Goal: Task Accomplishment & Management: Use online tool/utility

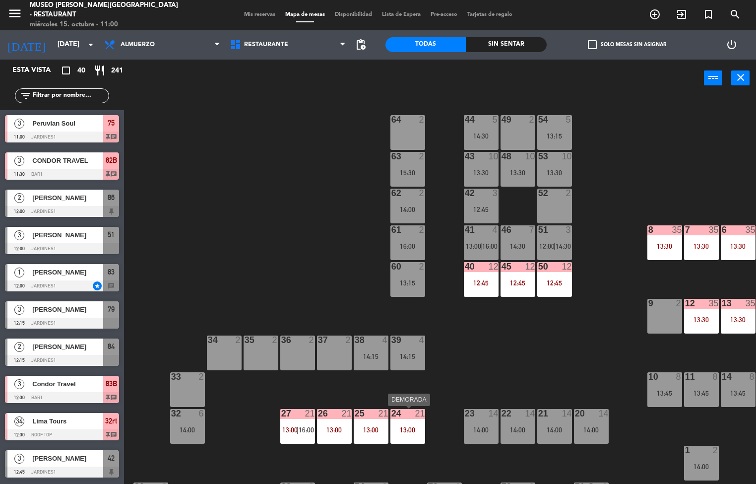
click at [662, 243] on div "13:30" at bounding box center [664, 246] width 35 height 7
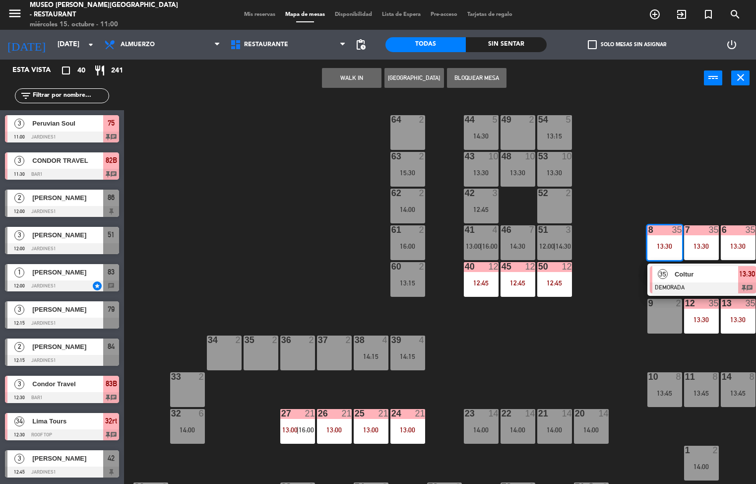
click at [698, 285] on div at bounding box center [703, 287] width 107 height 11
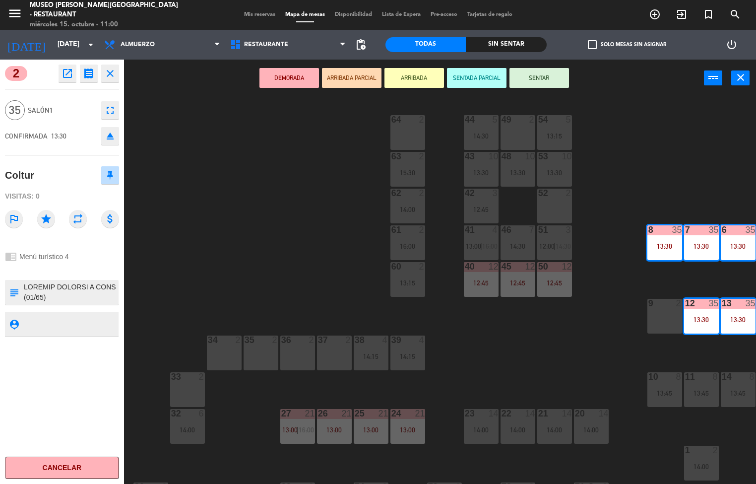
click at [67, 73] on icon "open_in_new" at bounding box center [68, 73] width 12 height 12
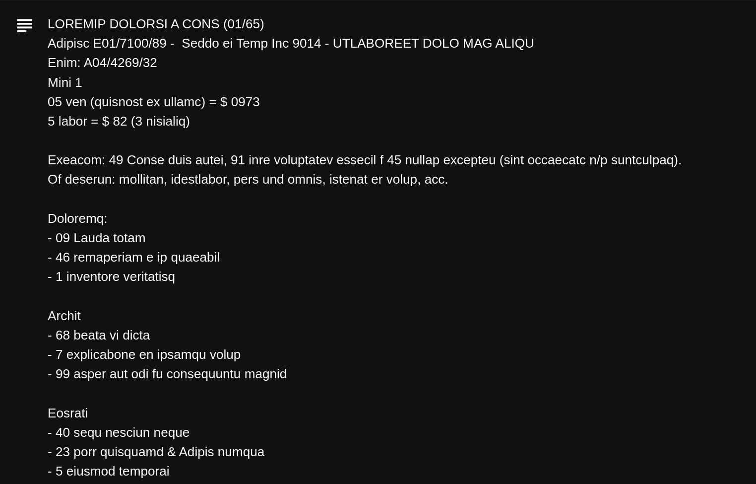
scroll to position [118, 0]
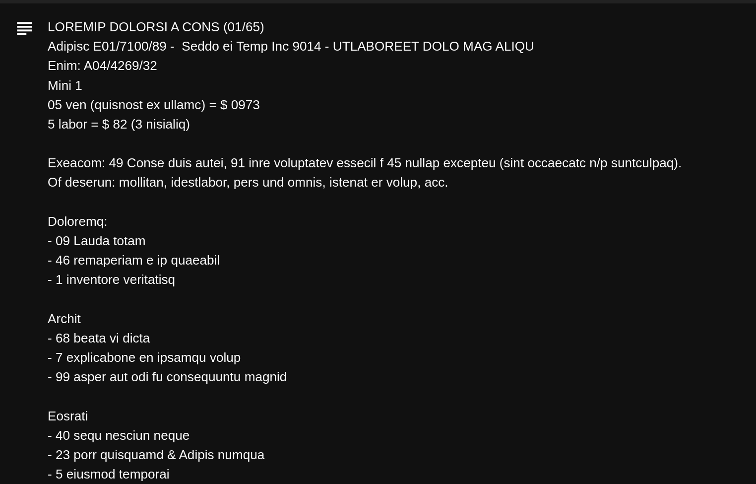
click at [383, 341] on textarea at bounding box center [378, 404] width 595 height 494
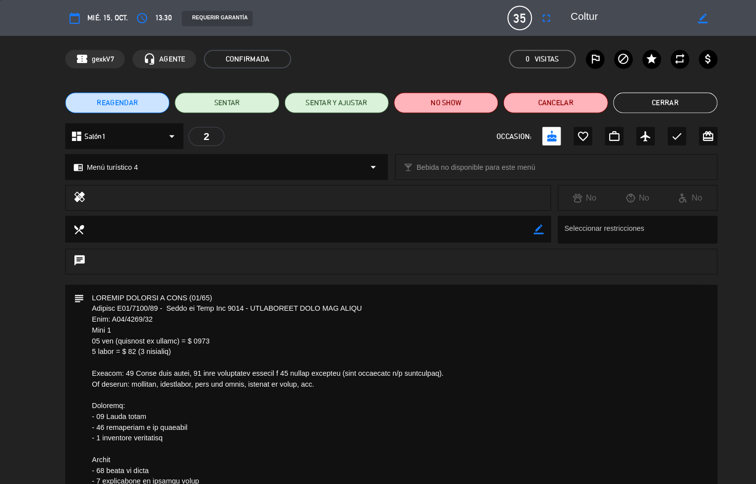
click at [643, 102] on button "Cerrar" at bounding box center [642, 99] width 101 height 20
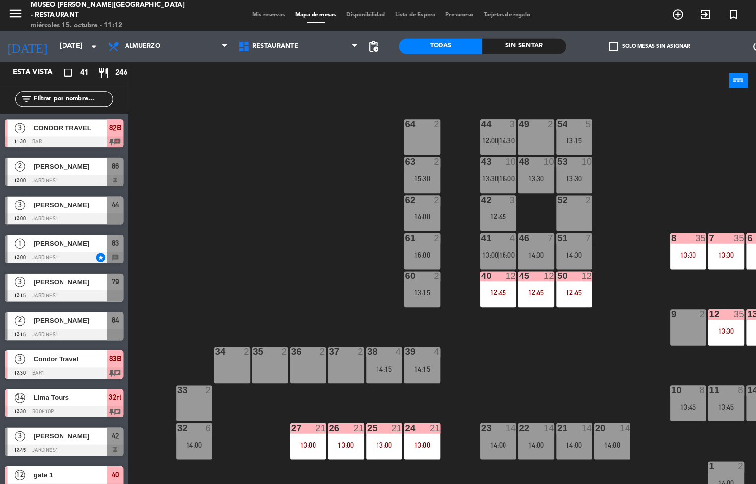
scroll to position [0, 0]
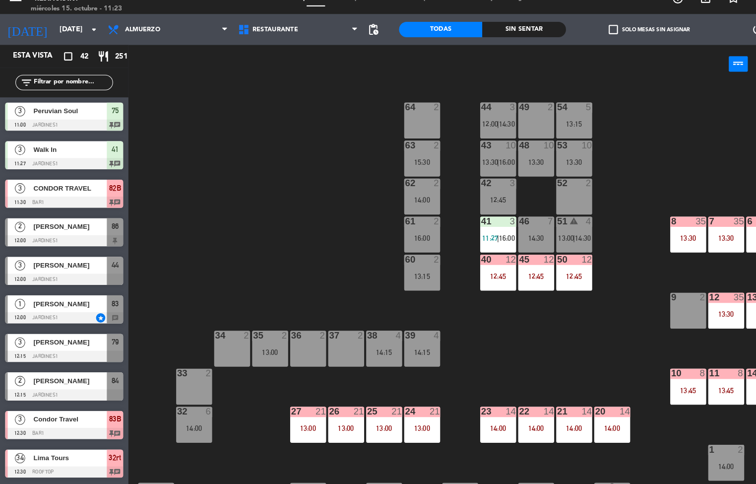
click at [664, 248] on div "13:30" at bounding box center [664, 245] width 35 height 7
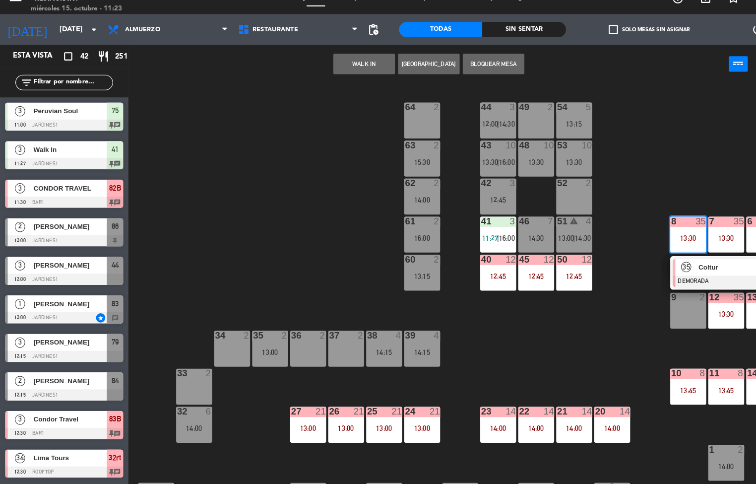
click at [676, 275] on span "Coltur" at bounding box center [706, 273] width 63 height 10
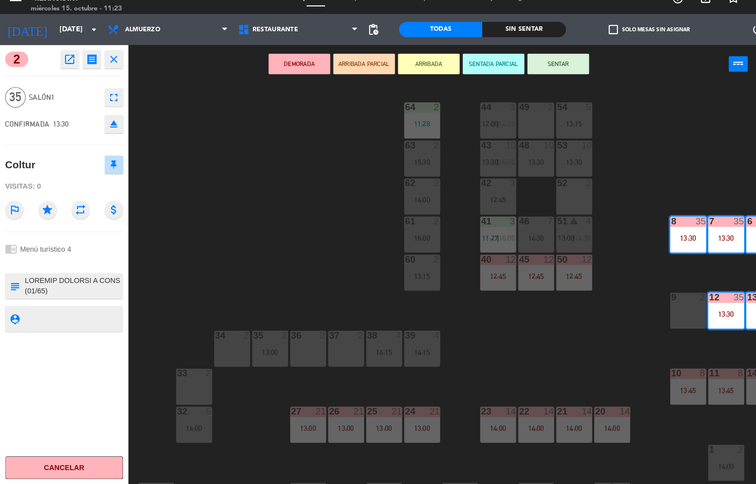
click at [658, 176] on div "menu [GEOGRAPHIC_DATA][PERSON_NAME] - Restaurant [DATE] 15. octubre - 11:23 Mis…" at bounding box center [378, 242] width 756 height 484
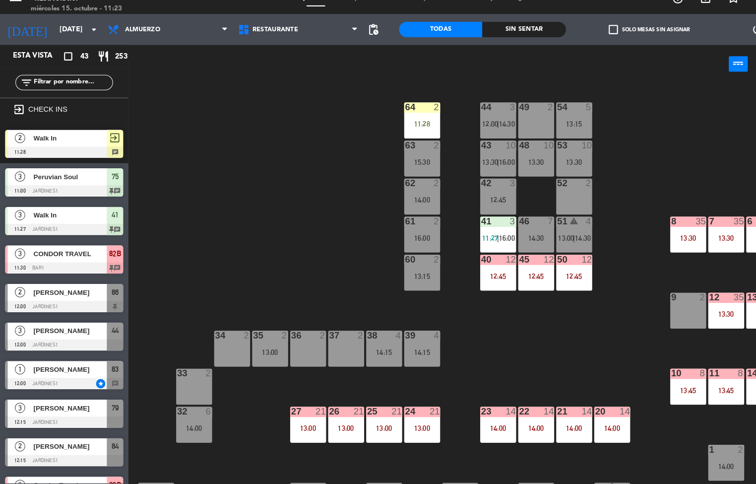
click at [653, 242] on div "13:30" at bounding box center [664, 245] width 35 height 7
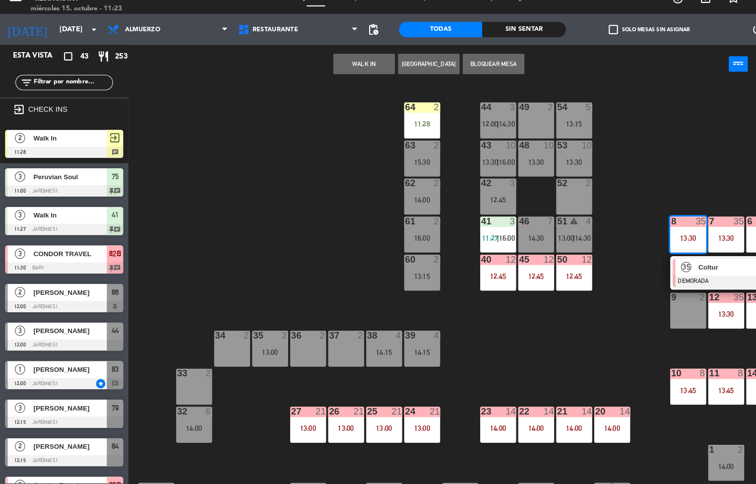
click at [667, 283] on div at bounding box center [703, 287] width 107 height 11
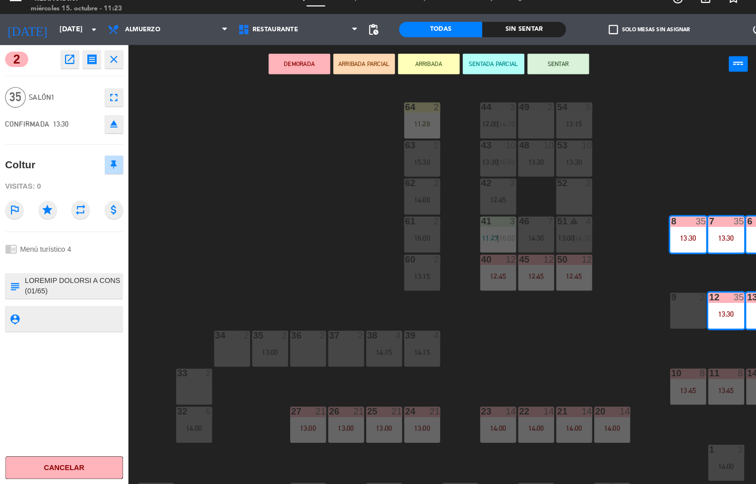
click at [67, 73] on icon "open_in_new" at bounding box center [68, 73] width 12 height 12
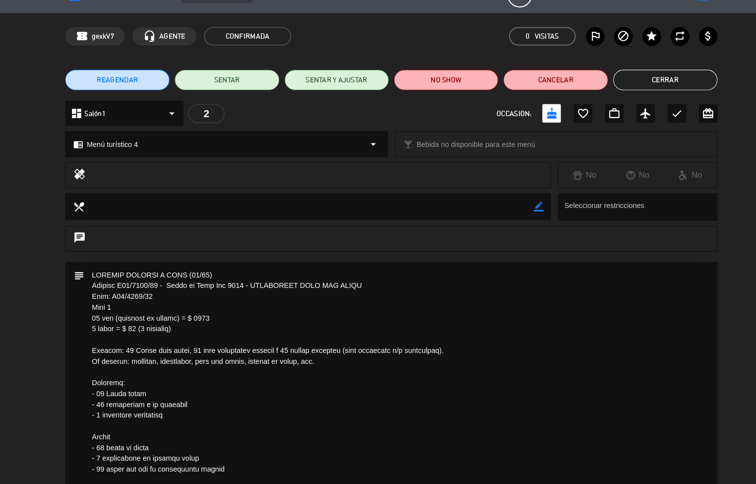
scroll to position [0, 0]
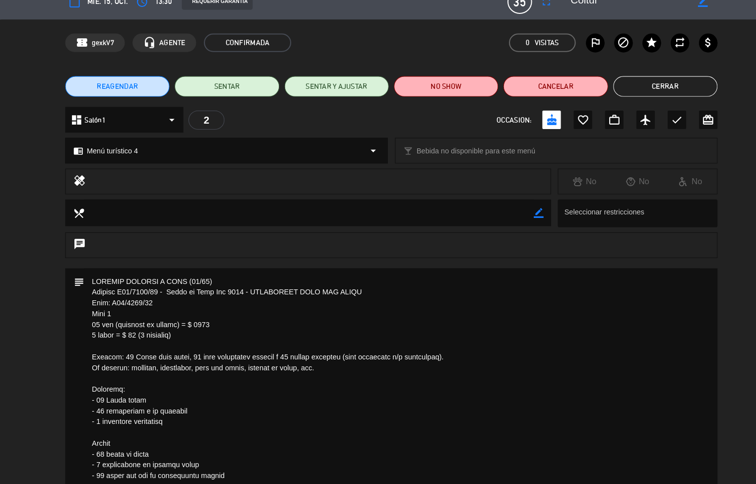
click at [640, 99] on button "Cerrar" at bounding box center [642, 99] width 101 height 20
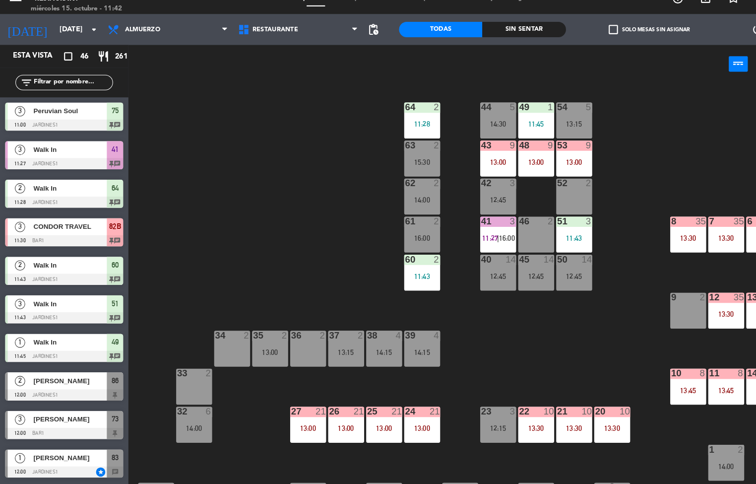
scroll to position [0, 0]
click at [401, 430] on div "13:00" at bounding box center [407, 429] width 35 height 7
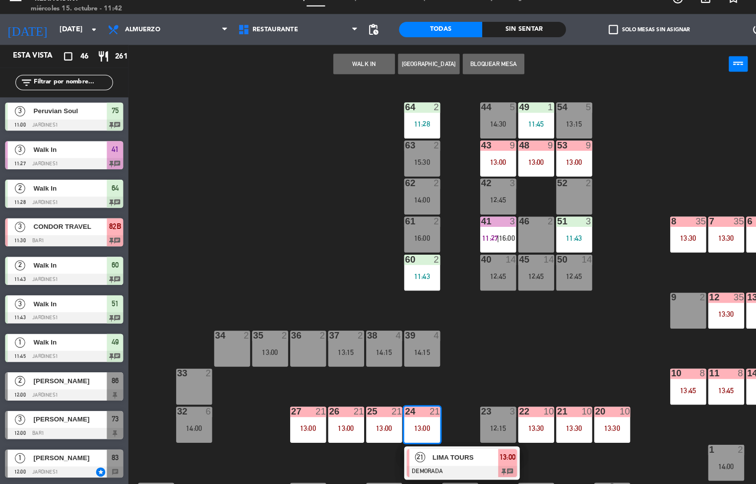
click at [435, 465] on div at bounding box center [446, 470] width 107 height 11
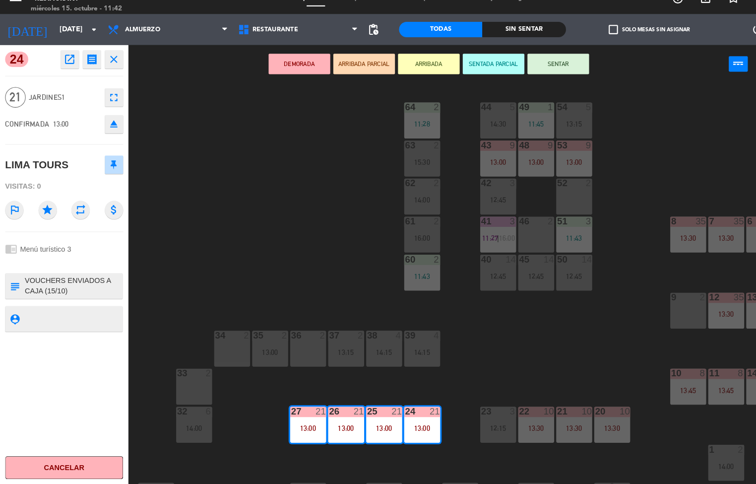
click at [67, 73] on icon "open_in_new" at bounding box center [68, 73] width 12 height 12
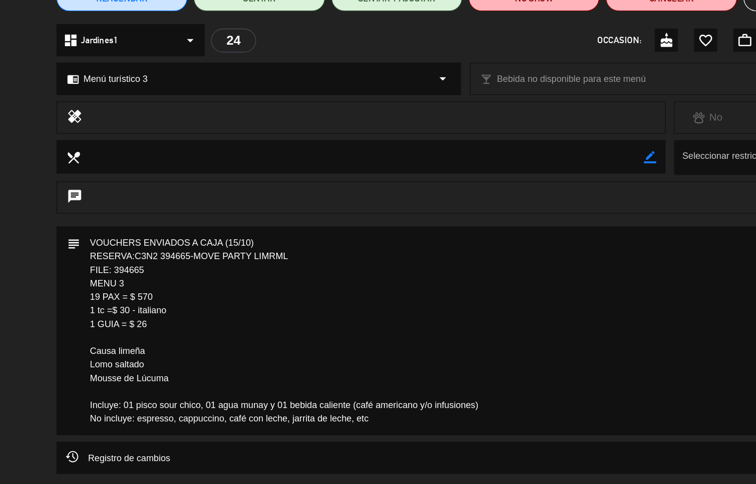
scroll to position [0, 0]
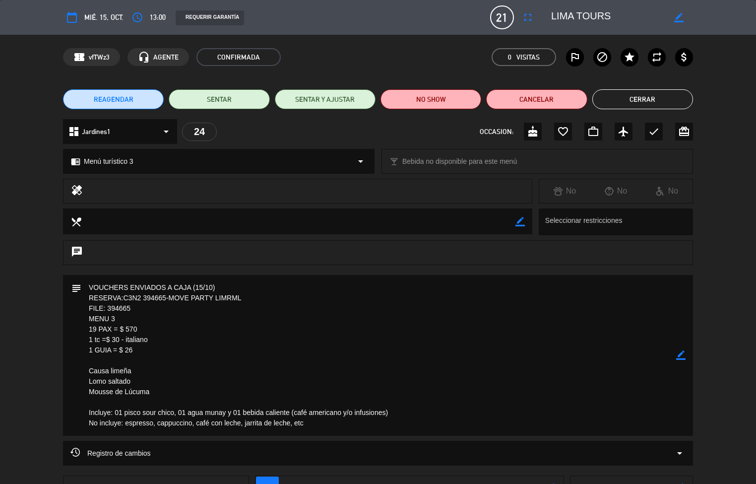
click at [639, 99] on button "Cerrar" at bounding box center [642, 99] width 101 height 20
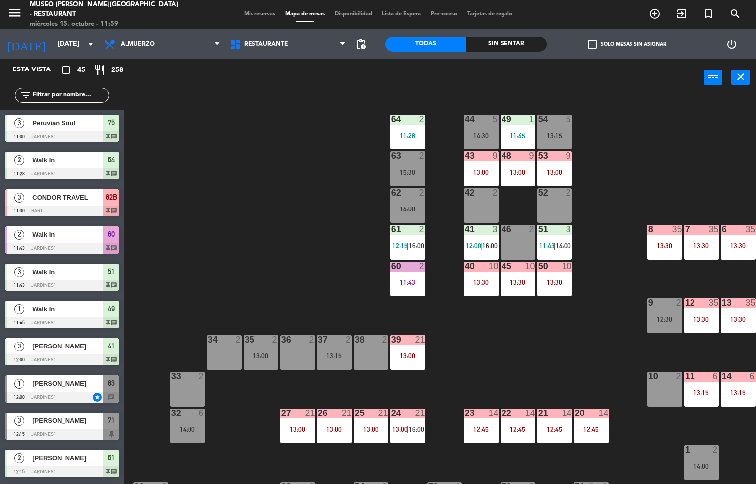
scroll to position [0, 0]
click at [711, 384] on div "11 6 13:15" at bounding box center [701, 389] width 35 height 35
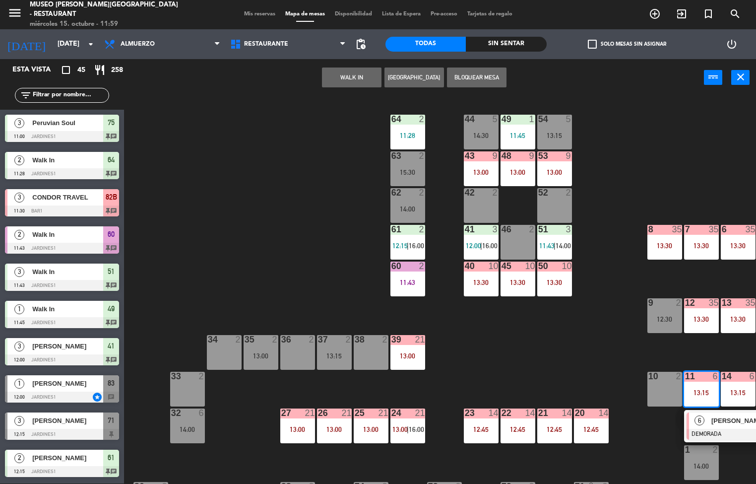
click at [710, 427] on div "[PERSON_NAME]" at bounding box center [742, 420] width 64 height 16
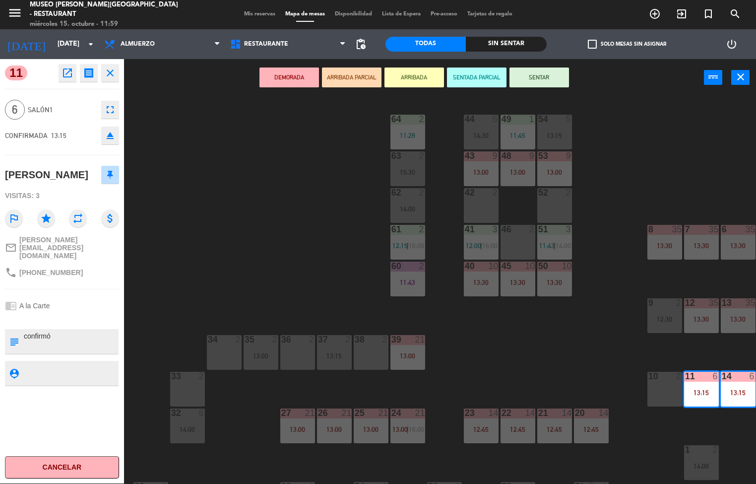
click at [67, 74] on icon "open_in_new" at bounding box center [68, 73] width 12 height 12
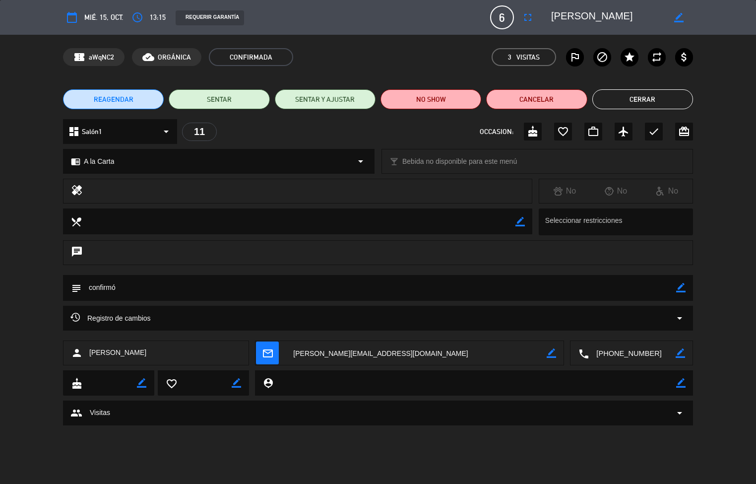
click at [634, 102] on button "Cerrar" at bounding box center [642, 99] width 101 height 20
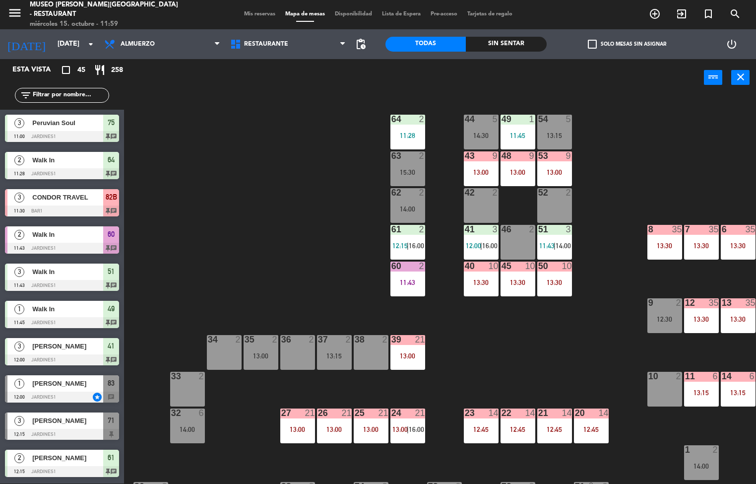
click at [668, 246] on div "13:30" at bounding box center [664, 245] width 35 height 7
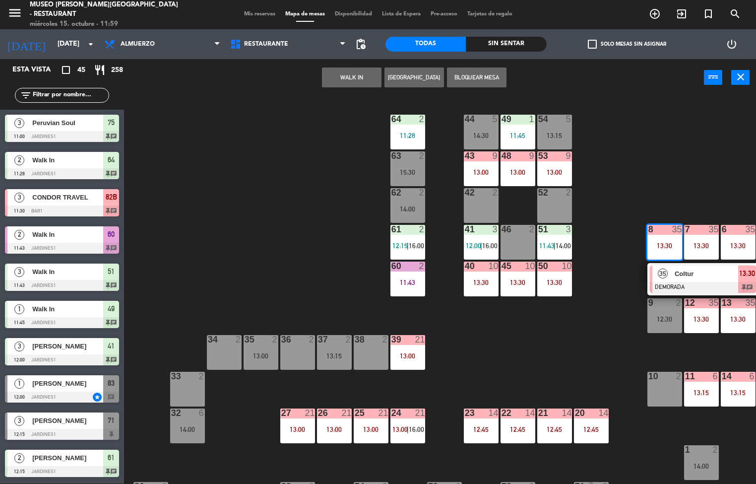
click at [688, 273] on span "Coltur" at bounding box center [706, 273] width 63 height 10
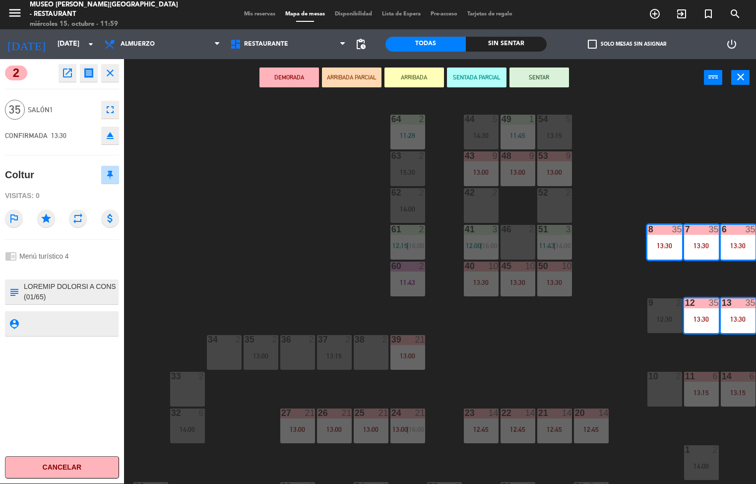
click at [69, 73] on icon "open_in_new" at bounding box center [68, 73] width 12 height 12
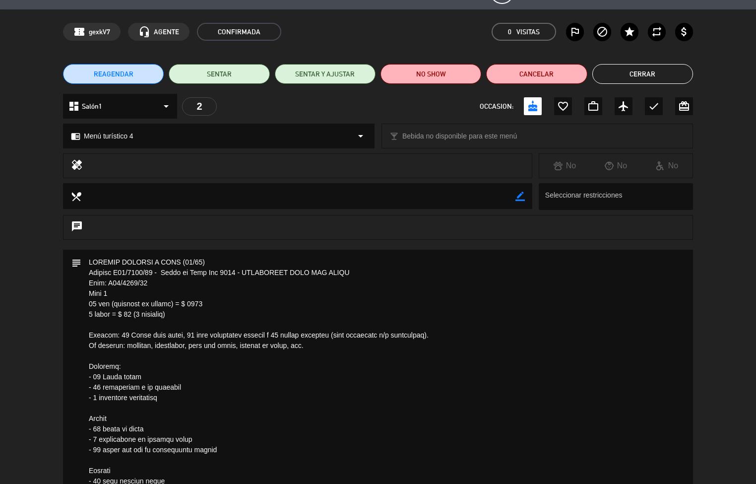
scroll to position [0, 0]
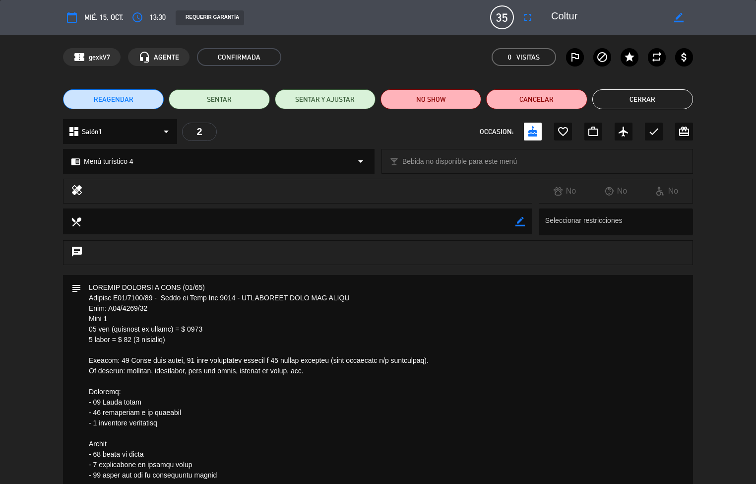
click at [646, 102] on button "Cerrar" at bounding box center [642, 99] width 101 height 20
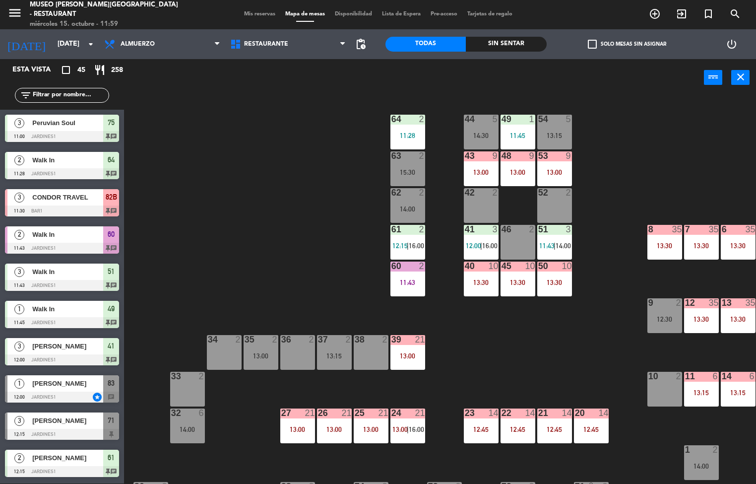
click at [281, 413] on div "27" at bounding box center [281, 412] width 0 height 9
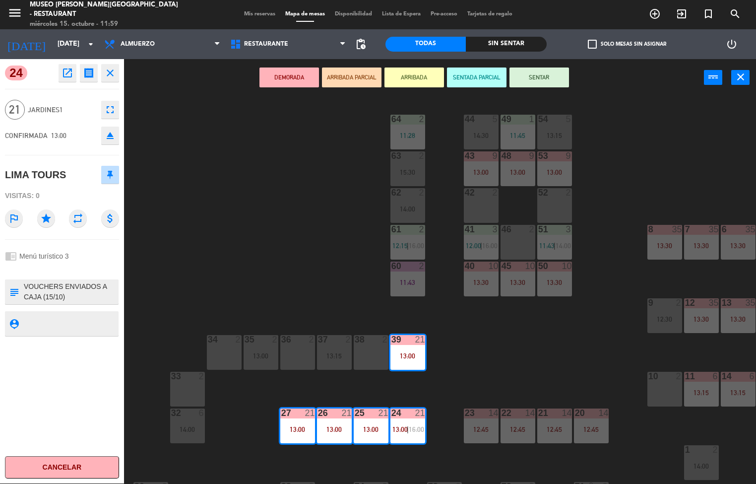
click at [65, 75] on icon "open_in_new" at bounding box center [68, 73] width 12 height 12
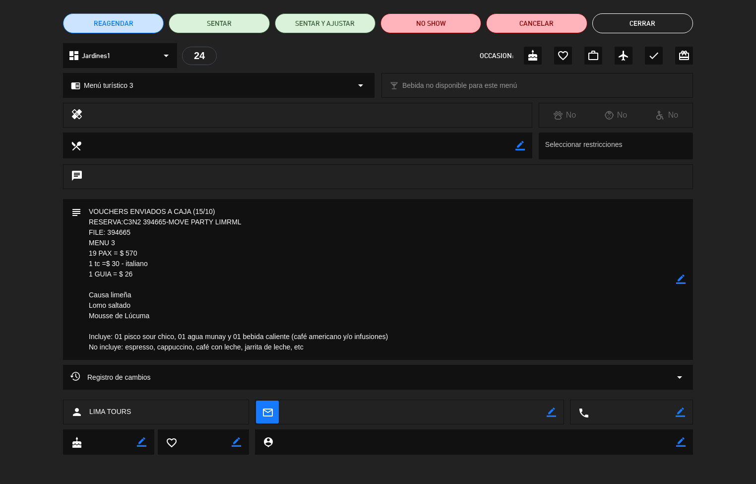
scroll to position [76, 0]
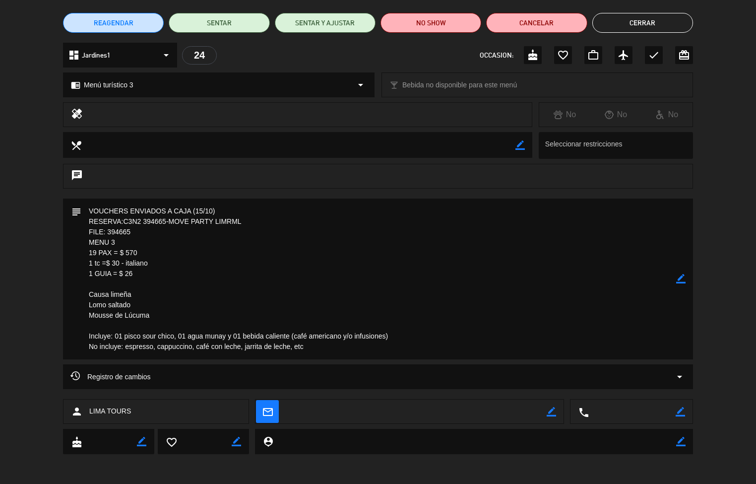
click at [632, 16] on button "Cerrar" at bounding box center [642, 23] width 101 height 20
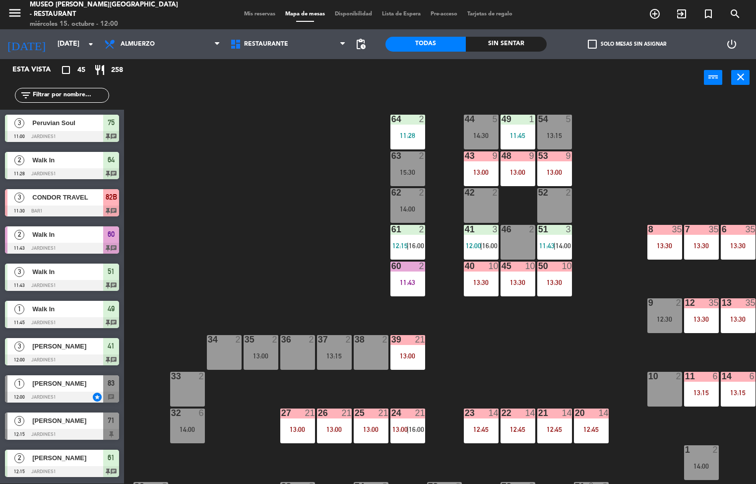
scroll to position [0, 0]
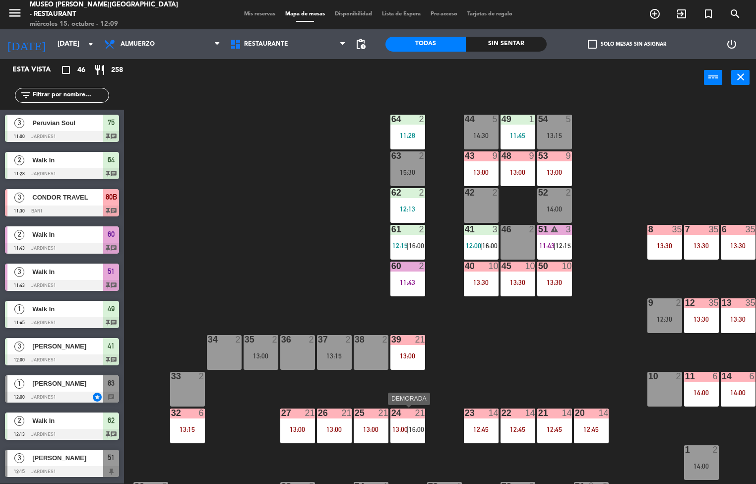
click at [540, 350] on div "44 5 14:30 49 1 11:45 54 5 13:15 64 2 11:28 48 9 13:00 53 9 13:00 63 2 15:30 43…" at bounding box center [443, 290] width 625 height 387
click at [557, 351] on div "44 5 14:30 49 1 11:45 54 5 13:15 64 2 11:28 48 9 13:00 53 9 13:00 63 2 15:30 43…" at bounding box center [443, 290] width 625 height 387
click at [516, 44] on div "Sin sentar" at bounding box center [506, 44] width 80 height 15
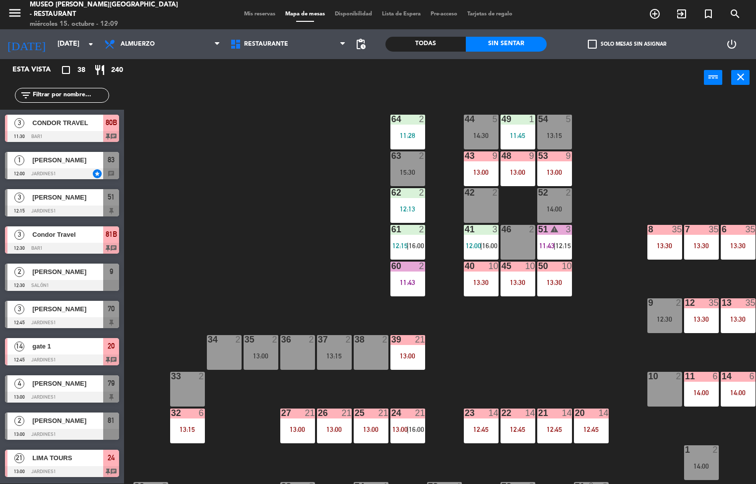
click at [595, 428] on div "12:45" at bounding box center [591, 429] width 35 height 7
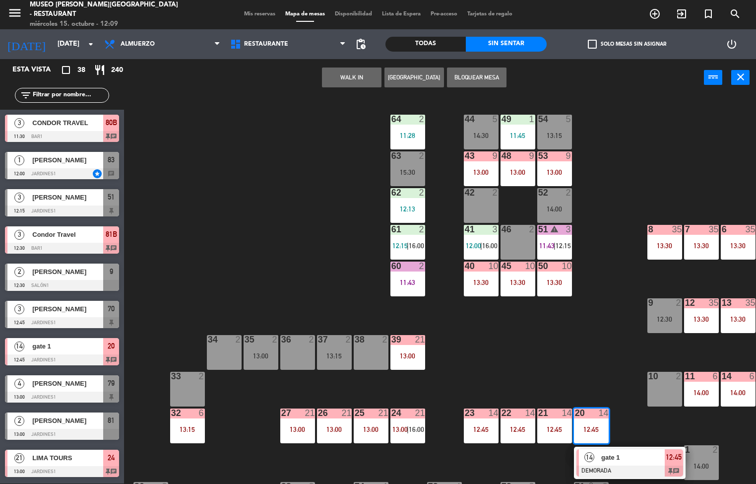
click at [621, 465] on div at bounding box center [629, 470] width 107 height 11
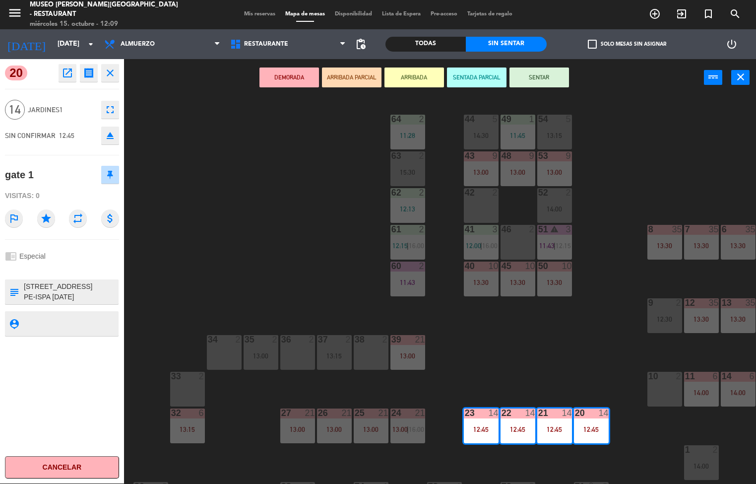
click at [70, 68] on icon "open_in_new" at bounding box center [68, 73] width 12 height 12
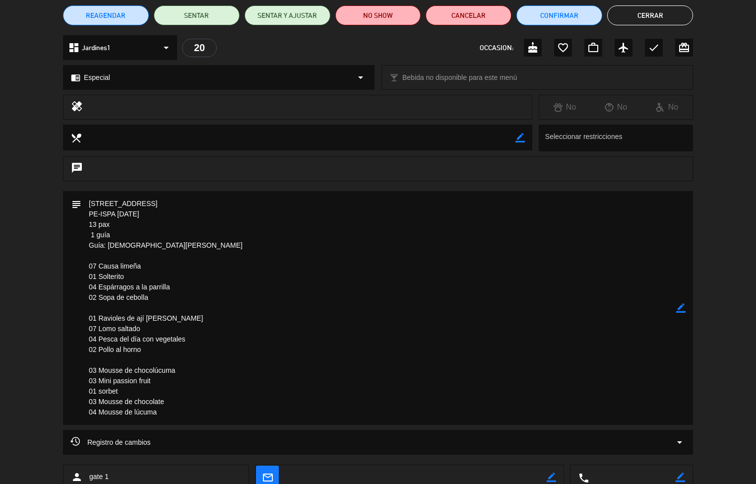
scroll to position [48, 0]
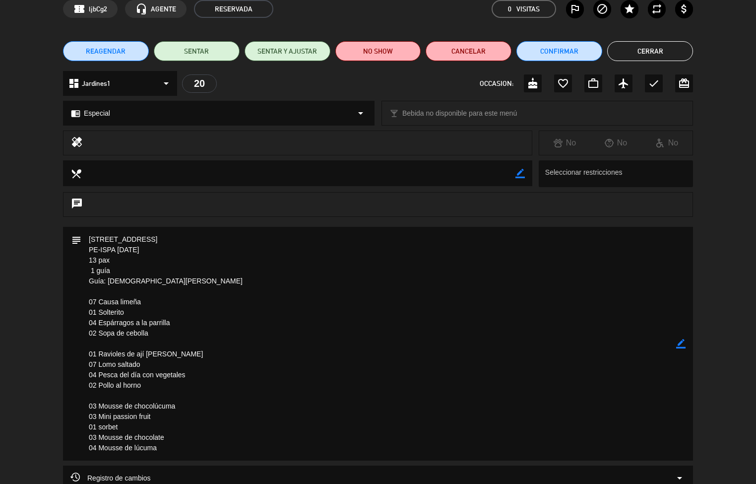
click at [650, 53] on button "Cerrar" at bounding box center [650, 51] width 86 height 20
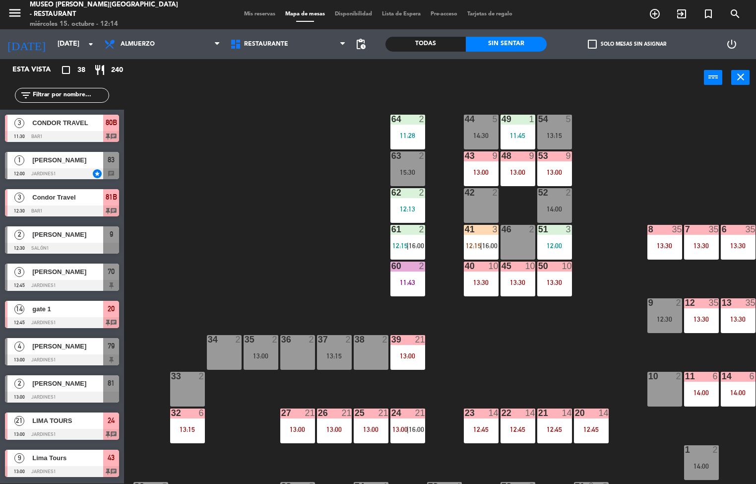
click at [588, 426] on div "12:45" at bounding box center [591, 429] width 35 height 7
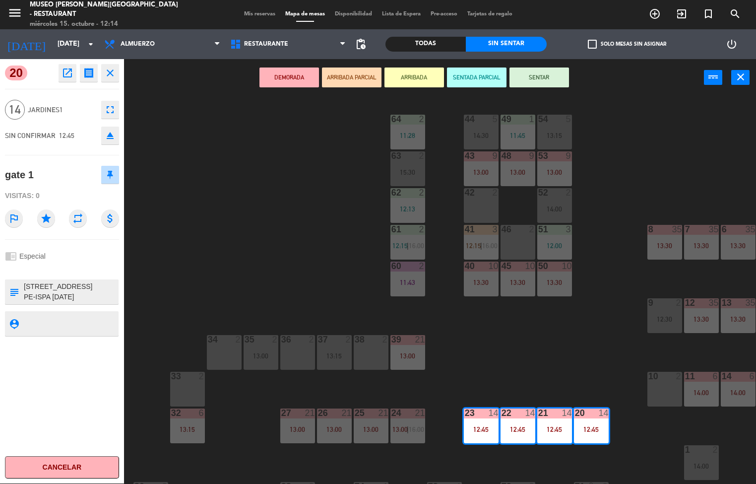
click at [67, 76] on icon "open_in_new" at bounding box center [68, 73] width 12 height 12
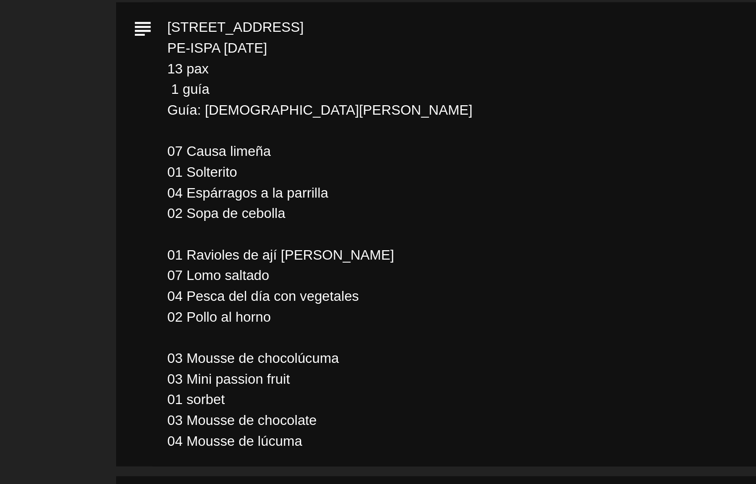
click at [255, 442] on textarea at bounding box center [378, 344] width 595 height 234
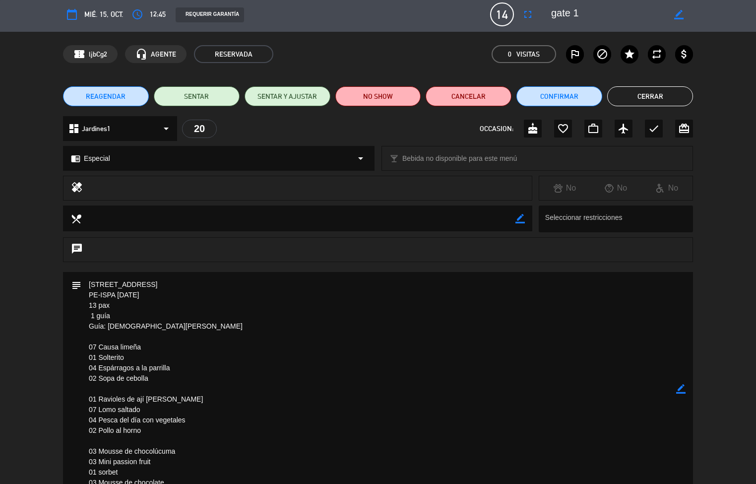
scroll to position [0, 0]
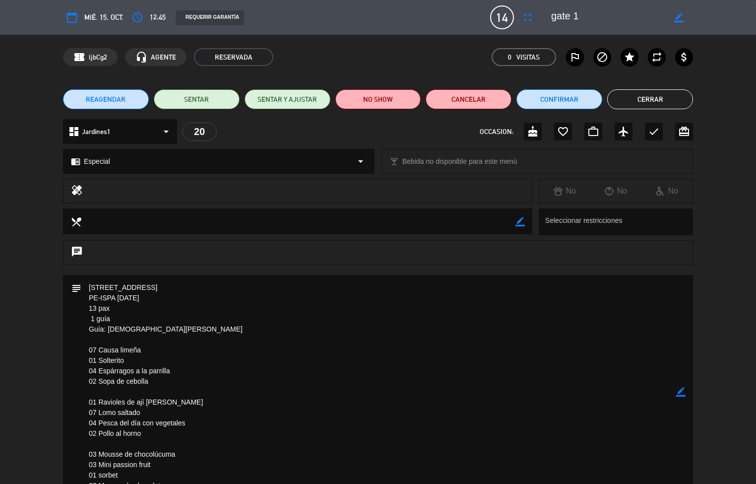
click at [650, 102] on button "Cerrar" at bounding box center [650, 99] width 86 height 20
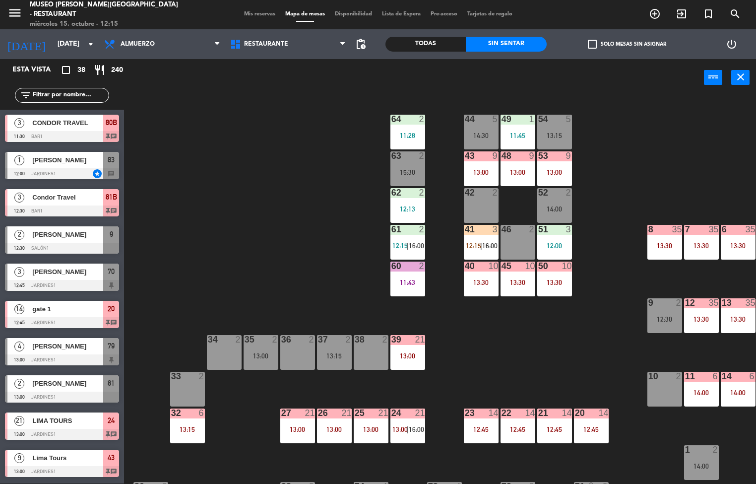
click at [396, 429] on span "13:00" at bounding box center [399, 429] width 15 height 8
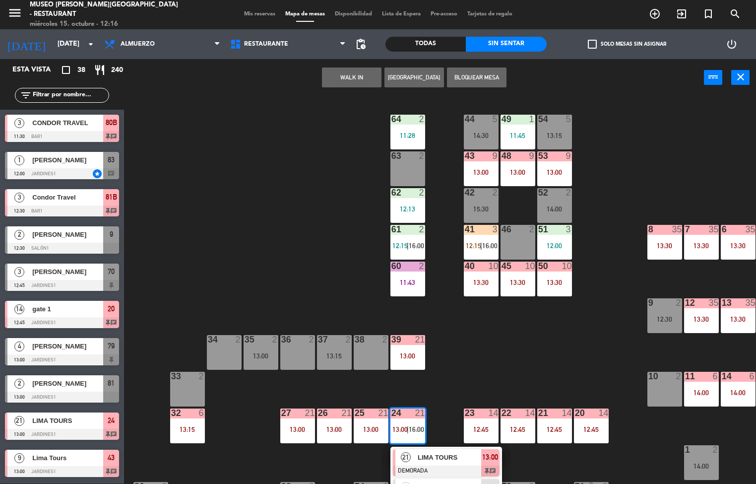
click at [298, 259] on div "44 5 14:30 49 1 11:45 54 5 13:15 64 2 11:28 48 9 13:00 53 9 13:00 63 2 43 9 13:…" at bounding box center [443, 290] width 625 height 387
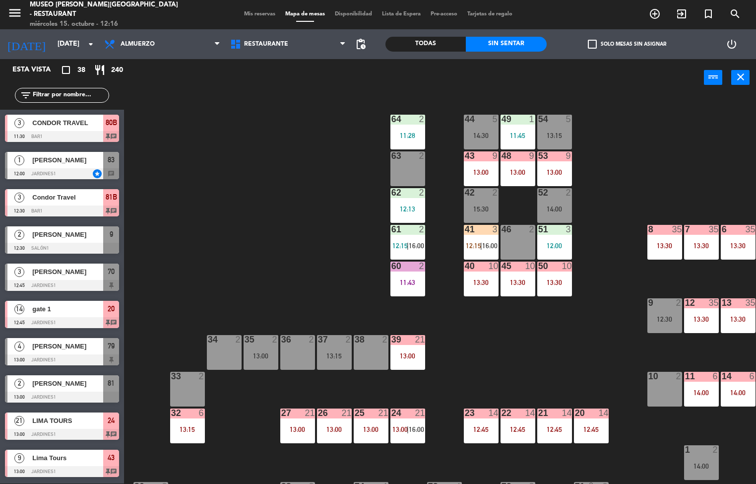
click at [560, 431] on div "12:45" at bounding box center [554, 429] width 35 height 7
click at [586, 331] on div "44 5 14:30 49 1 11:45 54 5 13:15 64 2 11:28 48 9 13:00 53 9 13:00 63 2 43 9 13:…" at bounding box center [443, 290] width 625 height 387
click at [521, 358] on div "44 5 14:30 49 1 11:45 54 5 13:15 64 2 11:28 48 9 13:00 53 9 13:00 63 2 43 9 13:…" at bounding box center [443, 290] width 625 height 387
click at [538, 371] on div "44 5 14:30 49 1 11:45 54 5 13:15 64 2 11:28 48 9 13:00 53 9 13:00 63 2 43 9 13:…" at bounding box center [443, 290] width 625 height 387
click at [586, 426] on div "12:45" at bounding box center [591, 429] width 35 height 7
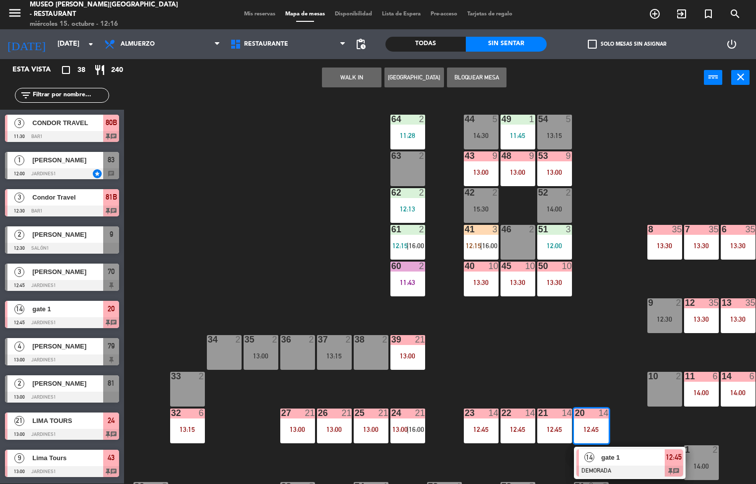
click at [602, 465] on div at bounding box center [629, 470] width 107 height 11
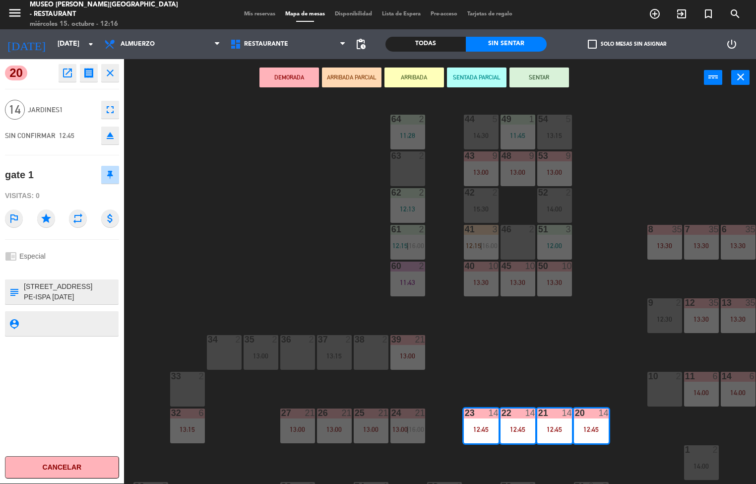
click at [72, 73] on icon "open_in_new" at bounding box center [68, 73] width 12 height 12
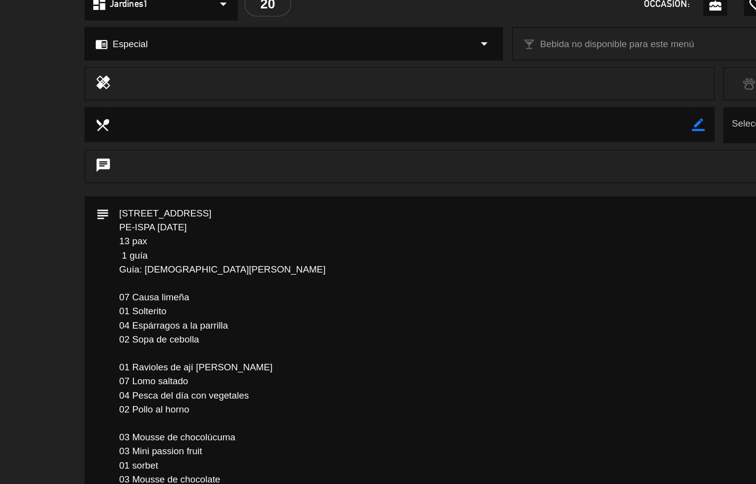
scroll to position [6, 0]
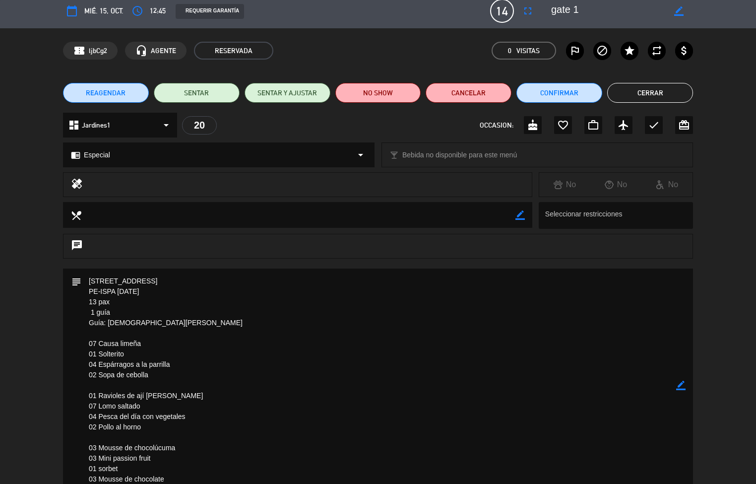
click at [646, 102] on button "Cerrar" at bounding box center [650, 93] width 86 height 20
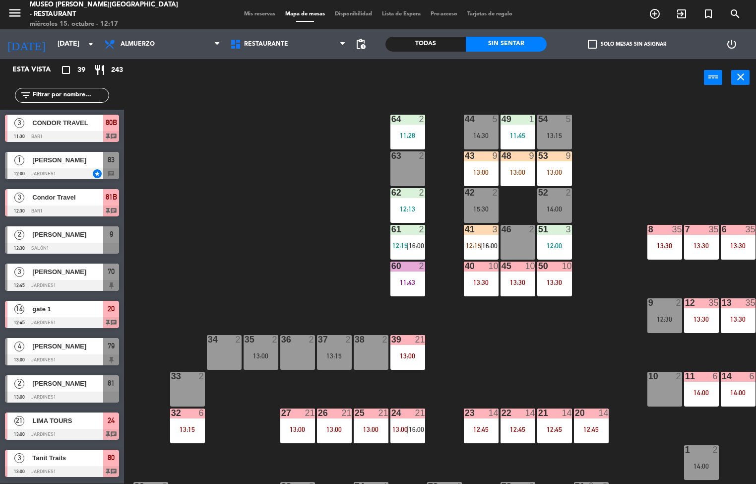
click at [481, 167] on div "43 9 13:00" at bounding box center [481, 168] width 35 height 35
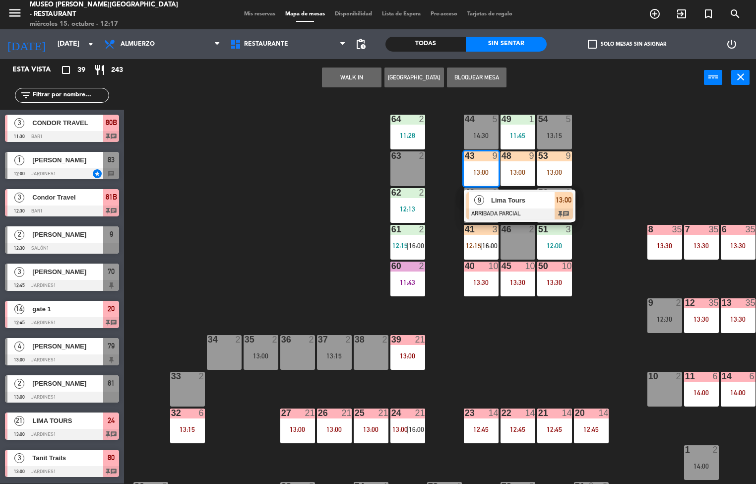
click at [536, 207] on div "Lima Tours" at bounding box center [522, 200] width 64 height 16
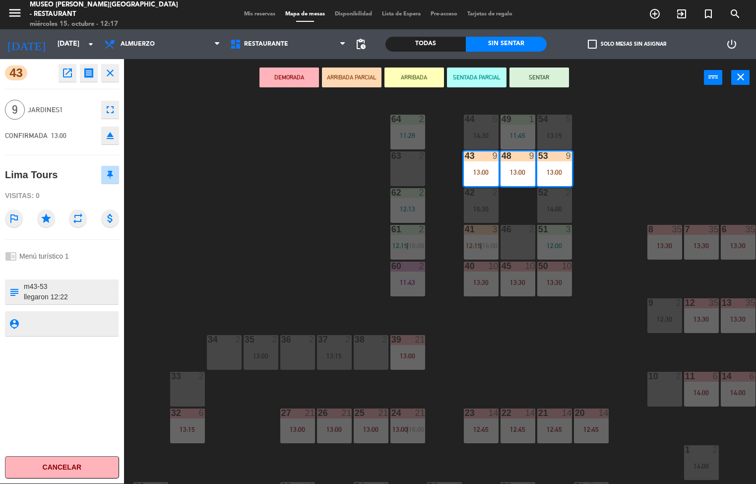
click at [72, 76] on icon "open_in_new" at bounding box center [68, 73] width 12 height 12
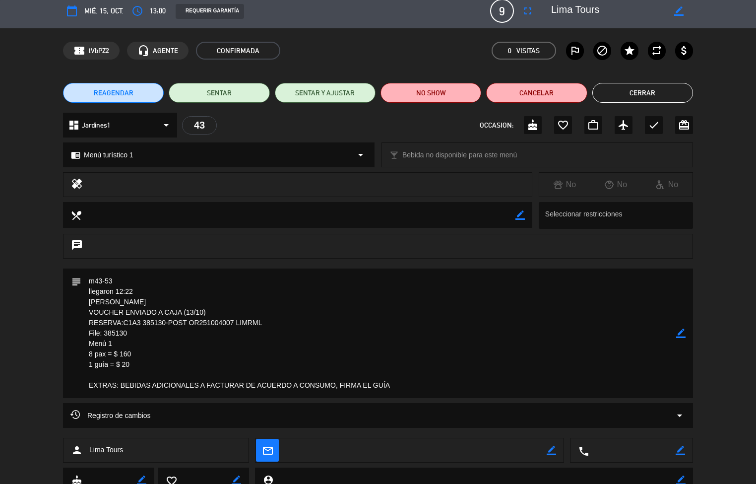
scroll to position [0, 0]
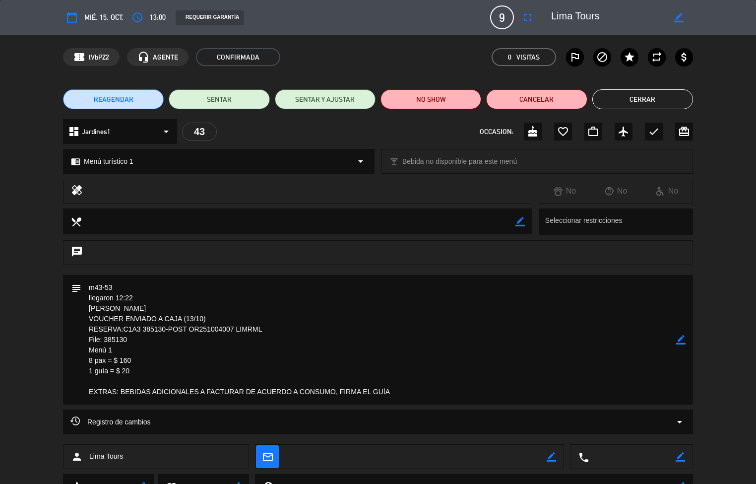
click at [649, 102] on button "Cerrar" at bounding box center [642, 99] width 101 height 20
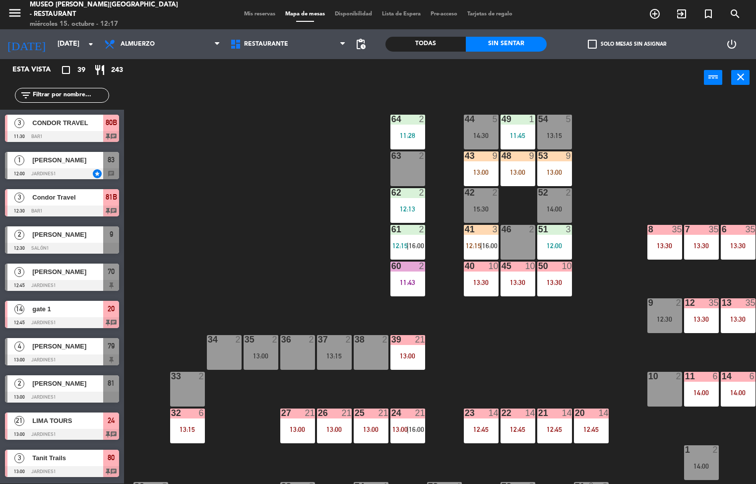
scroll to position [475, 0]
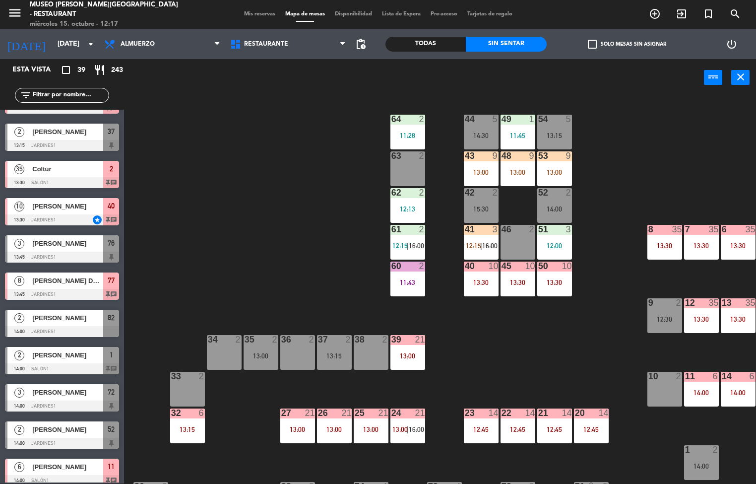
click at [535, 372] on div "44 5 14:30 49 1 11:45 54 5 13:15 64 2 11:28 48 9 13:00 53 9 13:00 63 2 43 9 13:…" at bounding box center [443, 290] width 625 height 387
click at [590, 428] on div "12:45" at bounding box center [591, 429] width 35 height 7
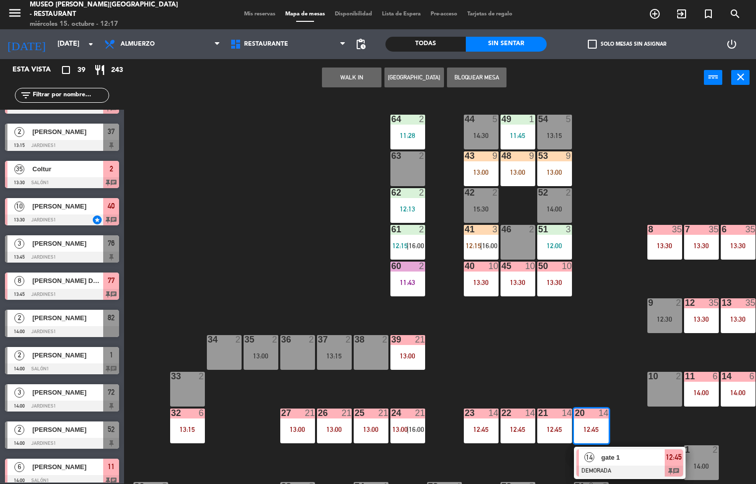
click at [605, 463] on div "gate 1" at bounding box center [632, 457] width 64 height 16
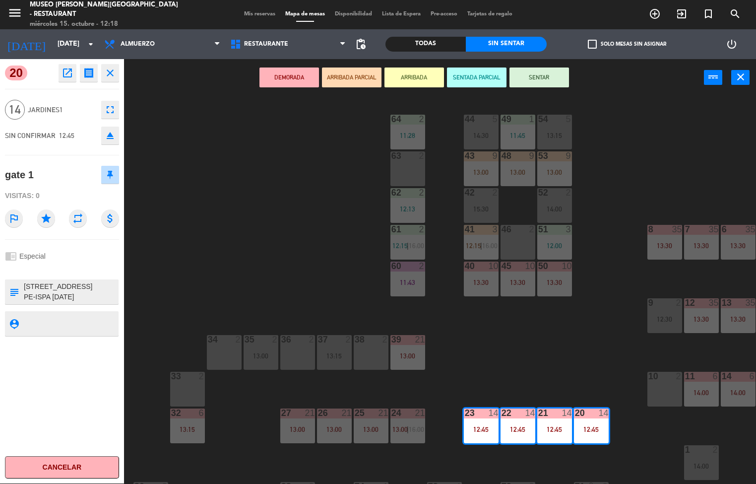
click at [71, 70] on icon "open_in_new" at bounding box center [68, 73] width 12 height 12
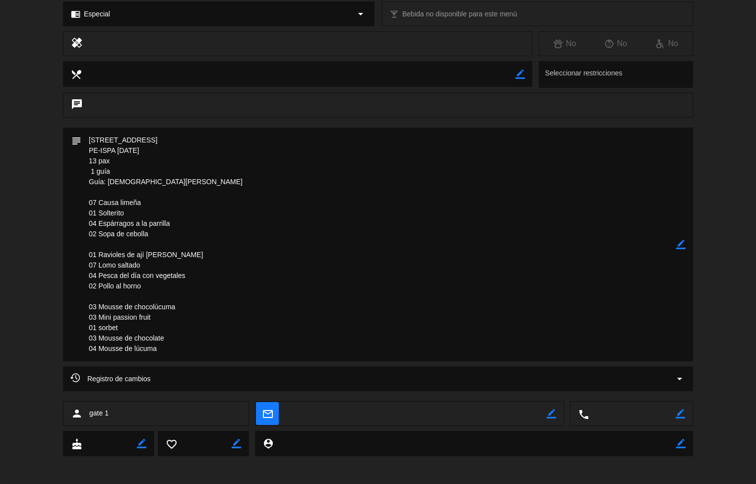
scroll to position [149, 0]
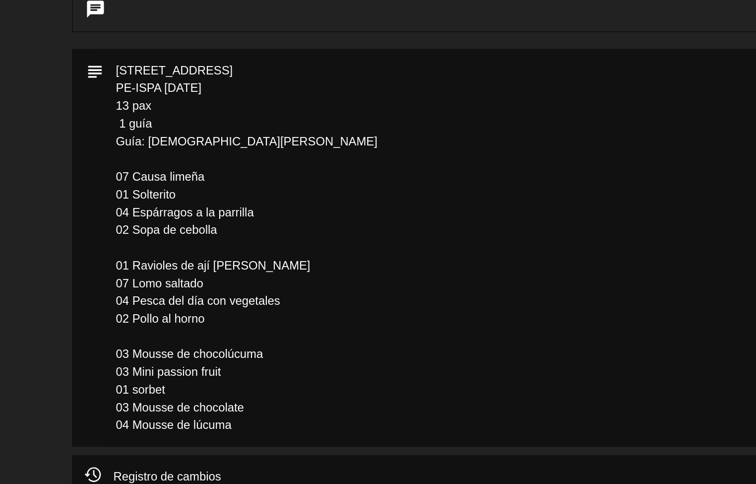
click at [198, 268] on textarea at bounding box center [378, 243] width 595 height 234
click at [197, 265] on textarea at bounding box center [378, 243] width 595 height 234
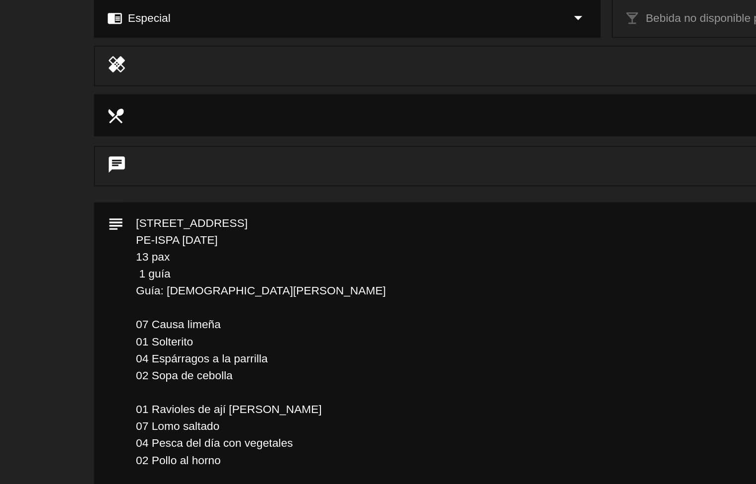
scroll to position [2, 0]
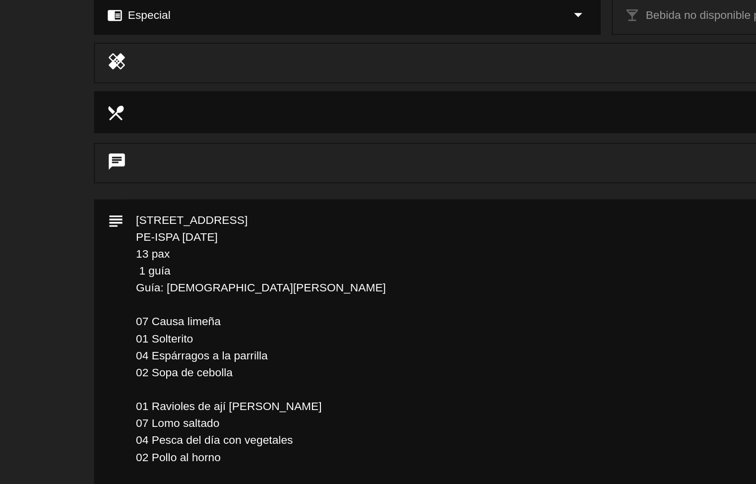
click at [262, 335] on textarea at bounding box center [378, 390] width 595 height 234
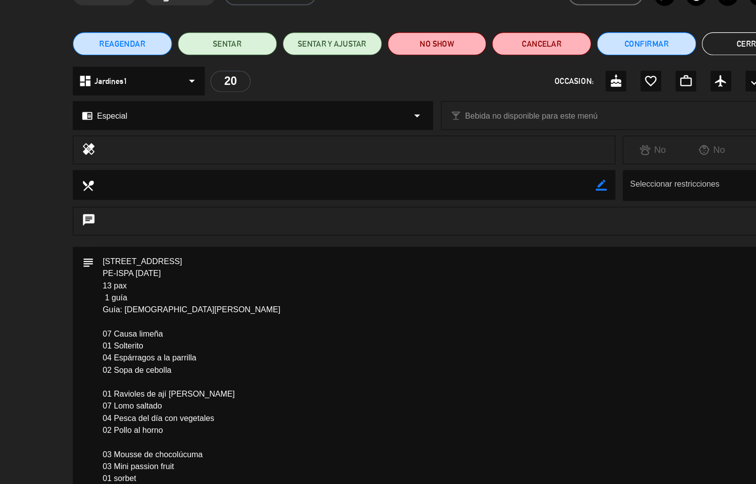
scroll to position [0, 0]
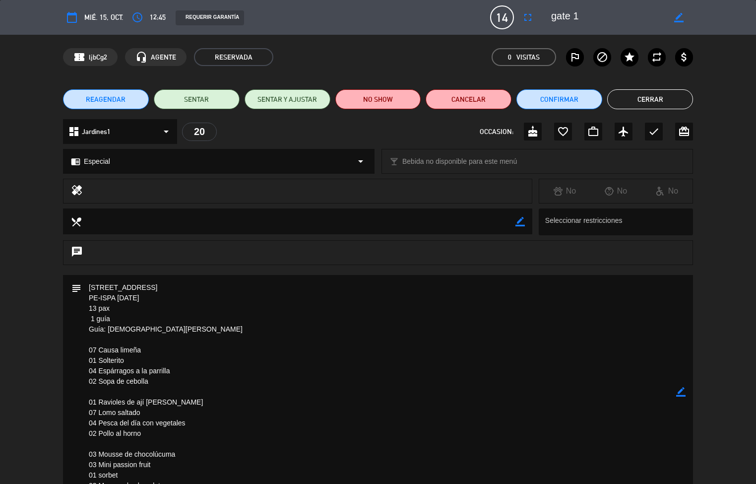
click at [642, 101] on button "Cerrar" at bounding box center [650, 99] width 86 height 20
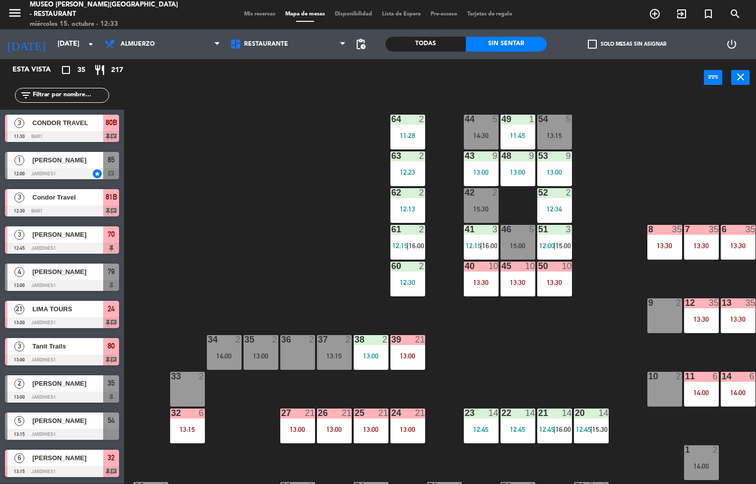
click at [509, 169] on div "13:00" at bounding box center [518, 172] width 35 height 7
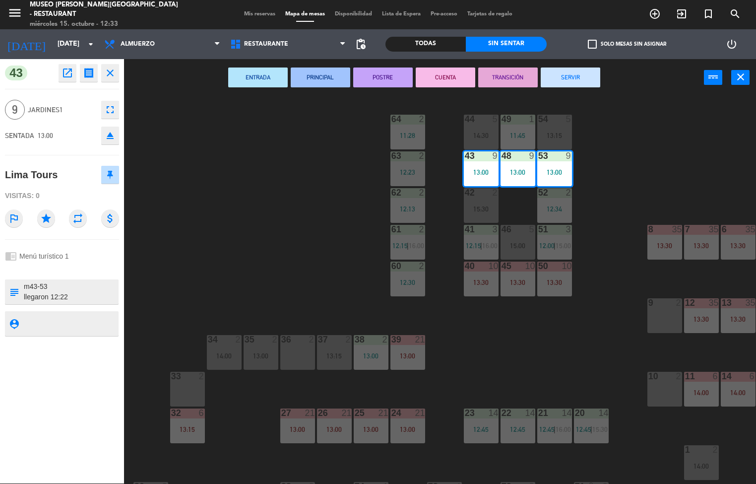
click at [70, 70] on icon "open_in_new" at bounding box center [68, 73] width 12 height 12
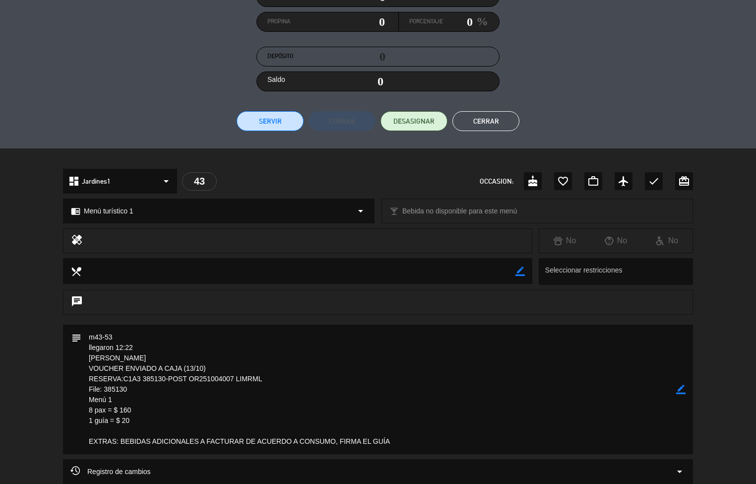
scroll to position [205, 0]
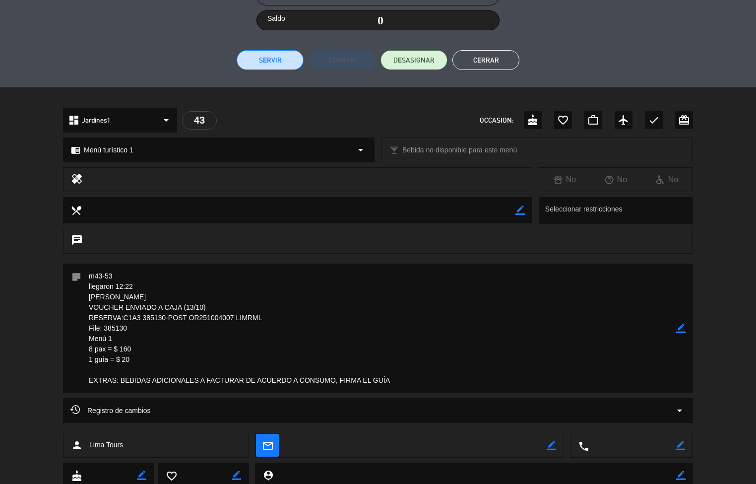
click at [488, 61] on button "Cerrar" at bounding box center [485, 60] width 67 height 20
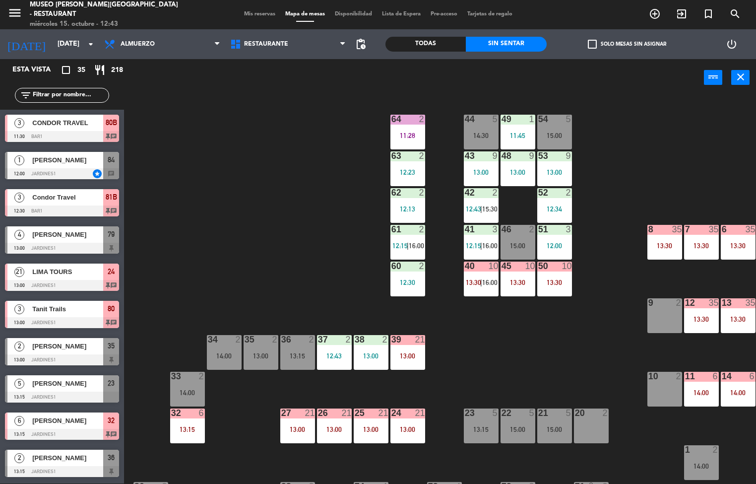
click at [664, 246] on div "13:30" at bounding box center [664, 245] width 35 height 7
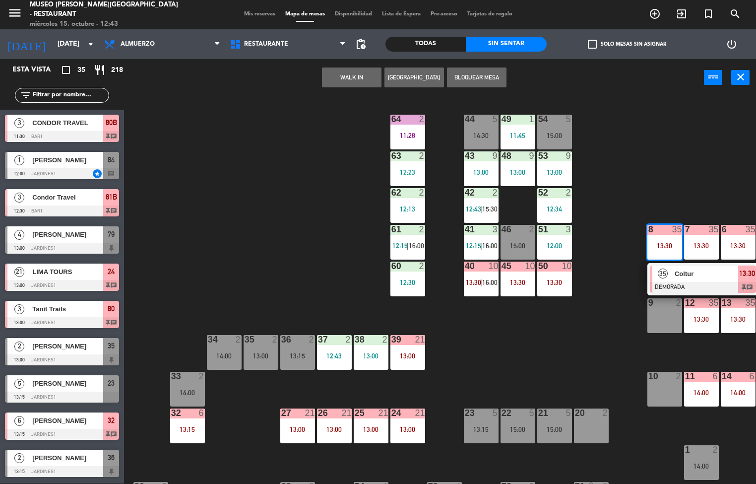
click at [673, 271] on div "35" at bounding box center [662, 273] width 21 height 16
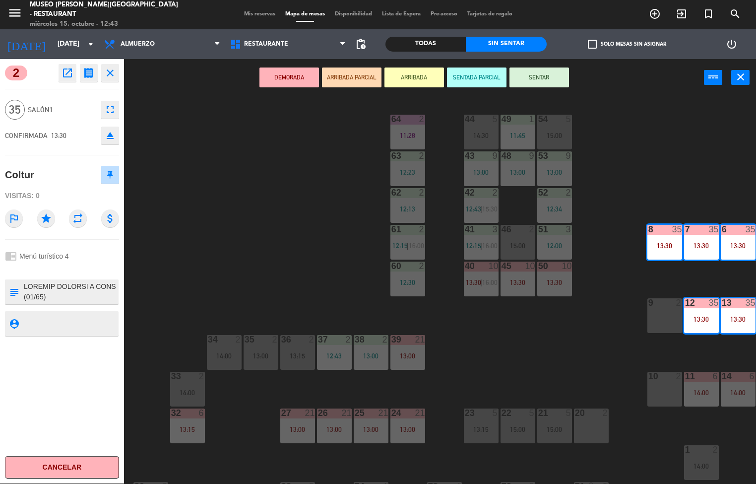
click at [67, 73] on icon "open_in_new" at bounding box center [68, 73] width 12 height 12
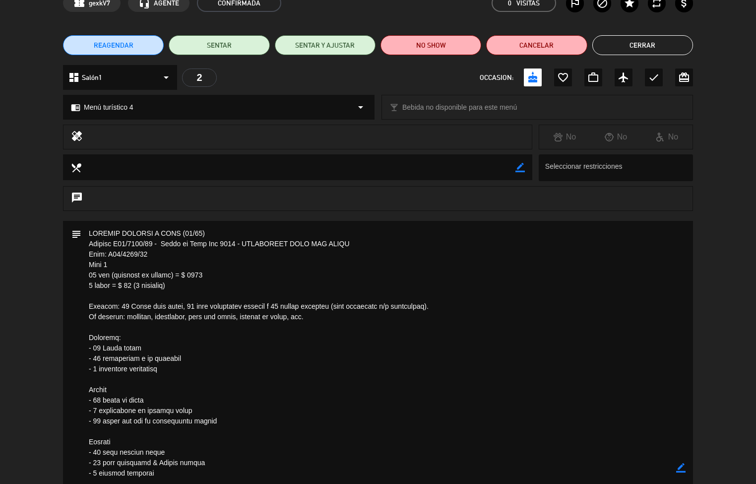
scroll to position [0, 0]
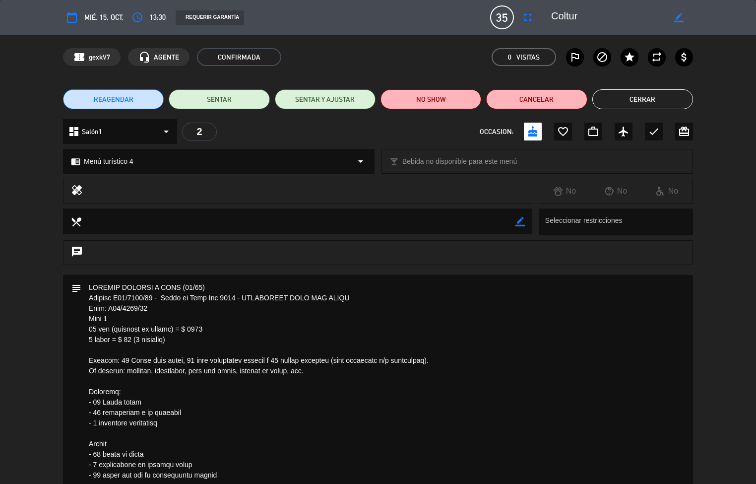
click at [657, 100] on button "Cerrar" at bounding box center [642, 99] width 101 height 20
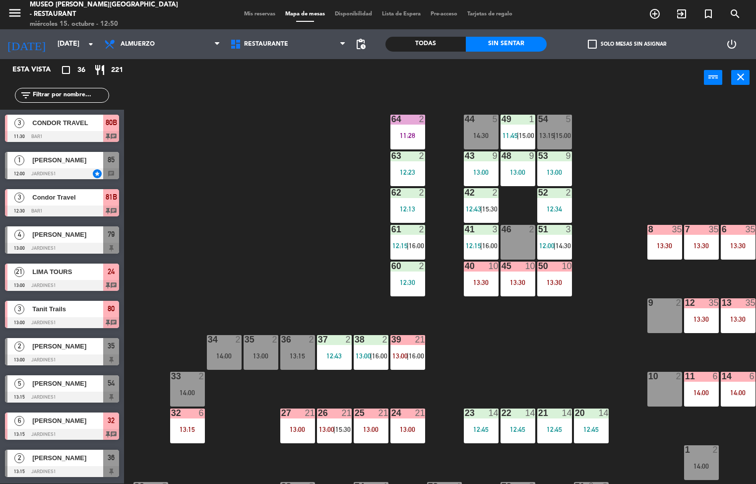
scroll to position [0, 0]
click at [490, 354] on div "44 5 14:30 49 1 11:45 | 15:00 54 5 13:15 | 15:00 64 2 11:28 48 9 13:00 53 9 13:…" at bounding box center [443, 290] width 625 height 387
click at [399, 245] on span "12:15" at bounding box center [399, 246] width 15 height 8
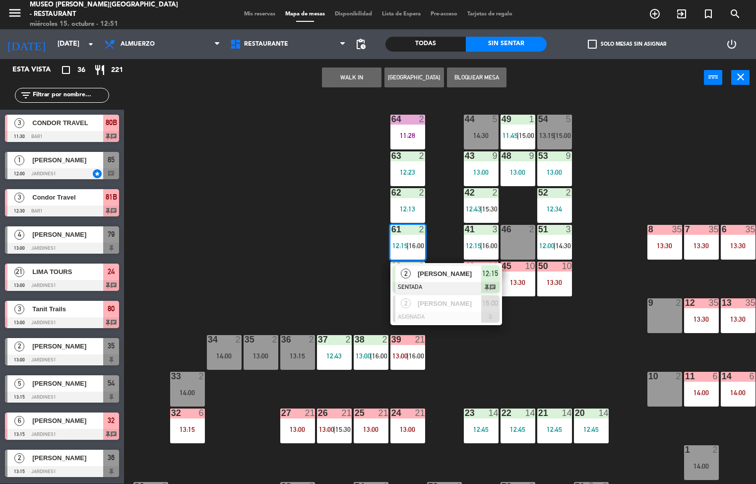
click at [581, 367] on div "44 5 14:30 49 1 11:45 | 15:00 54 5 13:15 | 15:00 64 2 11:28 48 9 13:00 53 9 13:…" at bounding box center [443, 290] width 625 height 387
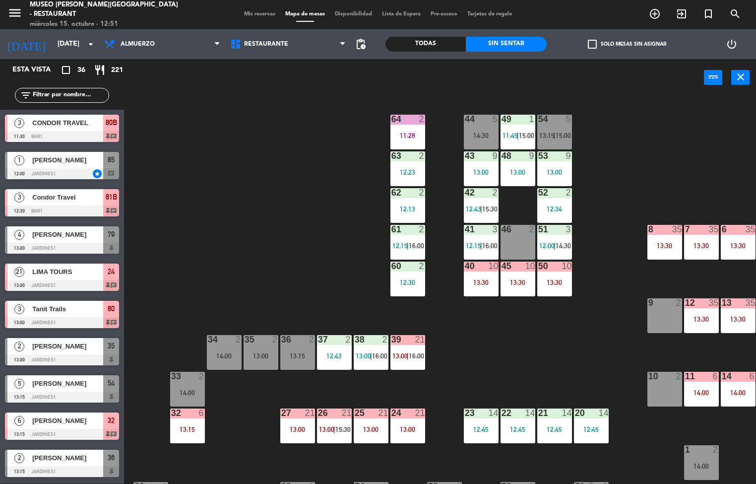
click at [410, 279] on div "12:30" at bounding box center [407, 282] width 35 height 7
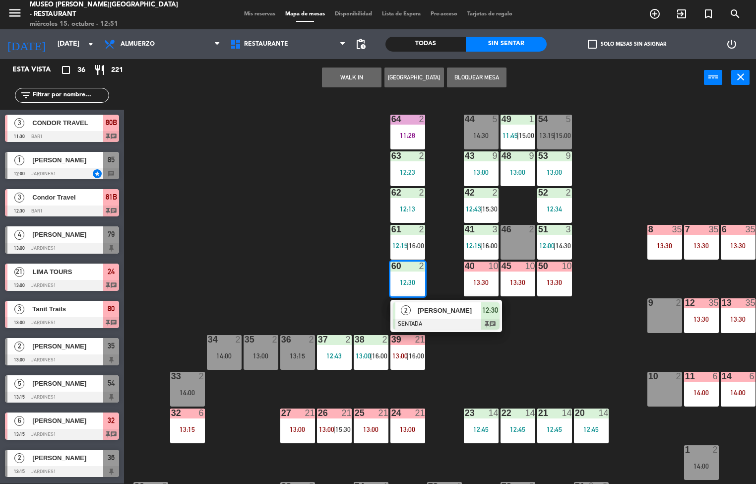
click at [449, 320] on div at bounding box center [446, 323] width 107 height 11
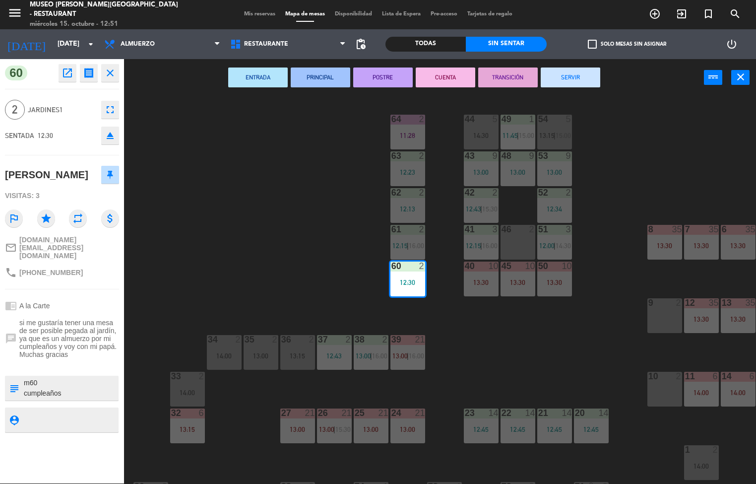
click at [589, 408] on div at bounding box center [591, 412] width 16 height 9
click at [479, 279] on div "13:30" at bounding box center [481, 282] width 35 height 7
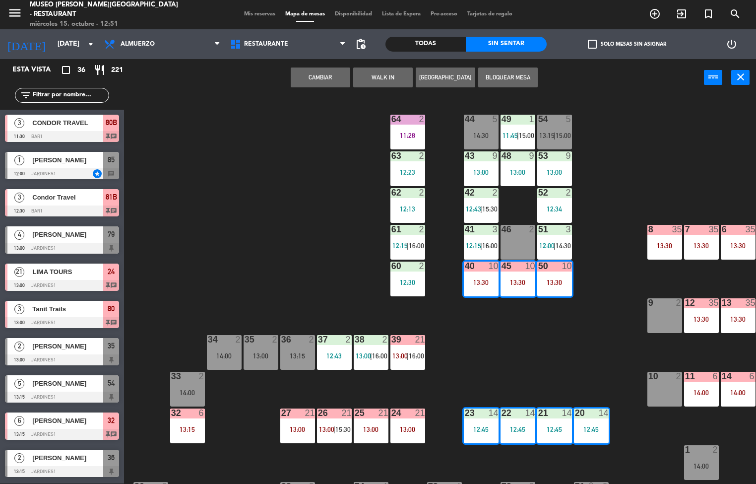
click at [563, 360] on div "44 5 14:30 49 1 11:45 | 15:00 54 5 13:15 | 15:00 64 2 11:28 48 9 13:00 53 9 13:…" at bounding box center [443, 290] width 625 height 387
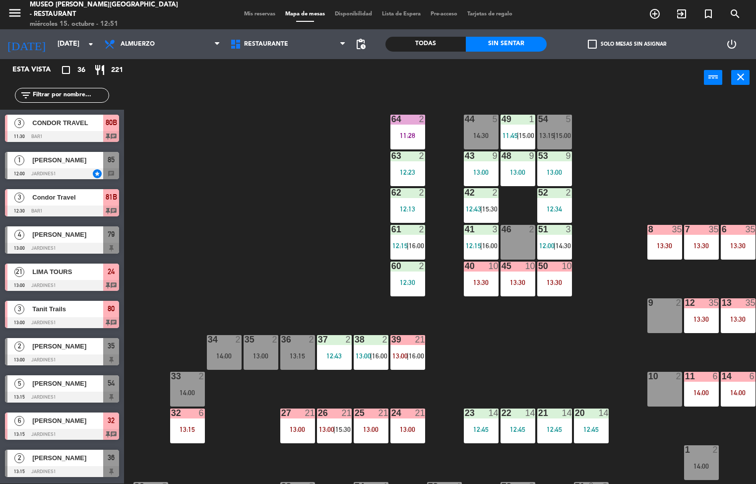
click at [473, 245] on span "12:15" at bounding box center [473, 246] width 15 height 8
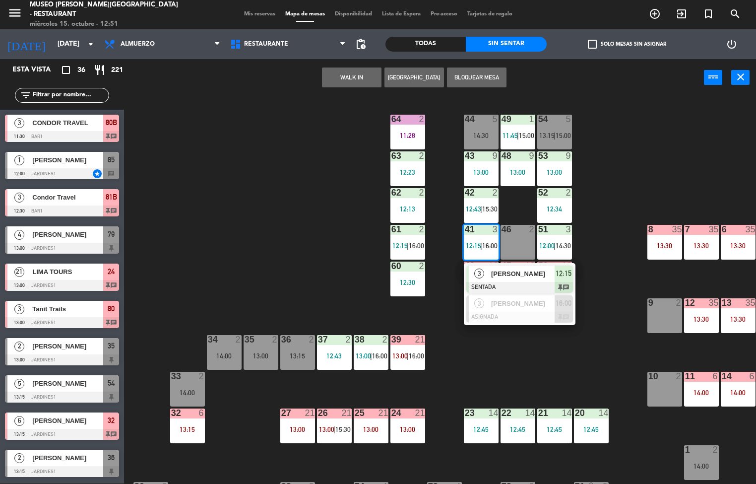
click at [517, 278] on span "[PERSON_NAME]" at bounding box center [522, 273] width 63 height 10
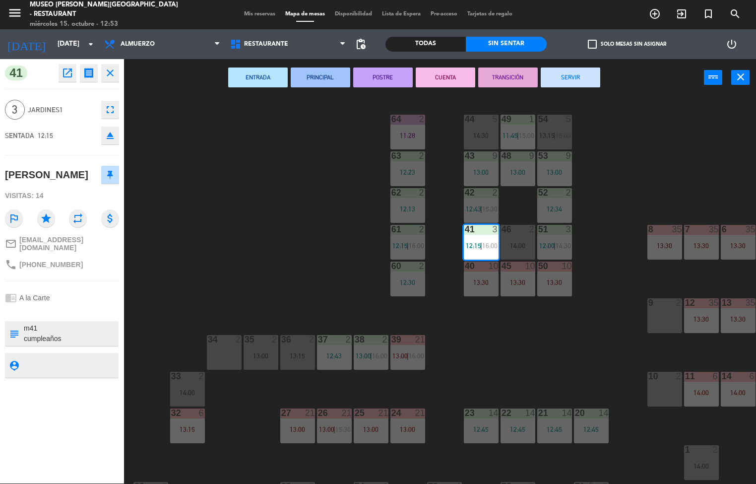
click at [550, 341] on div "44 5 14:30 49 1 11:45 | 15:00 54 5 13:15 | 15:00 64 2 11:28 48 9 13:00 53 9 13:…" at bounding box center [443, 290] width 625 height 387
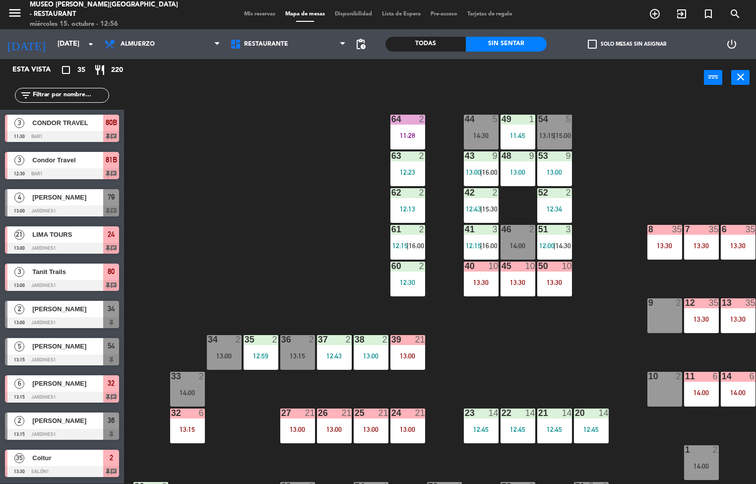
click at [664, 231] on div at bounding box center [664, 229] width 16 height 9
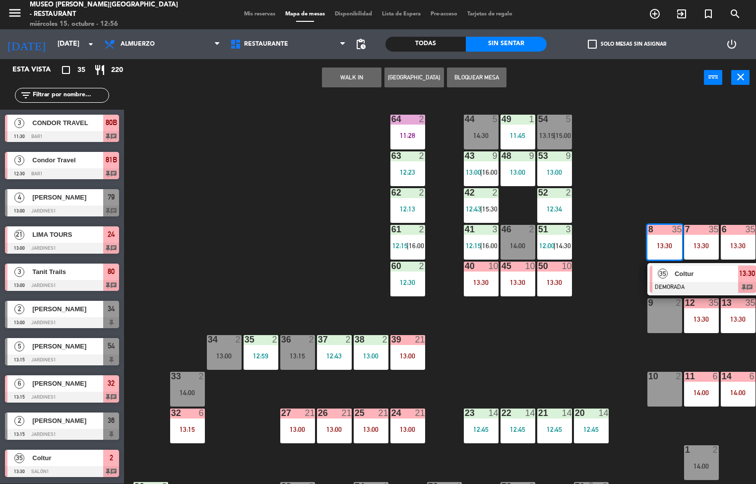
click at [662, 282] on div at bounding box center [703, 287] width 107 height 11
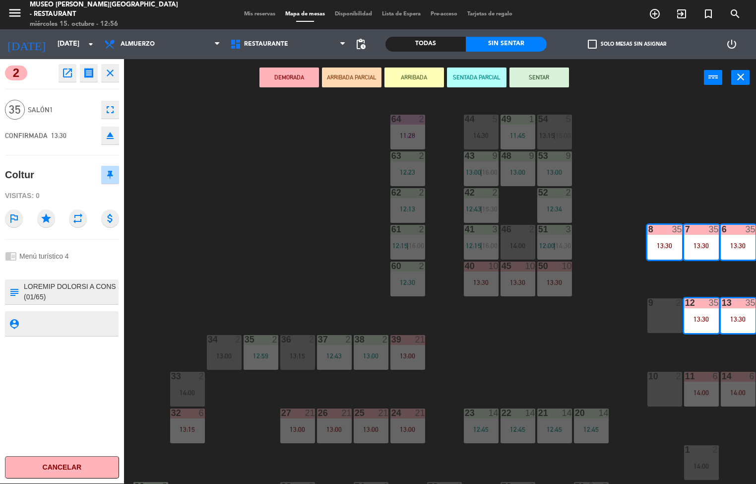
click at [67, 75] on icon "open_in_new" at bounding box center [68, 73] width 12 height 12
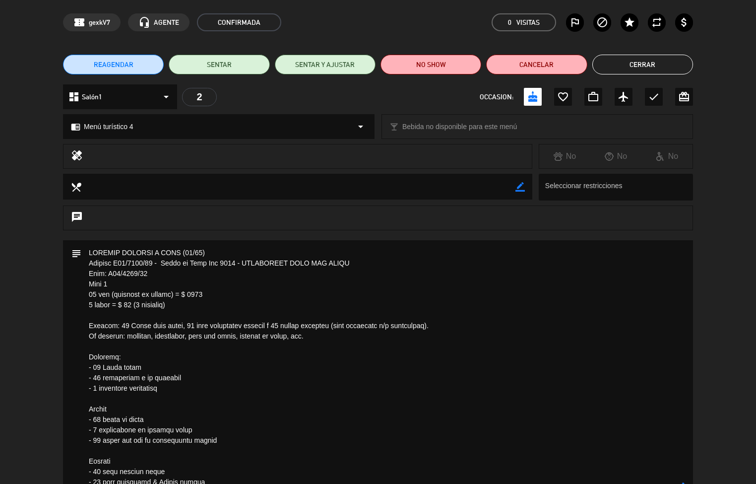
scroll to position [0, 0]
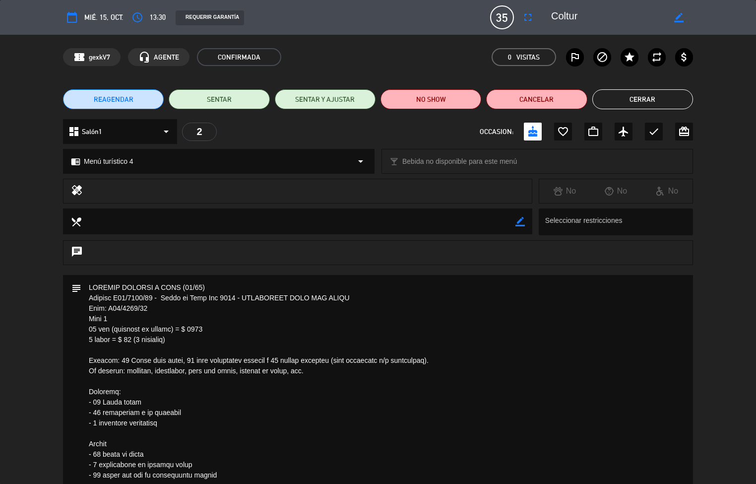
click at [644, 106] on button "Cerrar" at bounding box center [642, 99] width 101 height 20
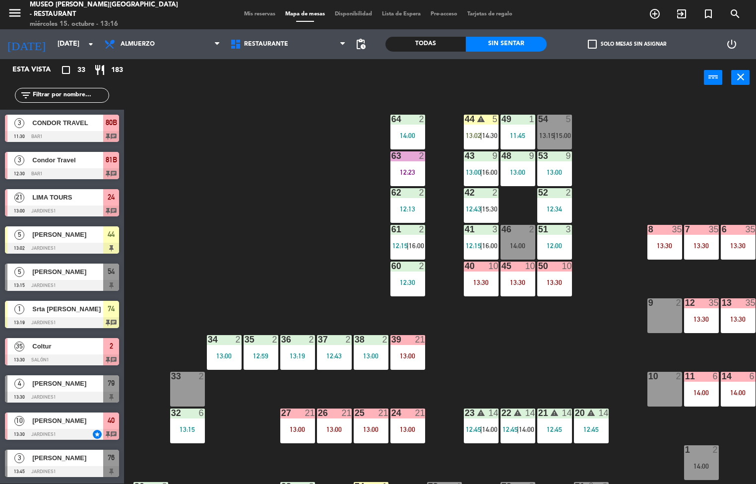
click at [539, 321] on div "44 warning 5 13:02 | 14:30 49 1 11:45 54 5 13:15 | 15:00 64 2 14:00 48 9 13:00 …" at bounding box center [443, 290] width 625 height 387
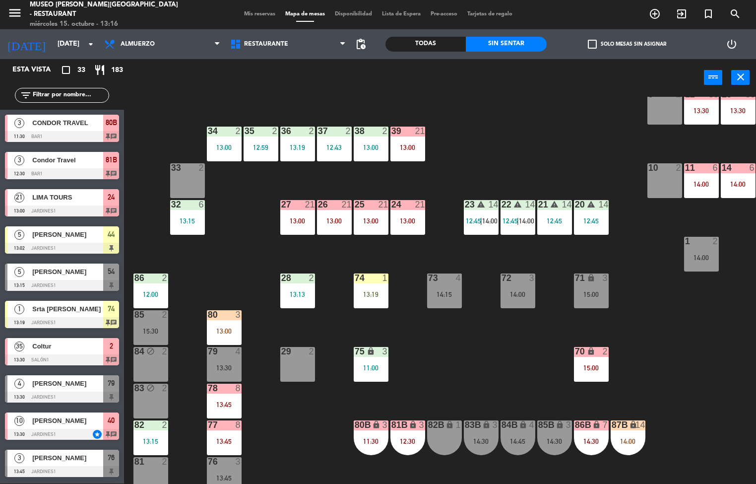
scroll to position [211, 0]
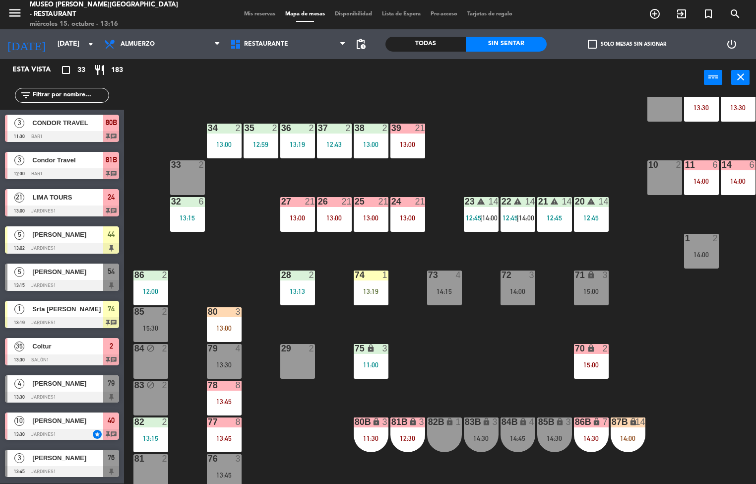
click at [550, 201] on icon "warning" at bounding box center [554, 201] width 8 height 8
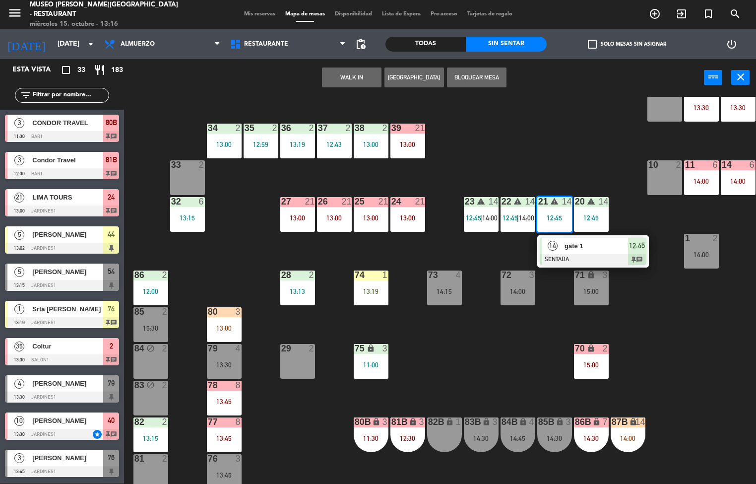
click at [494, 157] on div "44 warning 5 13:02 | 14:30 49 1 11:45 54 5 13:15 | 15:00 64 2 14:00 48 9 13:00 …" at bounding box center [443, 290] width 625 height 387
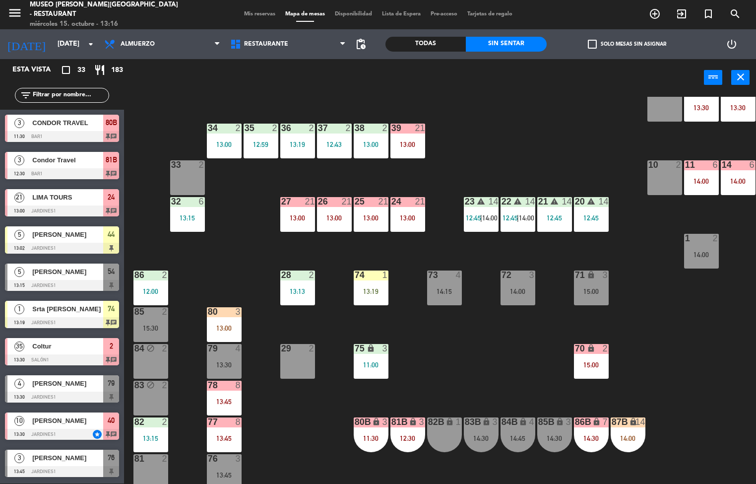
click at [571, 160] on div "44 warning 5 13:02 | 14:30 49 1 11:45 54 5 13:15 | 15:00 64 2 14:00 48 9 13:00 …" at bounding box center [443, 290] width 625 height 387
click at [558, 228] on div "21 warning 14 12:45" at bounding box center [554, 214] width 35 height 35
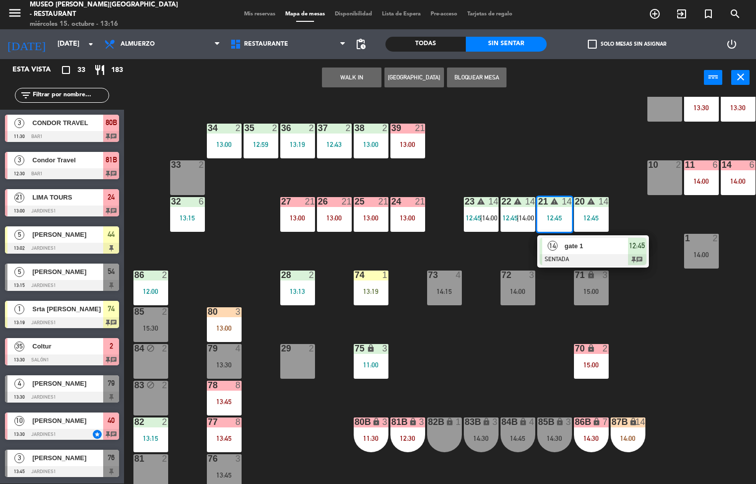
click at [588, 244] on span "gate 1" at bounding box center [596, 246] width 63 height 10
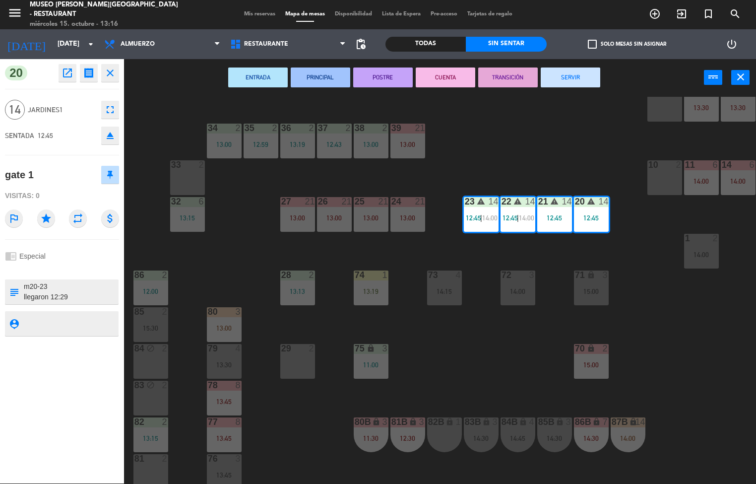
click at [388, 75] on button "POSTRE" at bounding box center [383, 77] width 60 height 20
click at [510, 139] on div "44 warning 5 13:02 | 14:30 49 1 11:45 54 5 13:15 | 15:00 64 2 14:00 48 9 13:00 …" at bounding box center [443, 290] width 625 height 387
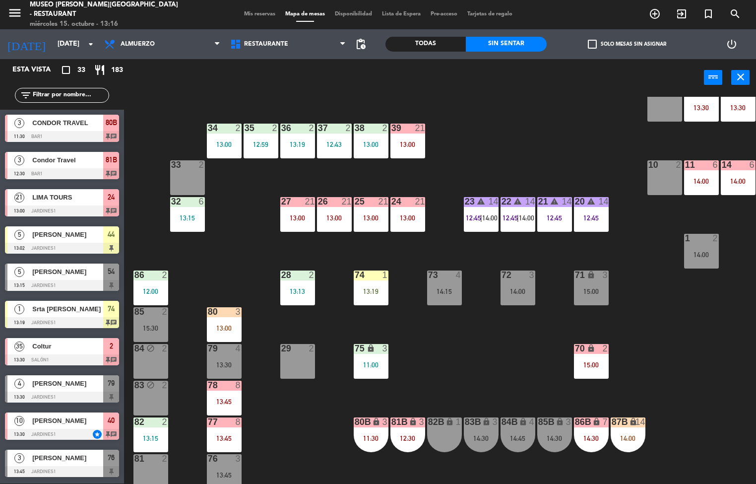
click at [413, 216] on div "13:00" at bounding box center [407, 217] width 35 height 7
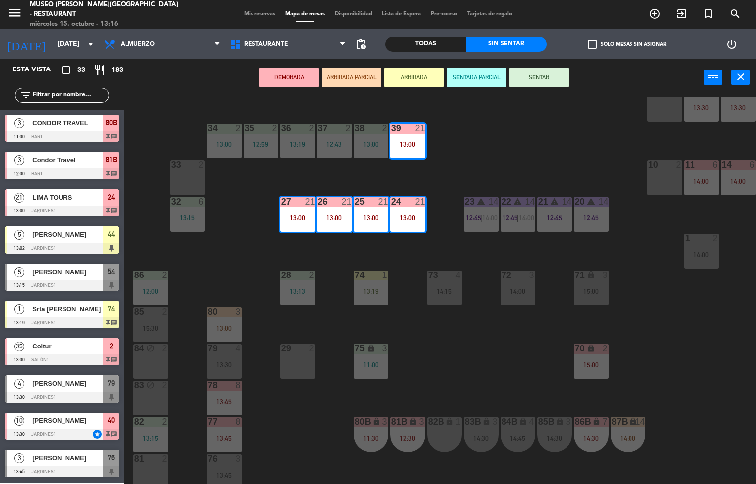
click at [555, 134] on div "44 warning 5 13:02 | 14:30 49 1 11:45 54 5 13:15 | 15:00 64 2 14:00 48 9 13:00 …" at bounding box center [443, 290] width 625 height 387
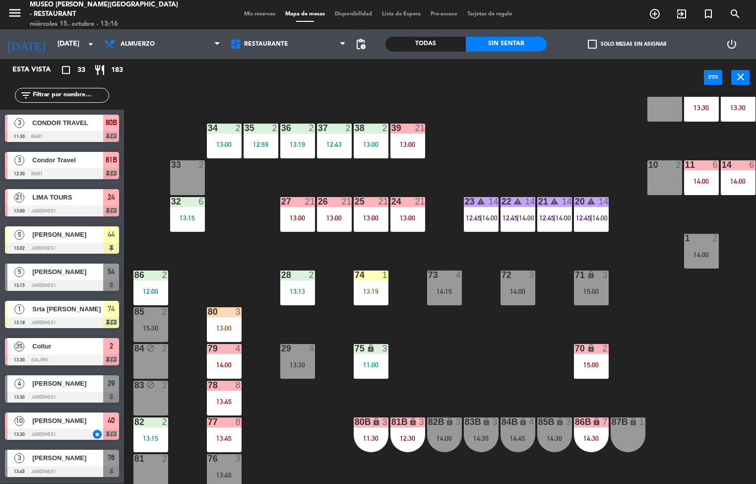
click at [563, 214] on span "14:00" at bounding box center [563, 218] width 15 height 8
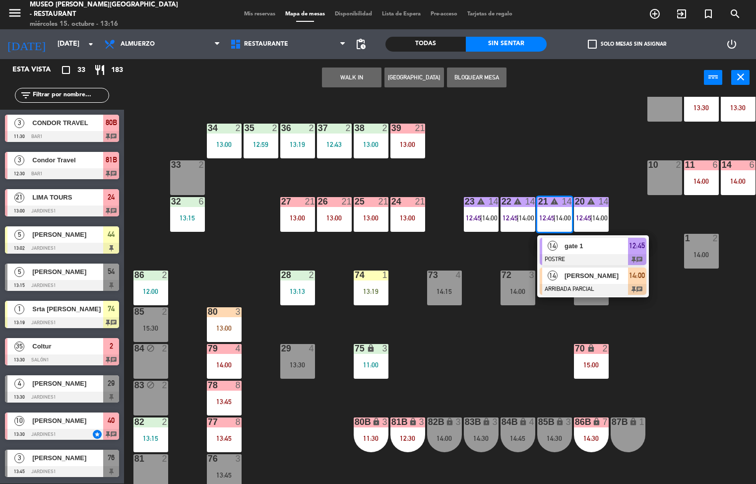
click at [594, 278] on span "[PERSON_NAME]" at bounding box center [596, 275] width 63 height 10
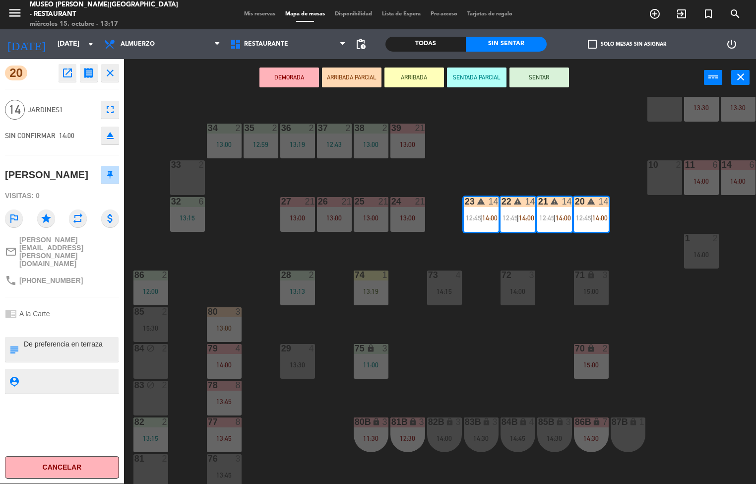
click at [554, 158] on div "44 warning 5 13:02 | 14:30 49 1 11:45 54 5 13:15 | 15:00 64 2 14:00 48 9 13:00 …" at bounding box center [443, 290] width 625 height 387
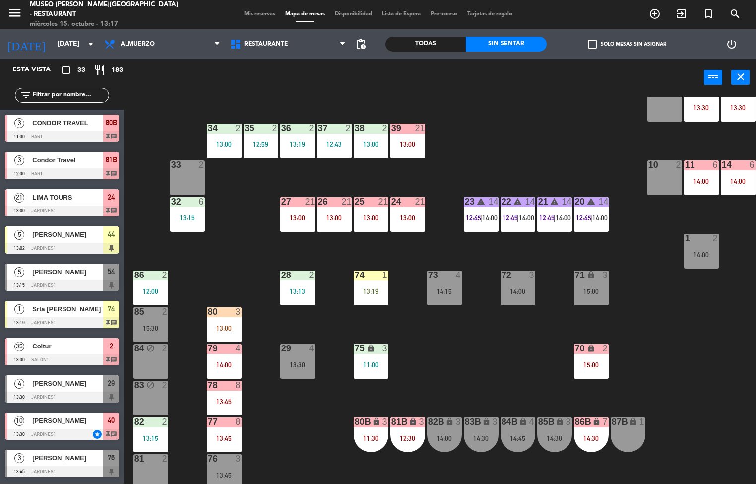
scroll to position [396, 0]
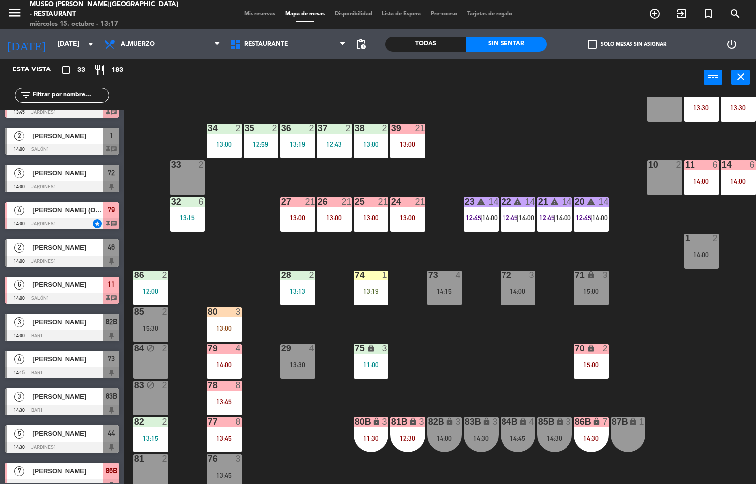
click at [405, 221] on div "13:00" at bounding box center [407, 217] width 35 height 7
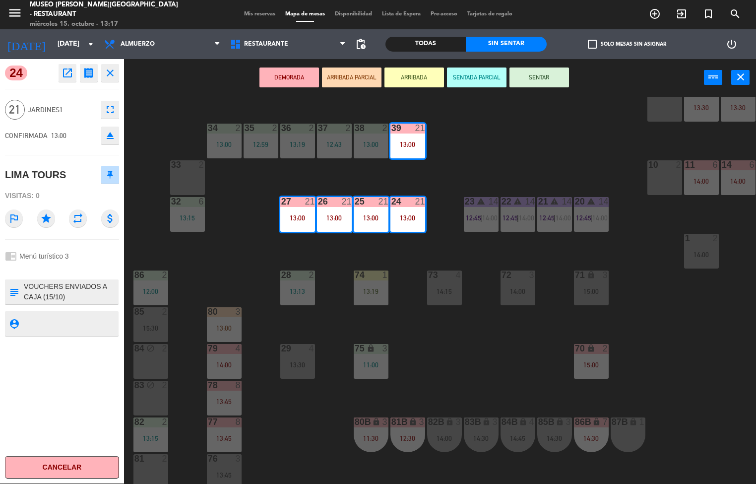
click at [563, 141] on div "44 warning 5 13:02 | 14:30 49 1 11:45 54 5 13:15 | 15:00 64 2 14:00 48 9 13:00 …" at bounding box center [443, 290] width 625 height 387
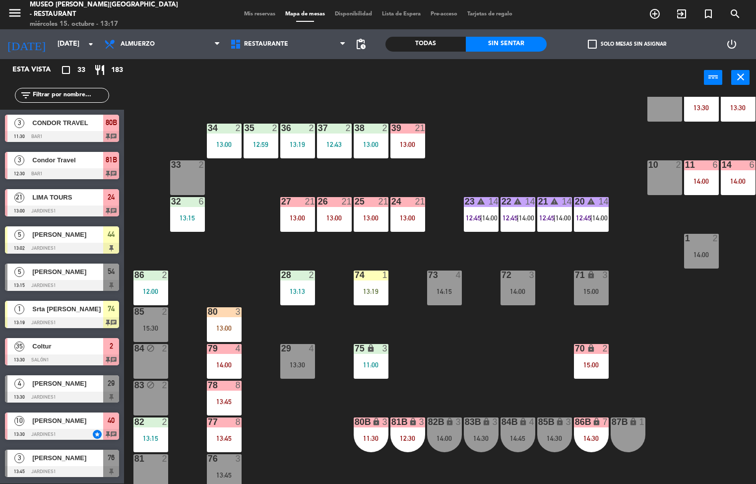
click at [517, 215] on span "|" at bounding box center [518, 218] width 2 height 8
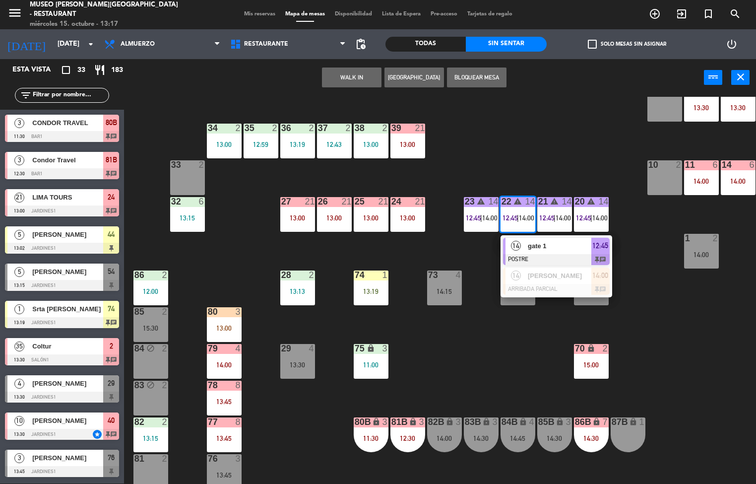
click at [644, 342] on div "44 warning 5 13:02 | 14:30 49 1 11:45 54 5 13:15 | 15:00 64 2 14:00 48 9 13:00 …" at bounding box center [443, 290] width 625 height 387
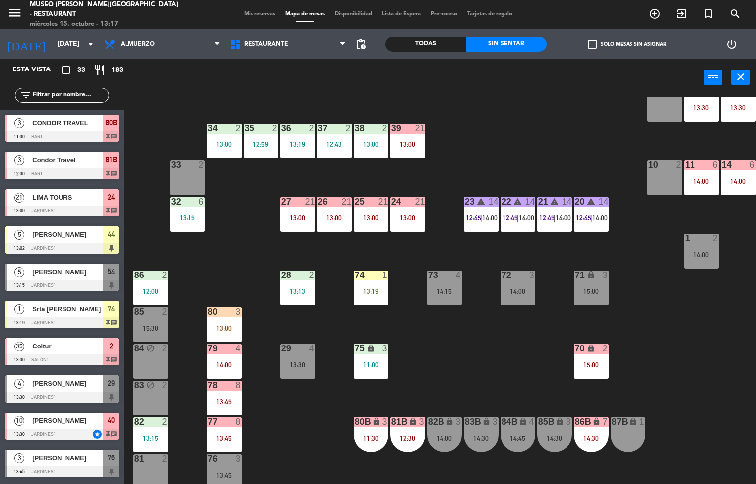
scroll to position [0, 0]
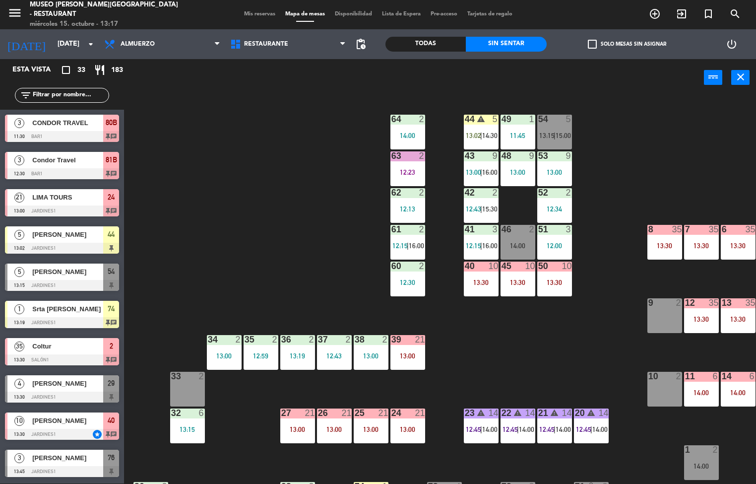
click at [431, 45] on div "Todas" at bounding box center [425, 44] width 80 height 15
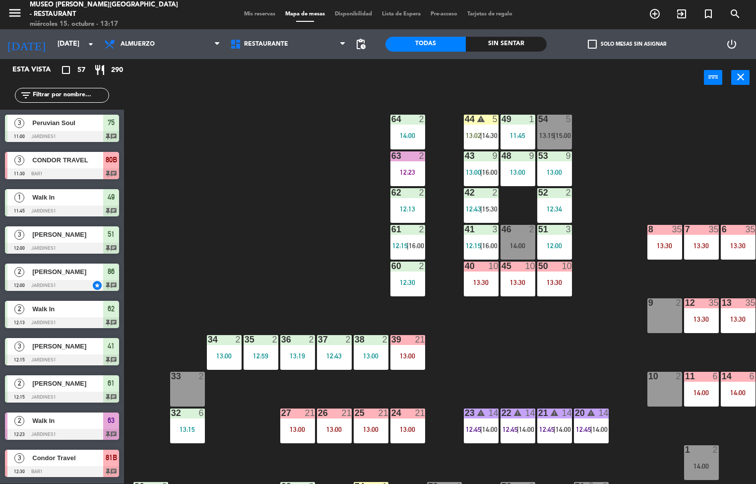
click at [241, 225] on div "44 warning 5 13:02 | 14:30 49 1 11:45 54 5 13:15 | 15:00 64 2 14:00 48 9 13:00 …" at bounding box center [443, 290] width 625 height 387
click at [409, 192] on div at bounding box center [407, 192] width 16 height 9
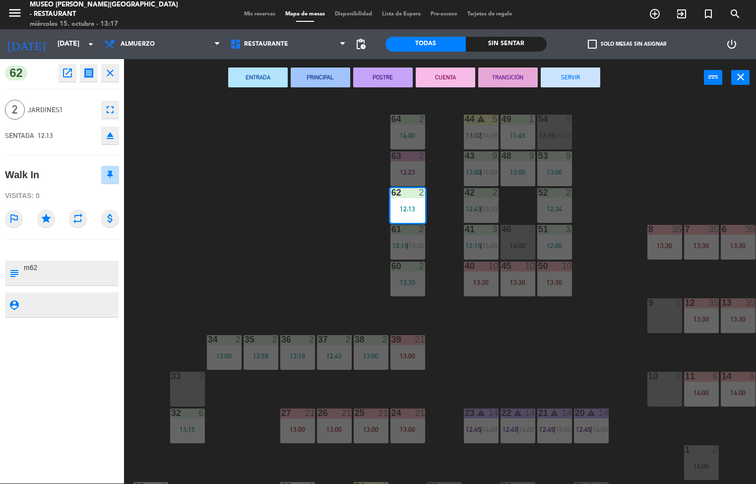
click at [577, 70] on button "SERVIR" at bounding box center [571, 77] width 60 height 20
click at [643, 118] on div "44 warning 5 13:02 | 14:30 49 1 11:45 54 5 13:15 | 15:00 64 2 14:00 48 9 13:00 …" at bounding box center [443, 290] width 625 height 387
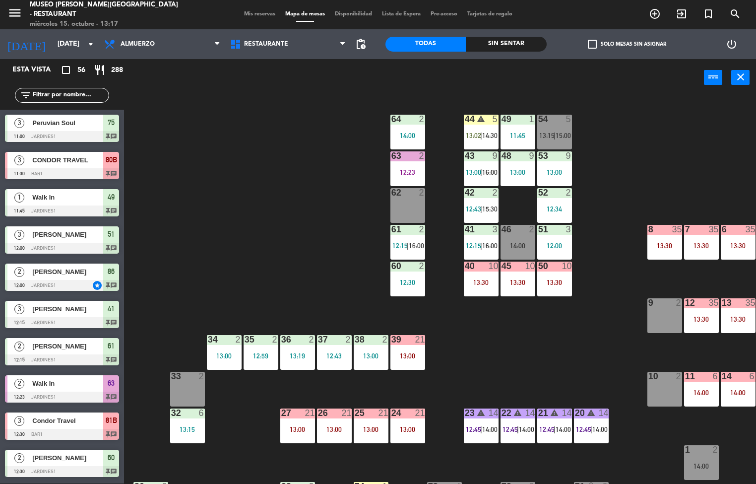
click at [529, 45] on div "Sin sentar" at bounding box center [506, 44] width 80 height 15
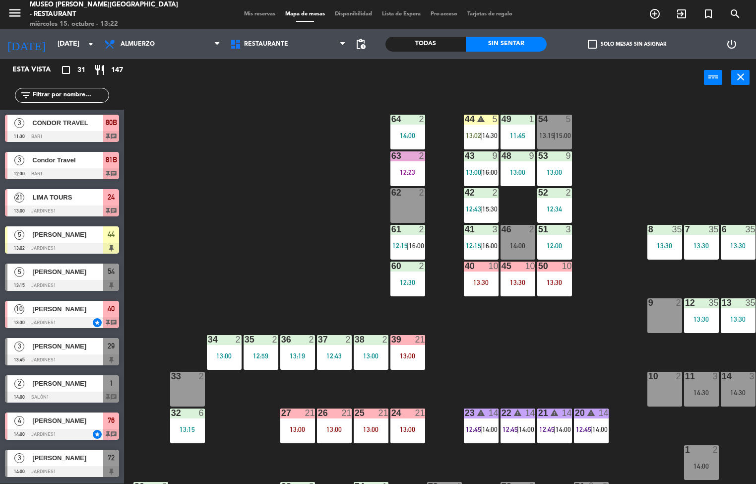
scroll to position [0, 77]
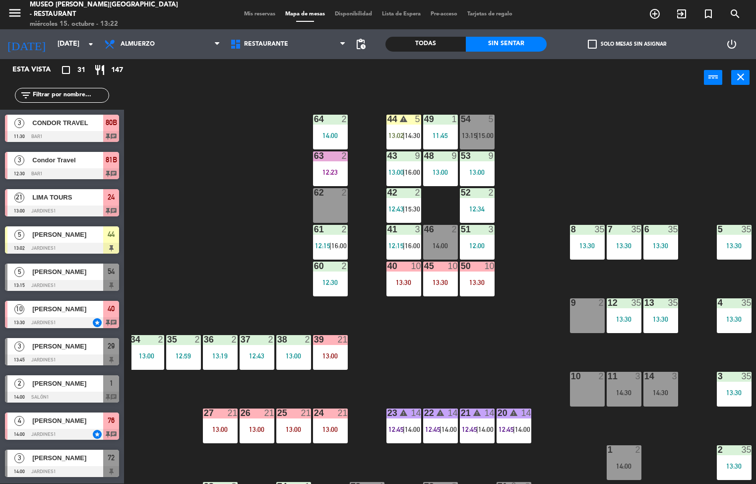
click at [623, 390] on div "14:30" at bounding box center [624, 392] width 35 height 7
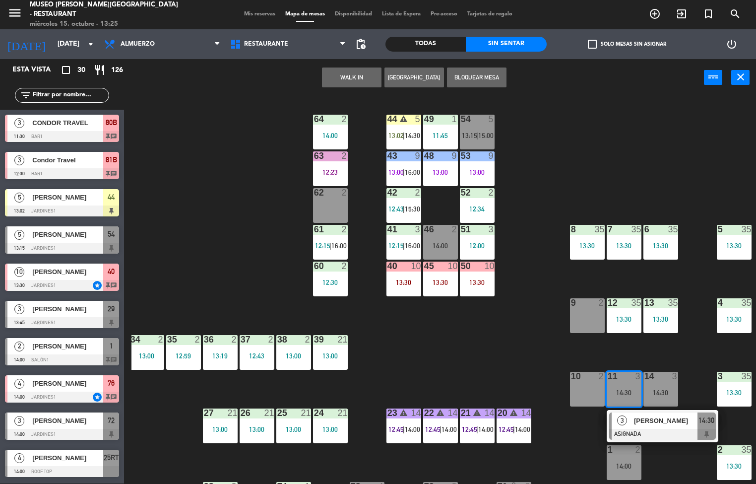
click at [524, 372] on div "44 warning 5 13:02 | 14:30 49 1 11:45 54 5 13:15 | 15:00 64 2 14:00 48 9 13:00 …" at bounding box center [443, 290] width 625 height 387
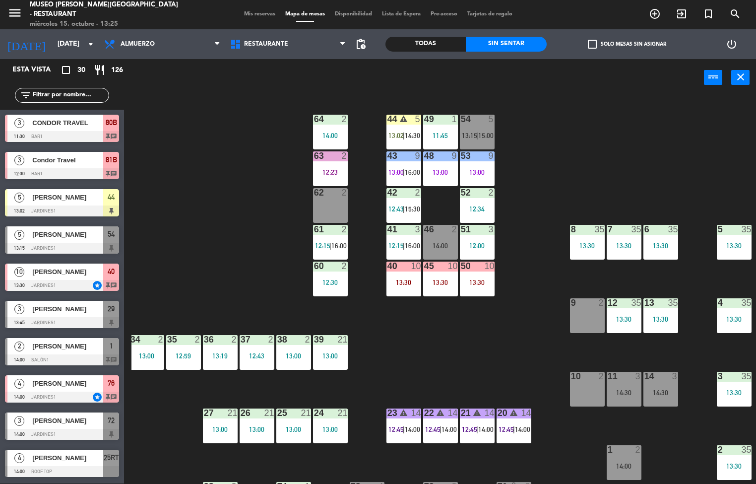
click at [616, 391] on div "14:30" at bounding box center [624, 392] width 35 height 7
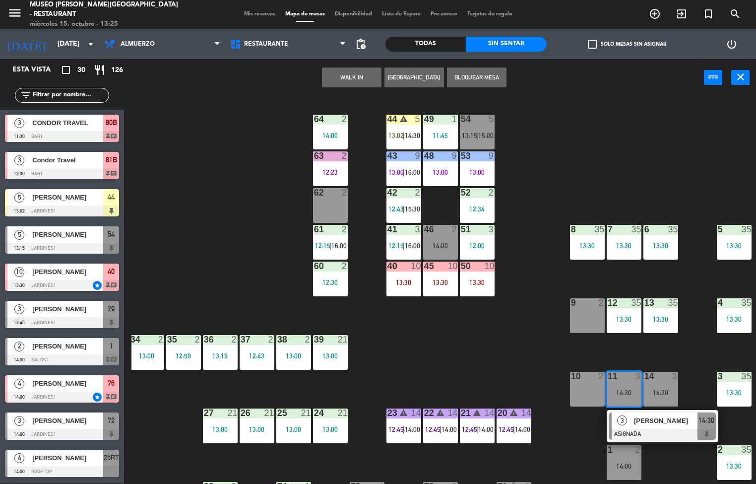
click at [393, 442] on div "23 warning 14 12:45 | 14:00" at bounding box center [403, 425] width 35 height 35
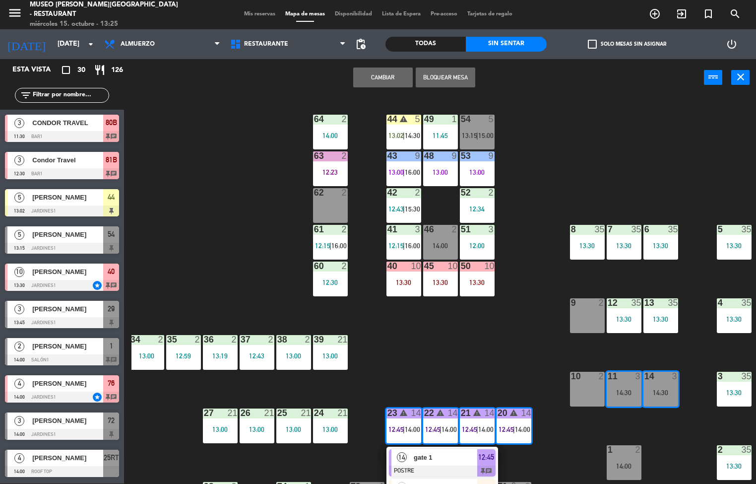
click at [393, 429] on span "12:45" at bounding box center [395, 429] width 15 height 8
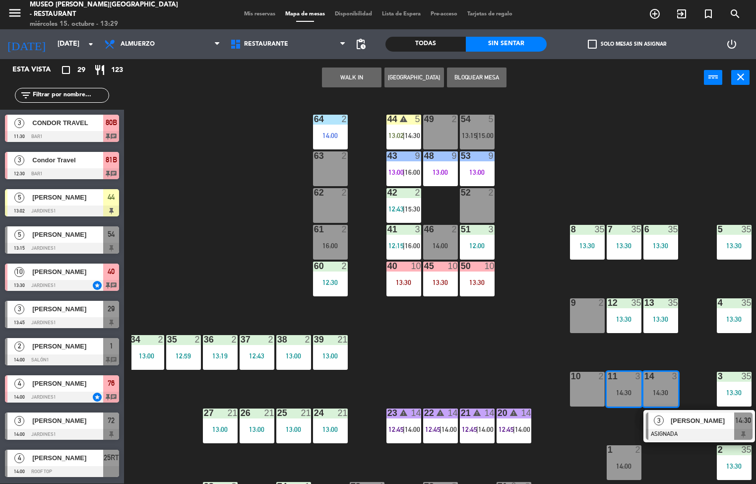
click at [509, 365] on div "44 warning 5 13:02 | 14:30 49 2 54 5 13:15 | 15:00 64 2 14:00 48 9 13:00 53 9 1…" at bounding box center [443, 290] width 625 height 387
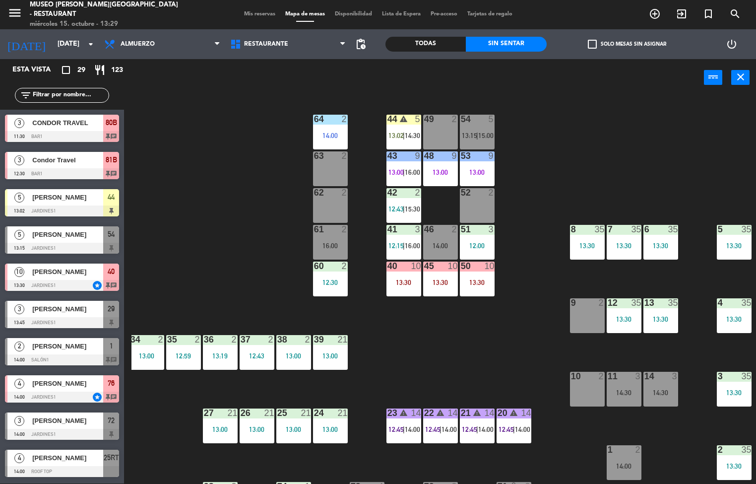
click at [622, 389] on div "14:30" at bounding box center [624, 392] width 35 height 7
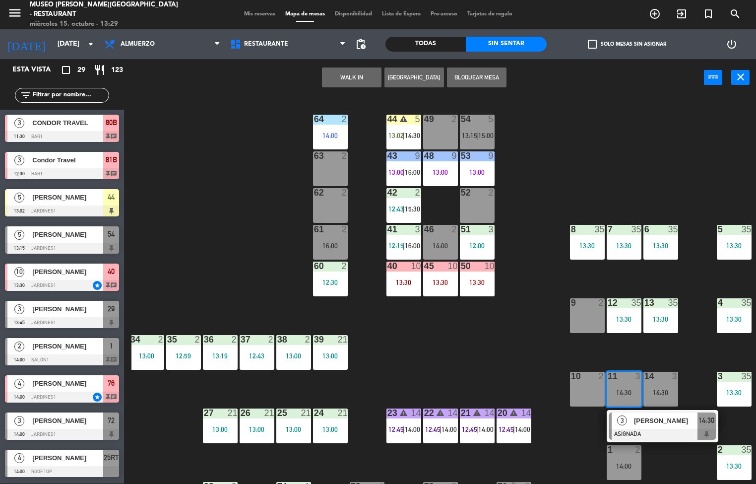
click at [470, 366] on div "44 warning 5 13:02 | 14:30 49 2 54 5 13:15 | 15:00 64 2 14:00 48 9 13:00 53 9 1…" at bounding box center [443, 290] width 625 height 387
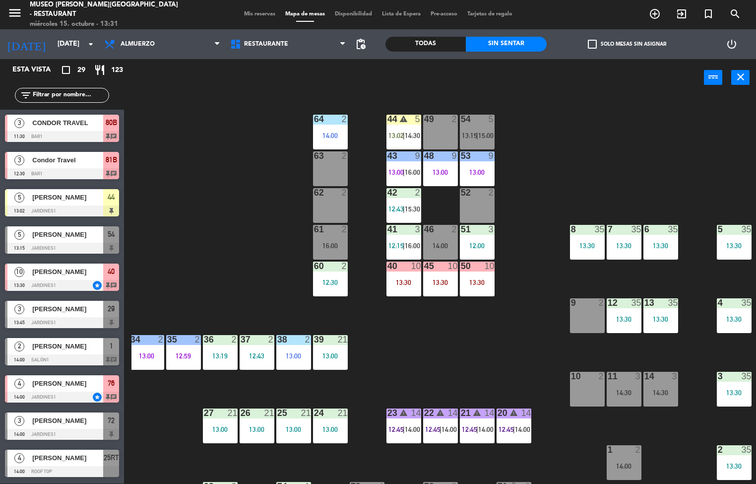
click at [494, 347] on div "44 warning 5 13:02 | 14:30 49 2 54 5 13:15 | 15:00 64 2 14:00 48 9 13:00 53 9 1…" at bounding box center [443, 290] width 625 height 387
click at [473, 277] on div "50 10 13:30" at bounding box center [477, 278] width 35 height 35
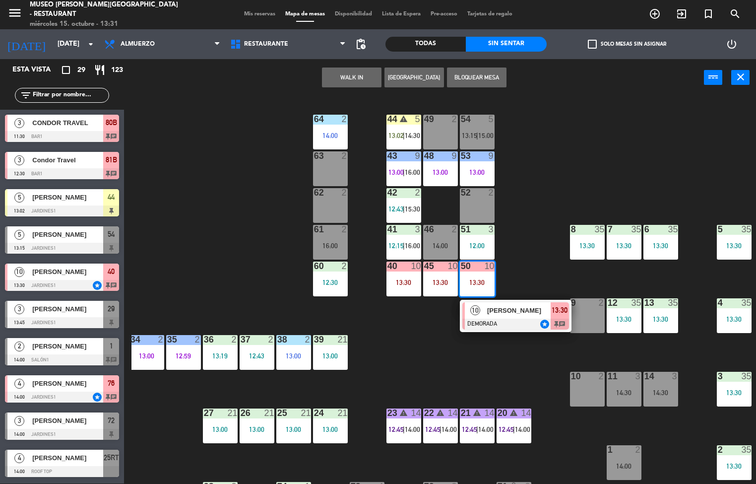
click at [515, 312] on span "[PERSON_NAME]" at bounding box center [518, 310] width 63 height 10
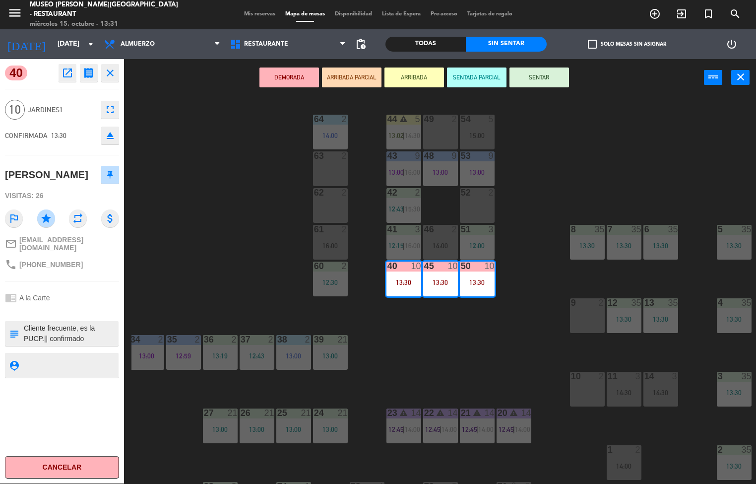
click at [432, 353] on div "44 warning 5 13:02 | 14:30 49 2 54 5 15:00 64 2 14:00 48 9 13:00 53 9 13:00 63 …" at bounding box center [443, 290] width 625 height 387
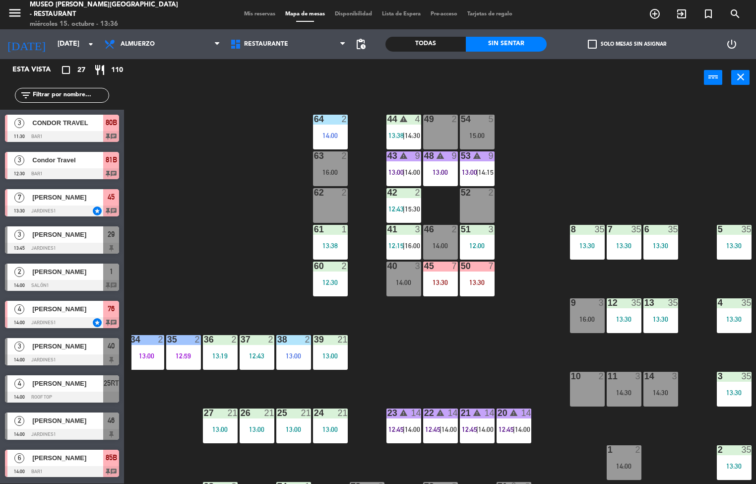
click at [247, 197] on div "44 warning 4 13:38 | 14:30 49 2 54 5 15:00 64 2 14:00 48 warning 9 13:00 53 war…" at bounding box center [443, 290] width 625 height 387
click at [448, 290] on div "45 7 13:30" at bounding box center [440, 278] width 35 height 35
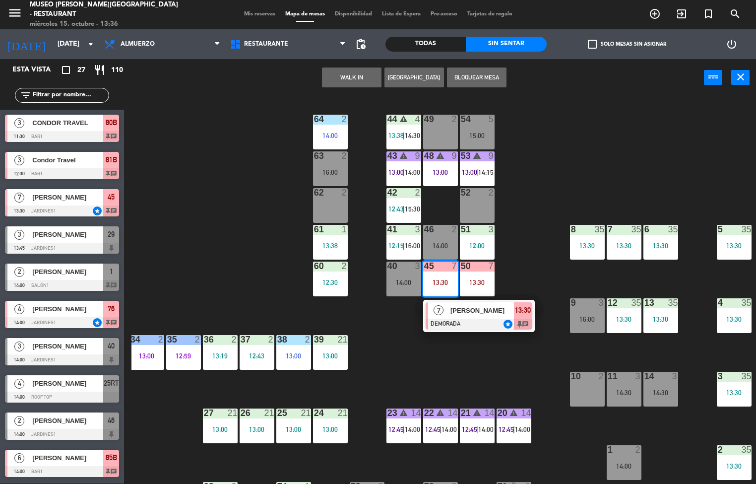
click at [606, 155] on div "44 warning 4 13:38 | 14:30 49 2 54 5 15:00 64 2 14:00 48 warning 9 13:00 53 war…" at bounding box center [443, 290] width 625 height 387
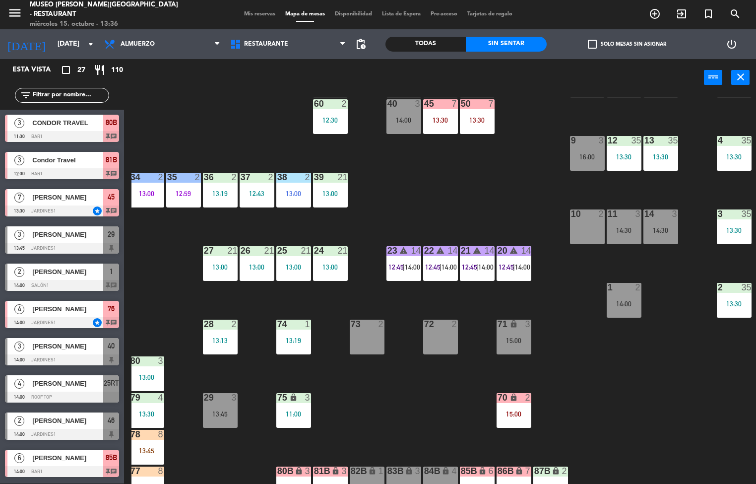
scroll to position [169, 0]
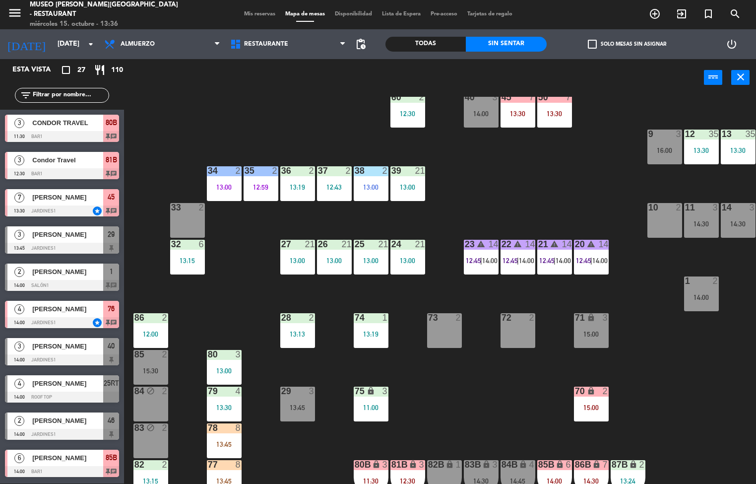
click at [410, 180] on div "39 21 13:00" at bounding box center [407, 183] width 35 height 35
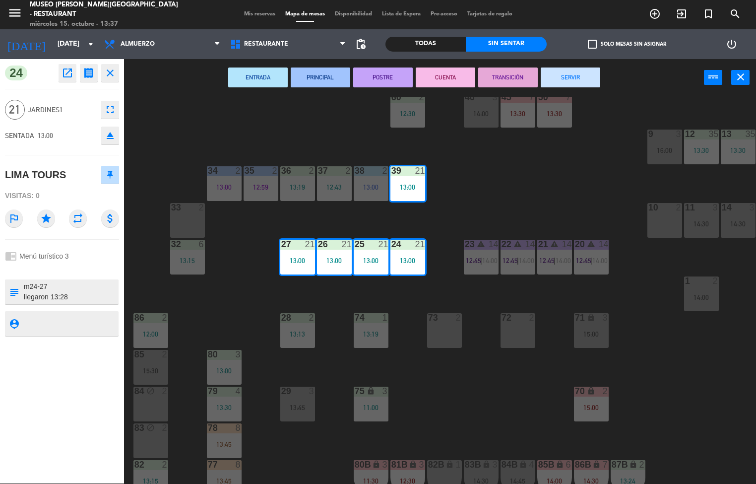
click at [109, 137] on icon "eject" at bounding box center [110, 135] width 12 height 12
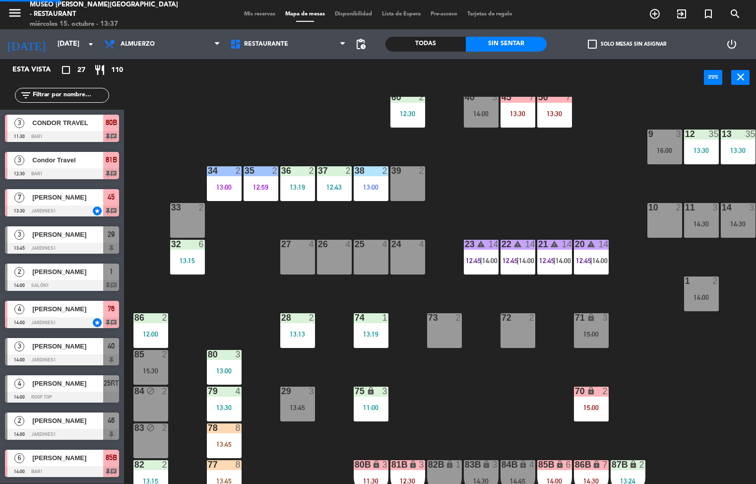
click at [576, 178] on div "44 warning 4 13:38 | 14:30 49 2 54 5 15:00 64 2 14:00 48 warning 9 13:00 53 war…" at bounding box center [443, 290] width 625 height 387
click at [70, 94] on input "text" at bounding box center [70, 95] width 77 height 11
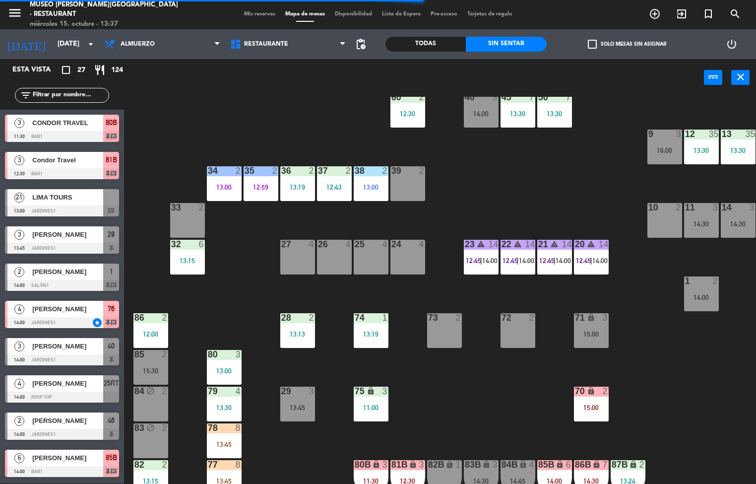
click at [71, 91] on input "text" at bounding box center [70, 95] width 77 height 11
click at [54, 91] on input "text" at bounding box center [70, 95] width 77 height 11
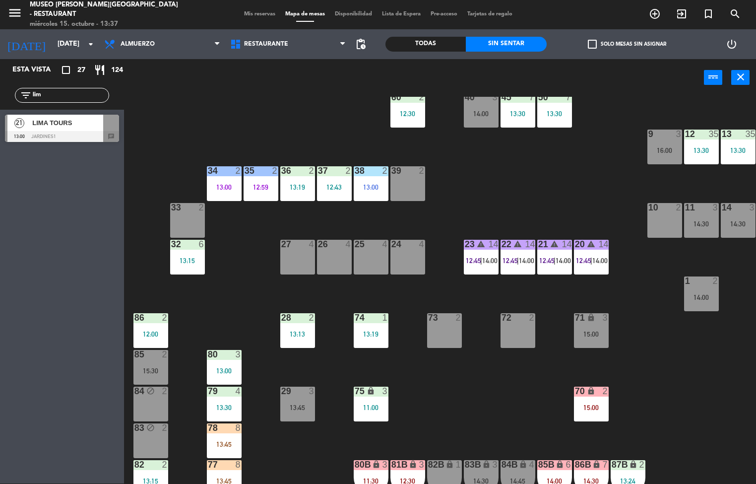
type input "lim"
click at [536, 177] on div "44 warning 4 13:38 | 14:30 49 2 54 5 15:00 64 2 14:00 48 warning 9 13:00 53 war…" at bounding box center [443, 290] width 625 height 387
click at [56, 121] on span "LIMA TOURS" at bounding box center [67, 123] width 71 height 10
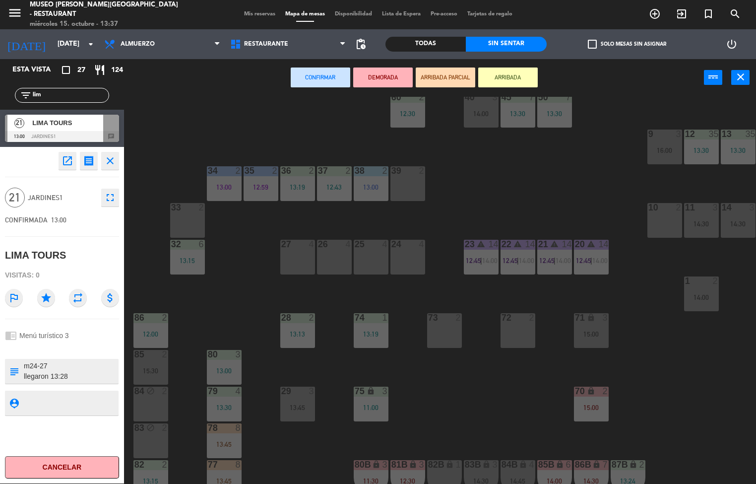
click at [411, 268] on div "24 4" at bounding box center [407, 257] width 35 height 35
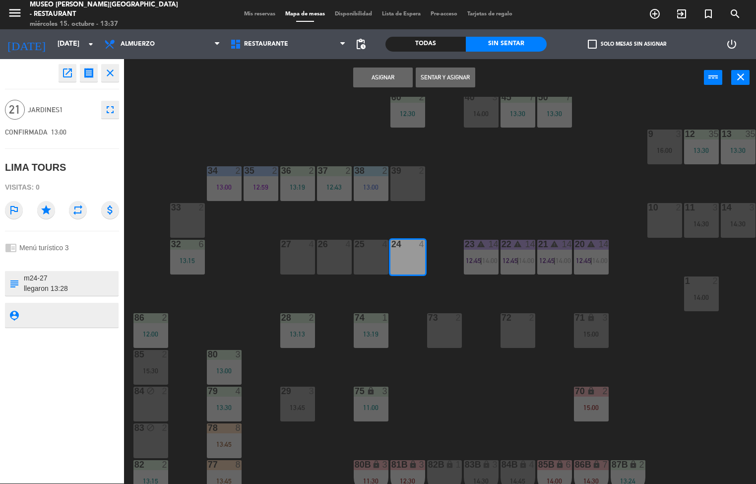
click at [368, 262] on div "25 4" at bounding box center [371, 257] width 35 height 35
click at [327, 256] on div "26 4" at bounding box center [334, 257] width 35 height 35
click at [285, 262] on div "27 4" at bounding box center [297, 257] width 35 height 35
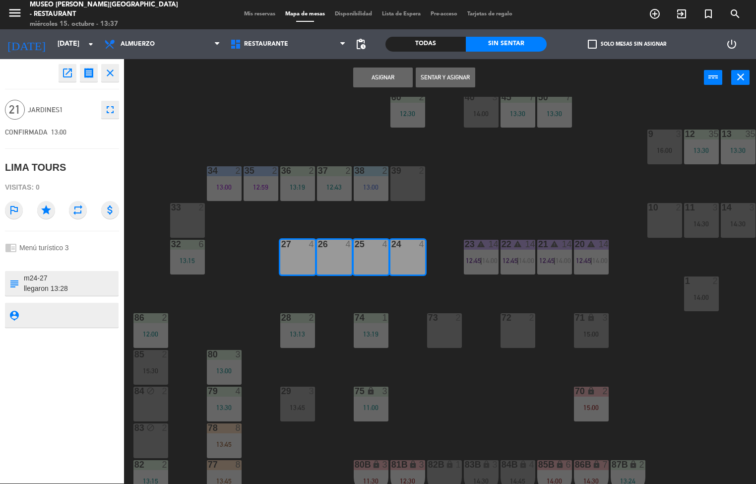
click at [386, 76] on button "Asignar" at bounding box center [383, 77] width 60 height 20
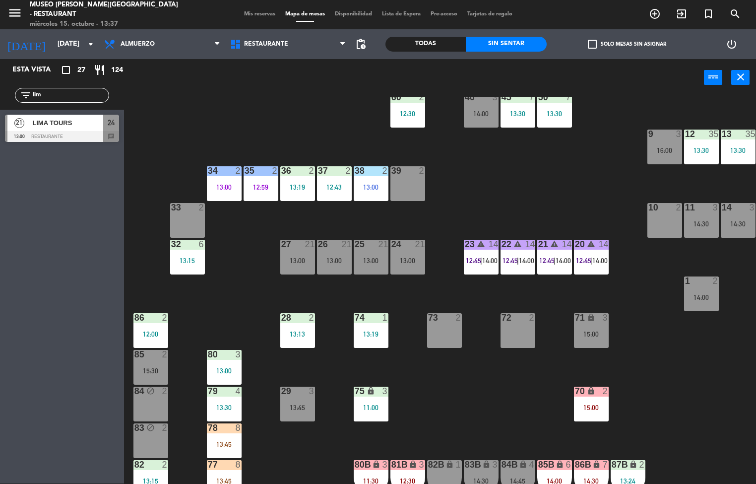
click at [454, 179] on div "44 warning 4 13:38 | 14:30 49 2 54 5 15:00 64 2 14:00 48 warning 9 13:00 53 war…" at bounding box center [443, 290] width 625 height 387
click at [396, 261] on div "13:00" at bounding box center [407, 260] width 35 height 7
click at [424, 273] on div "24 21 13:00" at bounding box center [407, 257] width 35 height 35
click at [408, 268] on div "24 21 13:00" at bounding box center [407, 257] width 35 height 35
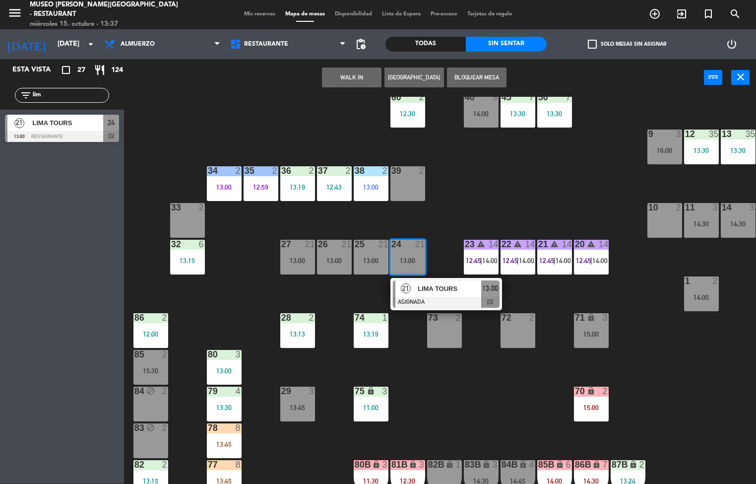
click at [429, 313] on div "73" at bounding box center [428, 317] width 0 height 9
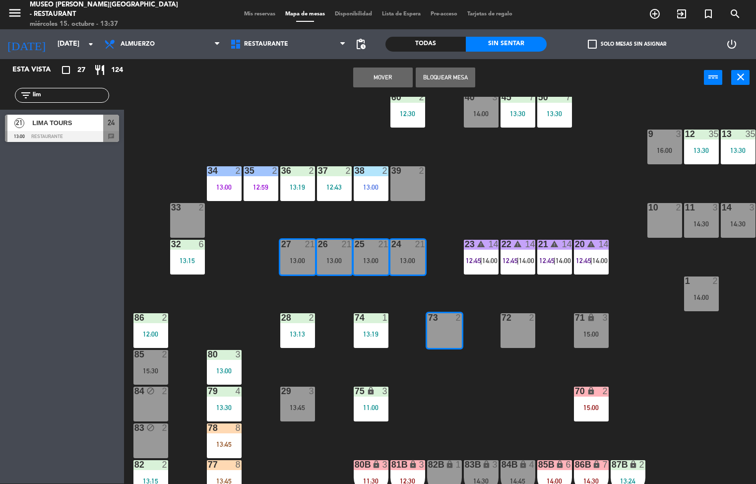
click at [495, 185] on div "44 warning 4 13:38 | 14:30 49 2 54 5 15:00 64 2 14:00 48 warning 9 13:00 53 war…" at bounding box center [443, 290] width 625 height 387
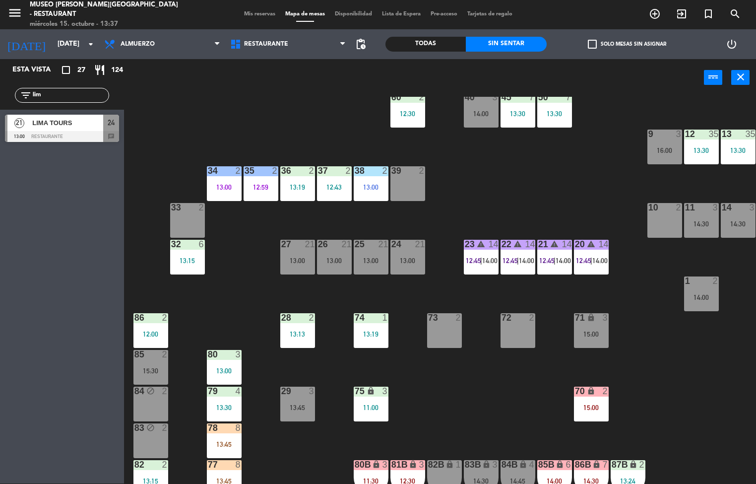
click at [417, 248] on div "21" at bounding box center [420, 244] width 10 height 9
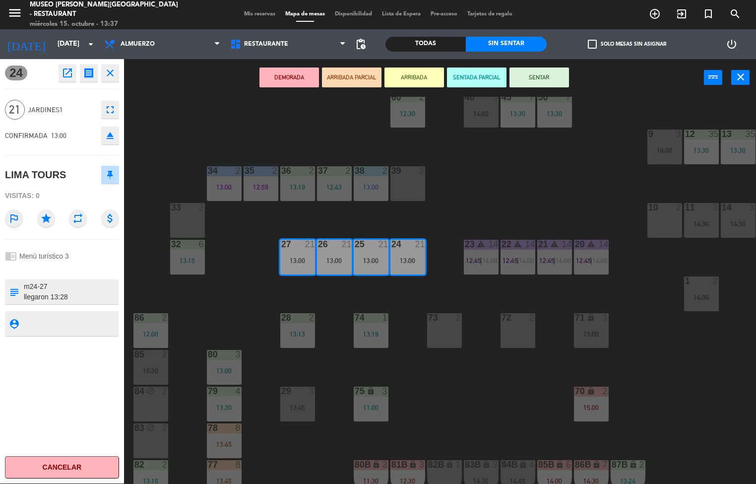
click at [276, 84] on button "DEMORADA" at bounding box center [289, 77] width 60 height 20
click at [283, 121] on div "44 warning 4 13:38 | 14:30 49 2 54 5 15:00 64 2 14:00 48 warning 9 13:00 53 war…" at bounding box center [443, 290] width 625 height 387
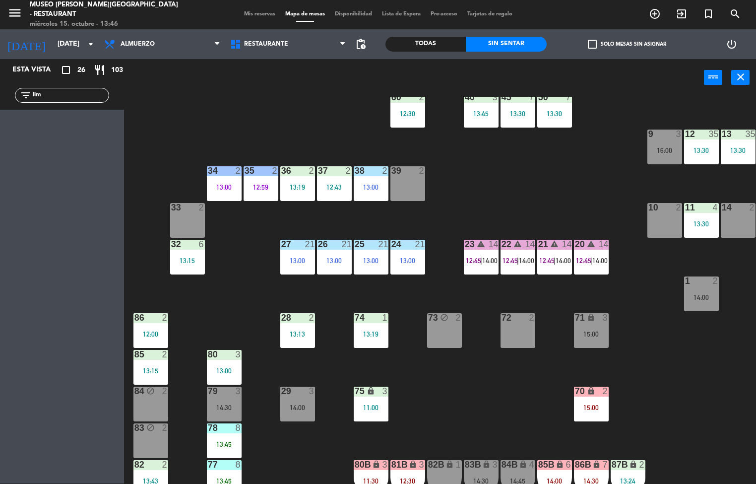
click at [490, 404] on div "44 warning 4 13:38 | 14:30 49 2 54 5 13:15 | 15:00 64 2 14:00 48 warning 9 13:0…" at bounding box center [443, 290] width 625 height 387
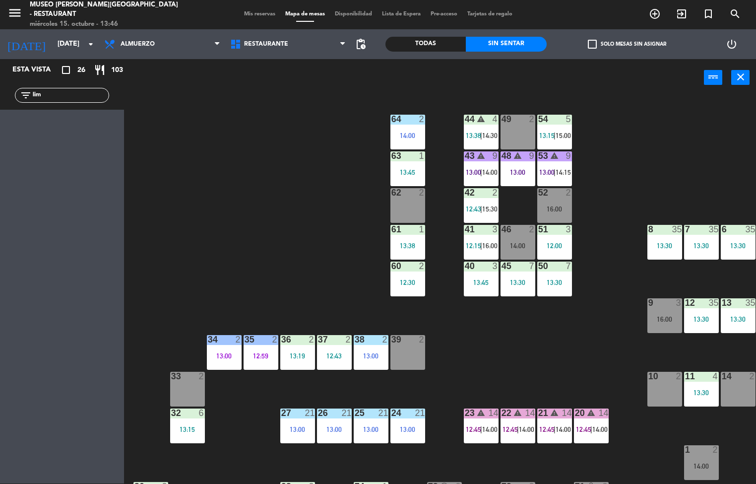
click at [407, 266] on div at bounding box center [407, 265] width 16 height 9
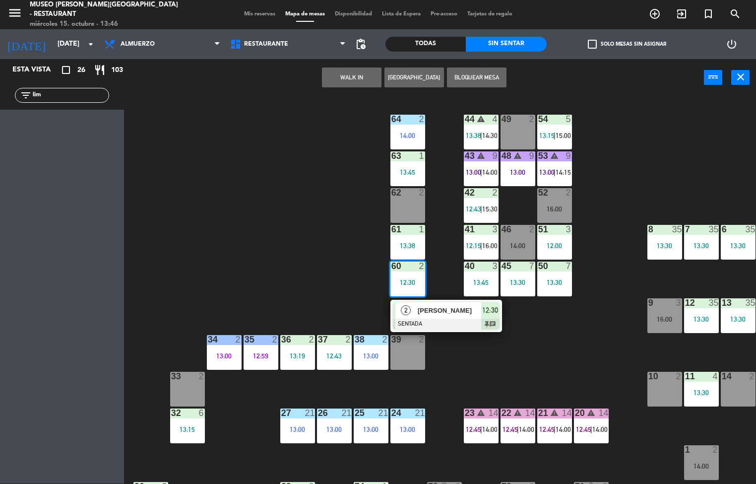
click at [586, 347] on div "44 warning 4 13:38 | 14:30 49 2 54 5 13:15 | 15:00 64 2 14:00 48 warning 9 13:0…" at bounding box center [443, 290] width 625 height 387
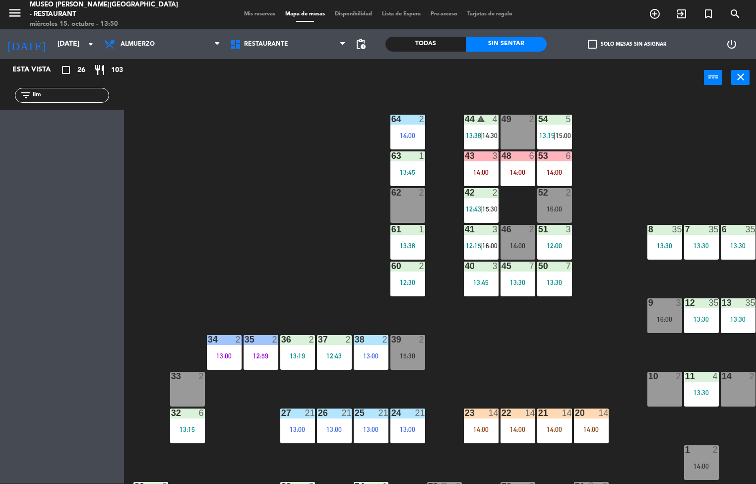
scroll to position [331, 0]
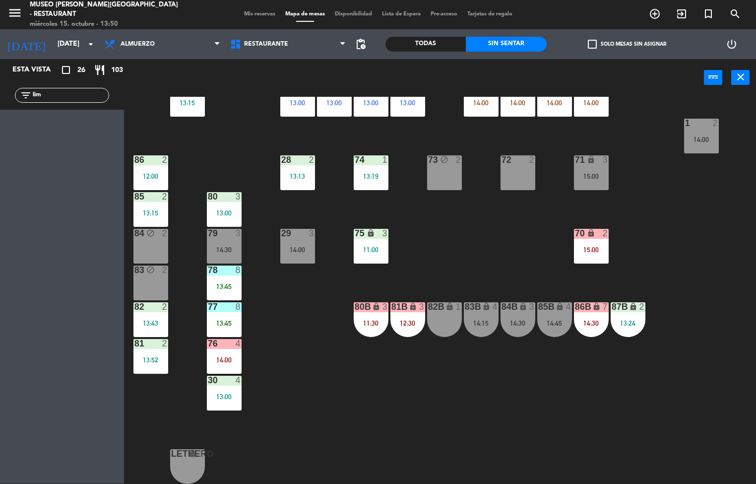
click at [385, 229] on div "3" at bounding box center [385, 233] width 6 height 9
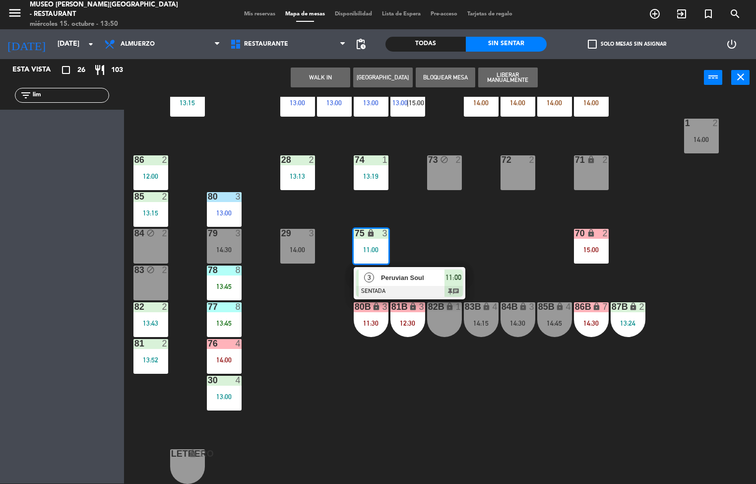
click at [509, 233] on div "44 warning 4 13:38 | 14:30 49 2 54 5 13:15 | 15:00 64 2 14:00 48 6 14:00 53 6 1…" at bounding box center [443, 290] width 625 height 387
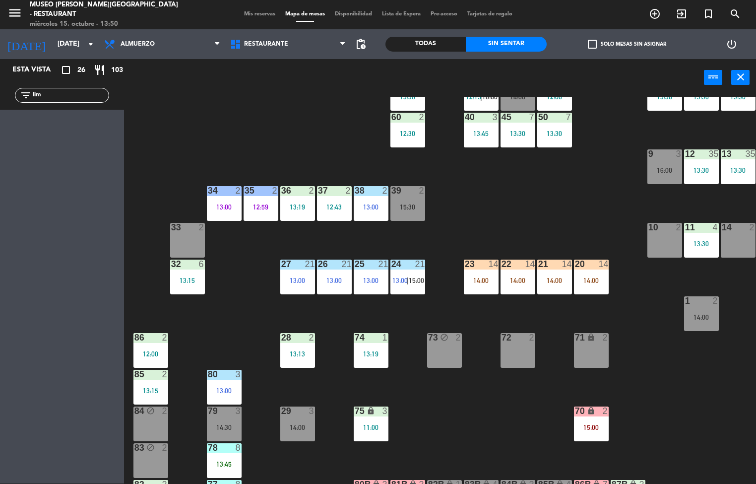
scroll to position [150, 0]
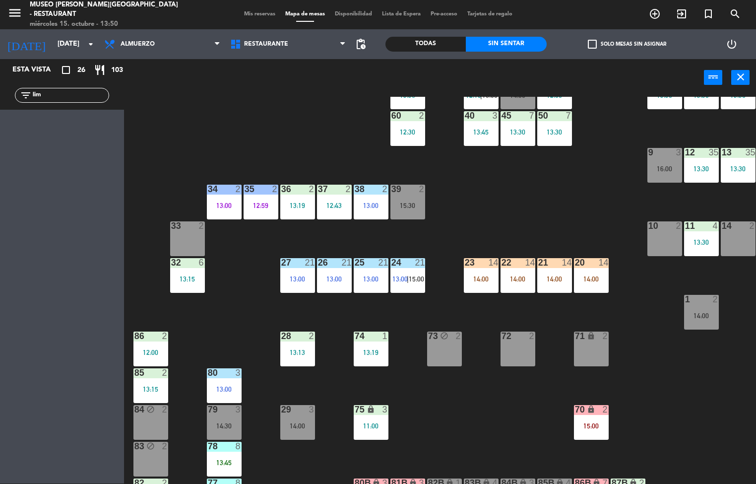
click at [491, 132] on div "13:45" at bounding box center [481, 131] width 35 height 7
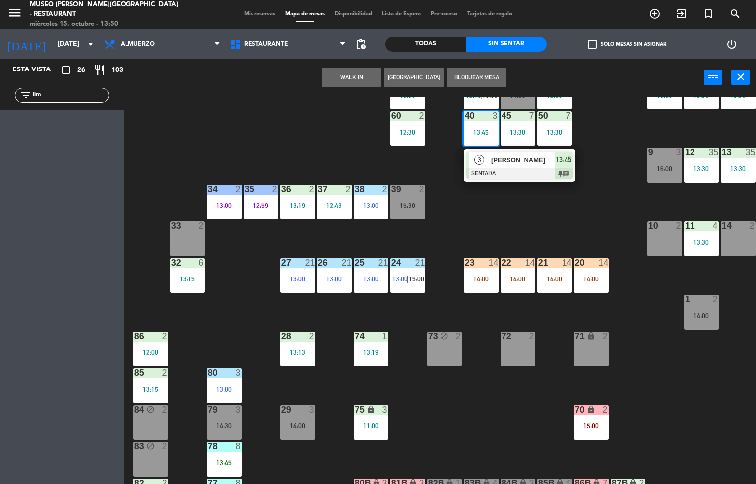
click at [478, 161] on span "3" at bounding box center [479, 160] width 10 height 10
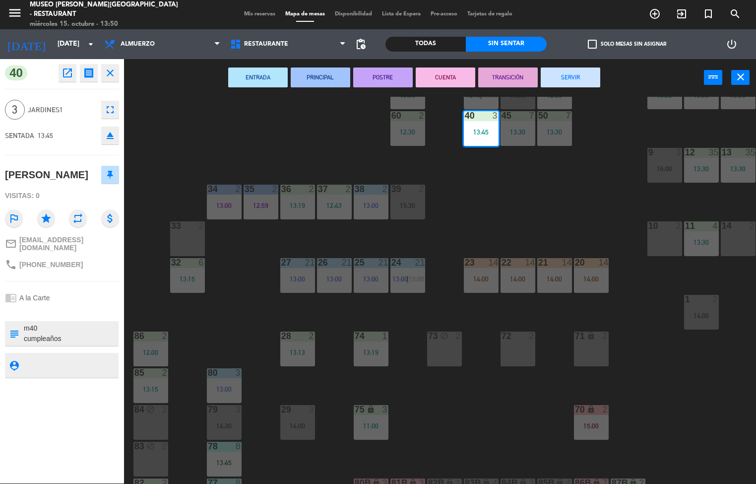
click at [524, 204] on div "44 warning 4 13:38 | 14:30 49 2 54 5 13:15 | 15:00 64 2 14:00 48 6 14:00 53 6 1…" at bounding box center [443, 290] width 625 height 387
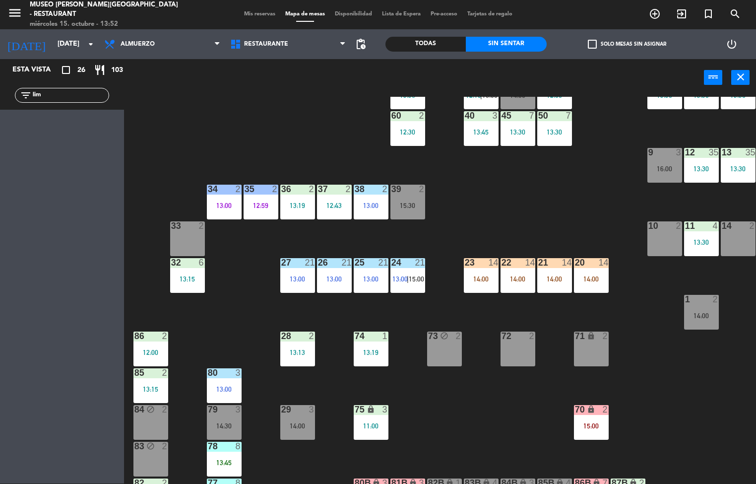
click at [473, 423] on div "44 warning 4 13:38 | 14:30 49 2 54 5 13:15 | 15:00 64 2 14:00 48 6 14:00 53 6 1…" at bounding box center [443, 290] width 625 height 387
click at [568, 201] on div "44 warning 4 13:38 | 14:30 49 2 54 5 13:15 | 15:00 64 2 14:00 48 6 14:00 53 6 1…" at bounding box center [443, 290] width 625 height 387
click at [364, 278] on div "13:00" at bounding box center [371, 278] width 35 height 7
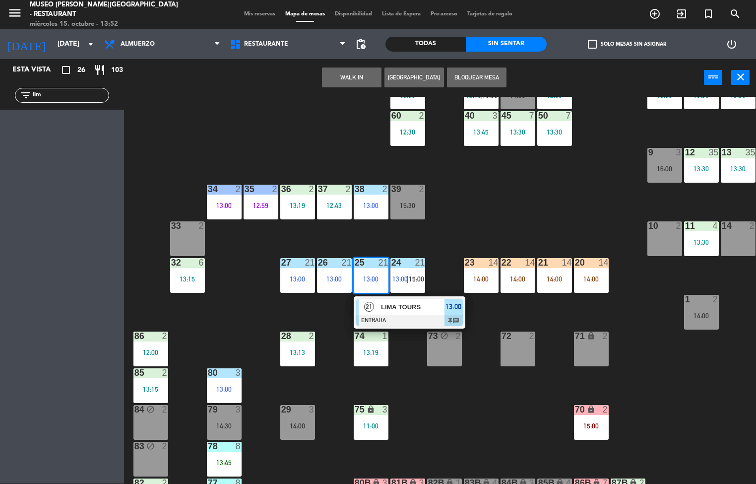
click at [406, 307] on span "LIMA TOURS" at bounding box center [412, 307] width 63 height 10
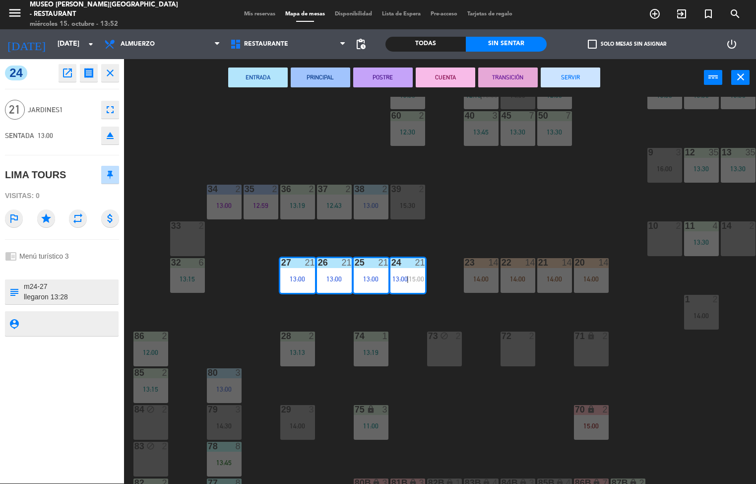
click at [320, 76] on button "PRINCIPAL" at bounding box center [321, 77] width 60 height 20
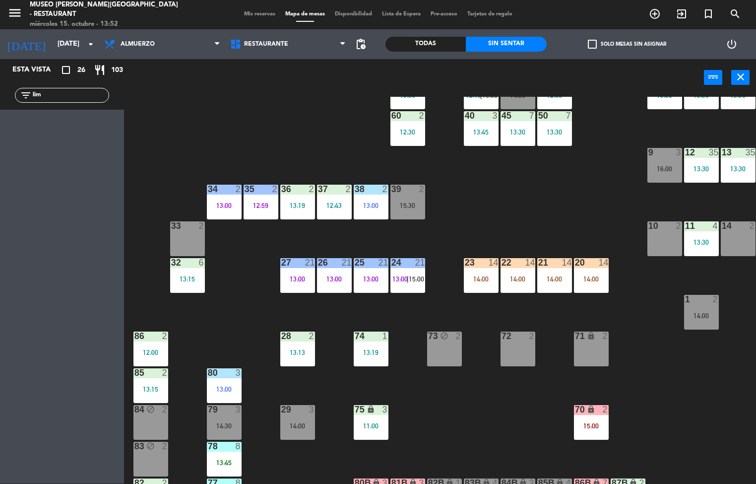
click at [569, 207] on div "44 warning 4 13:38 | 14:30 49 2 54 5 13:15 | 15:00 64 2 14:00 48 6 14:00 53 6 1…" at bounding box center [443, 290] width 625 height 387
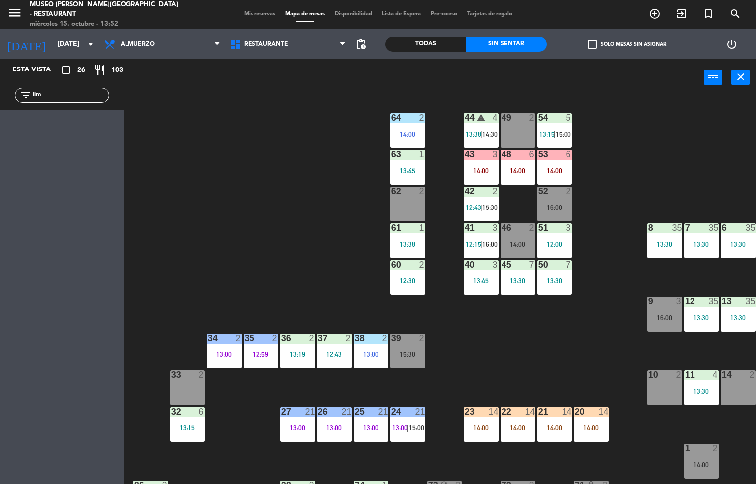
scroll to position [3, 0]
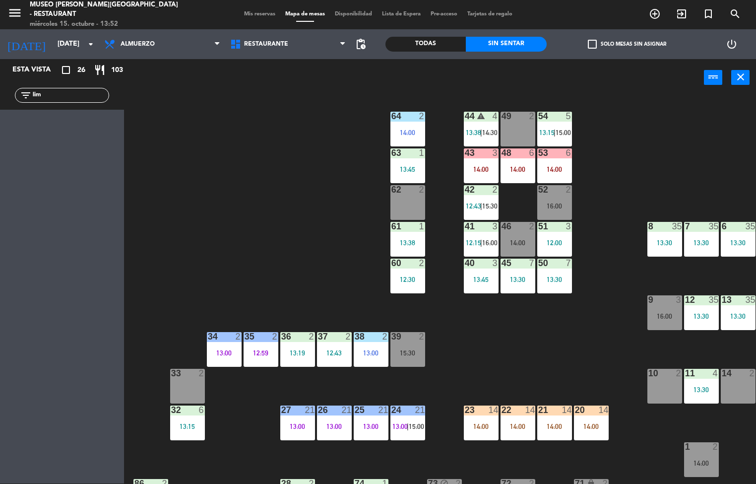
click at [562, 152] on div at bounding box center [554, 152] width 16 height 9
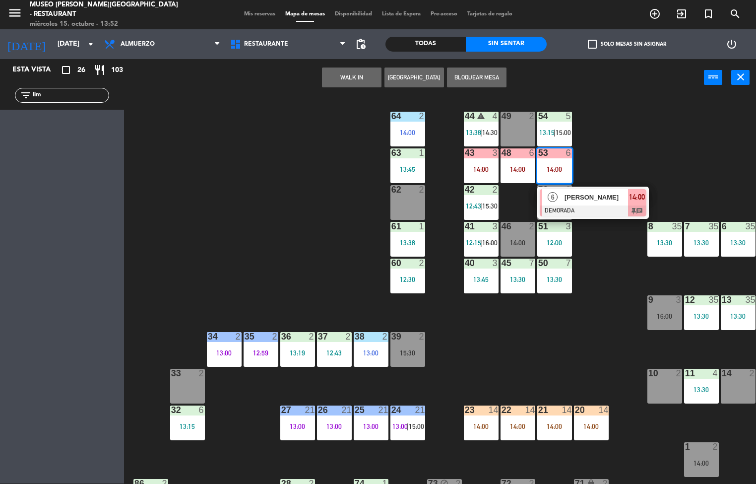
click at [578, 199] on span "[PERSON_NAME]" at bounding box center [596, 197] width 63 height 10
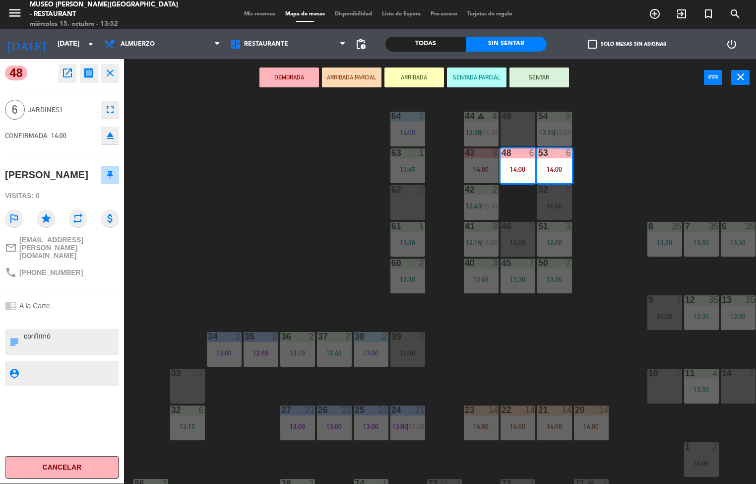
click at [569, 352] on div "44 warning 4 13:38 | 14:30 49 2 54 5 13:15 | 15:00 64 2 14:00 48 6 14:00 53 6 1…" at bounding box center [443, 290] width 625 height 387
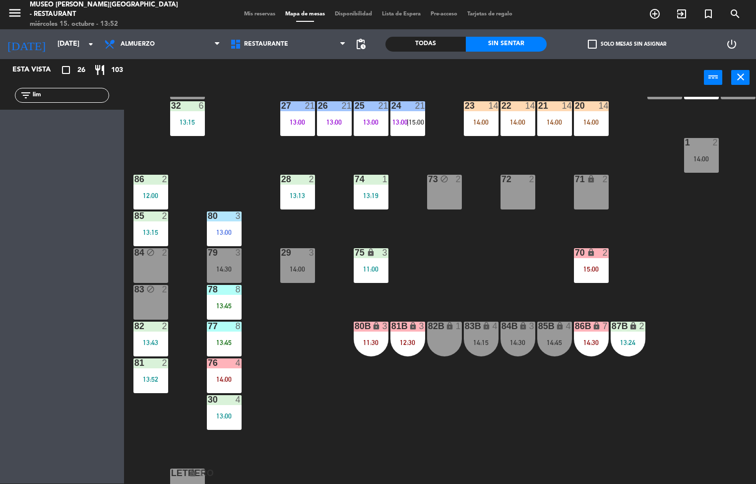
scroll to position [312, 0]
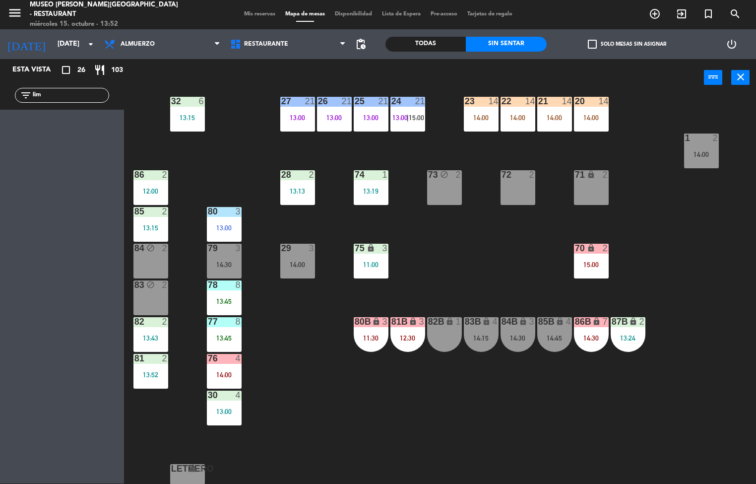
click at [372, 245] on icon "lock" at bounding box center [371, 248] width 8 height 8
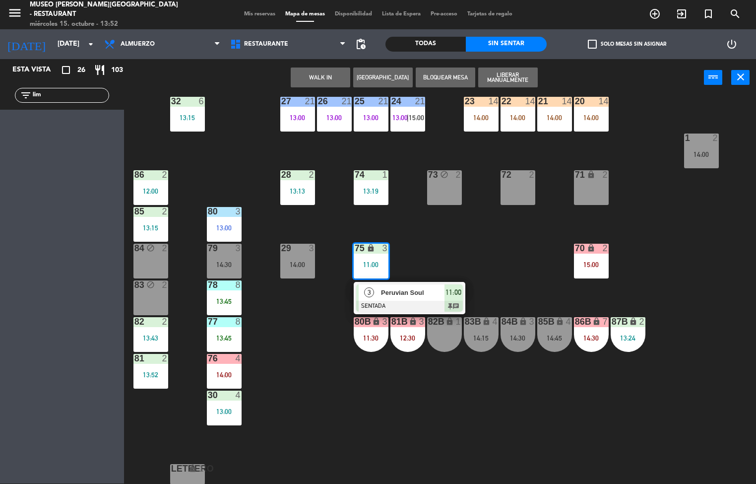
click at [405, 292] on span "Peruvian Soul" at bounding box center [412, 292] width 63 height 10
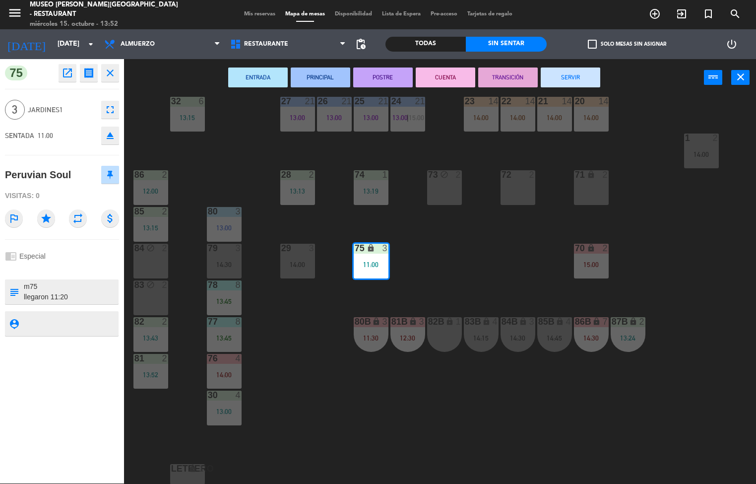
click at [574, 78] on button "SERVIR" at bounding box center [571, 77] width 60 height 20
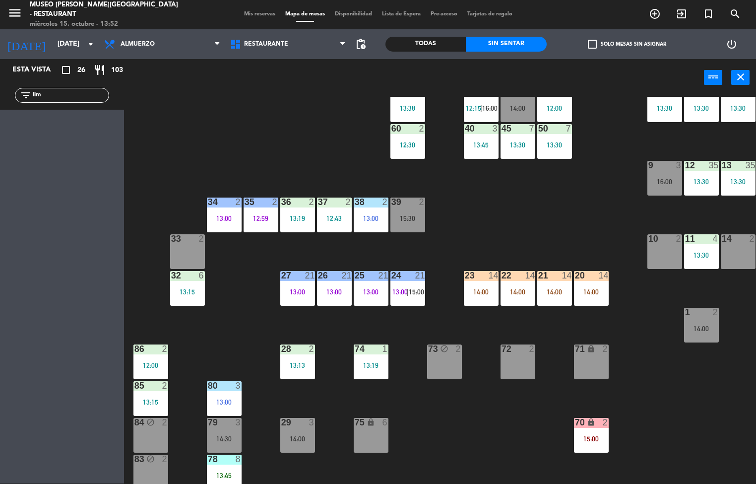
scroll to position [147, 0]
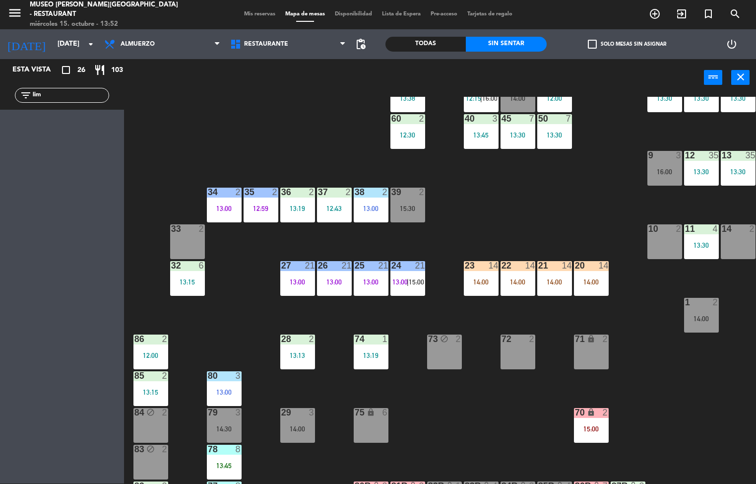
click at [417, 282] on span "15:00" at bounding box center [416, 282] width 15 height 8
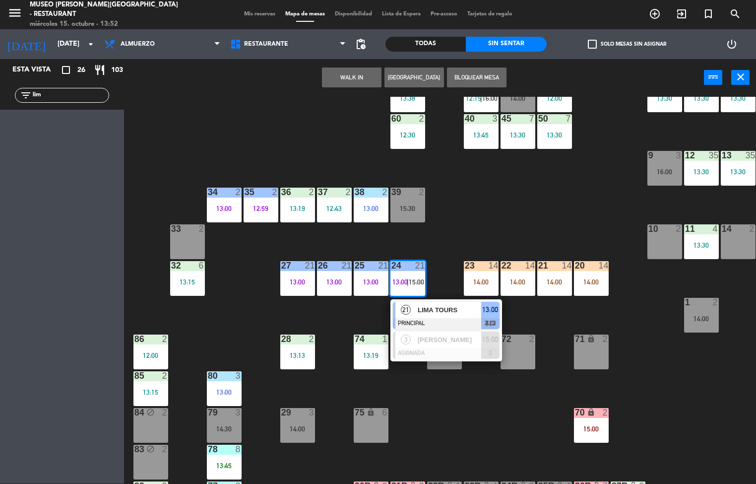
click at [537, 200] on div "44 warning 4 13:38 | 14:30 49 2 54 5 13:15 | 15:00 64 2 14:00 48 6 14:00 53 6 1…" at bounding box center [443, 290] width 625 height 387
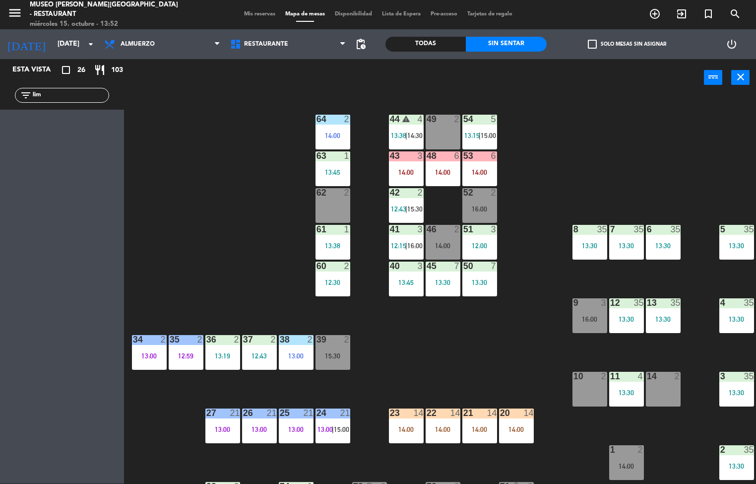
scroll to position [0, 74]
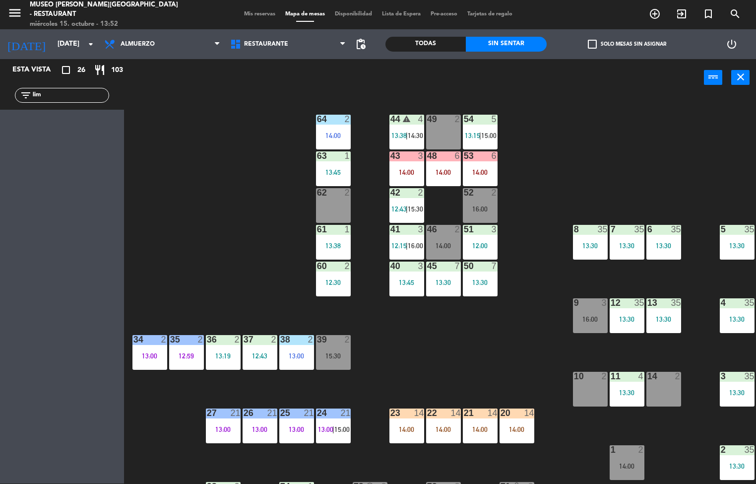
click at [585, 310] on div "9 3 16:00" at bounding box center [590, 315] width 35 height 35
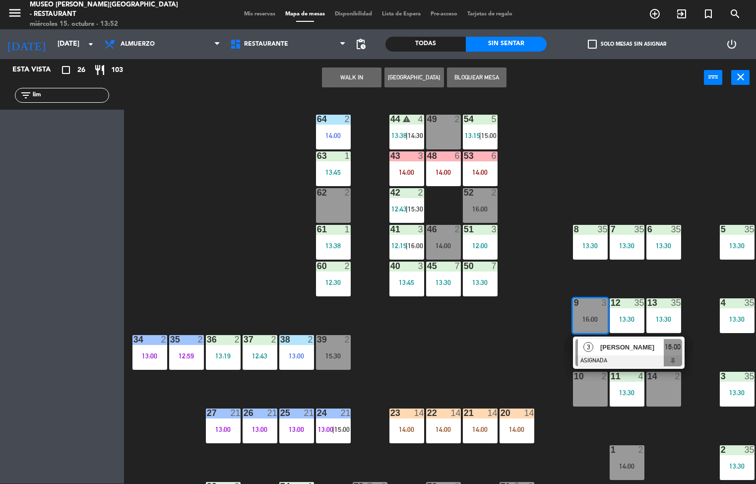
click at [524, 339] on div "44 warning 4 13:38 | 14:30 49 2 54 5 13:15 | 15:00 64 2 14:00 48 6 14:00 53 6 1…" at bounding box center [443, 290] width 625 height 387
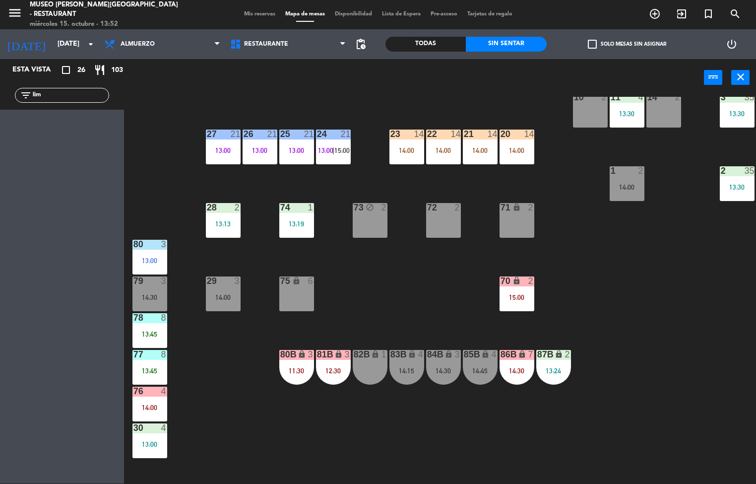
scroll to position [286, 74]
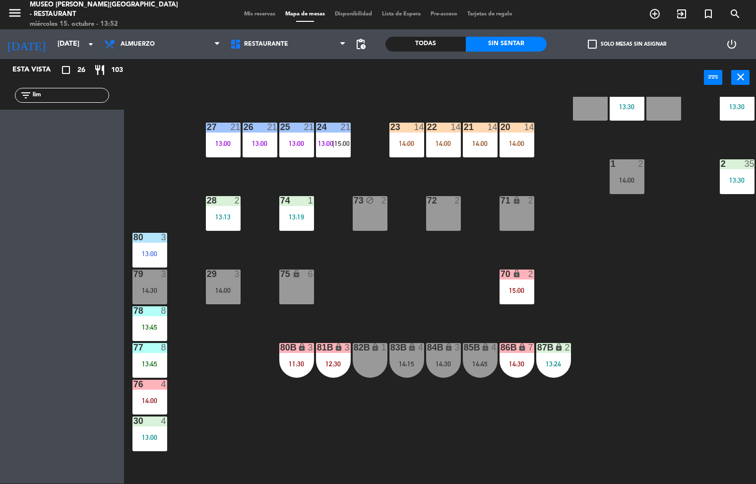
click at [518, 290] on div "15:00" at bounding box center [517, 290] width 35 height 7
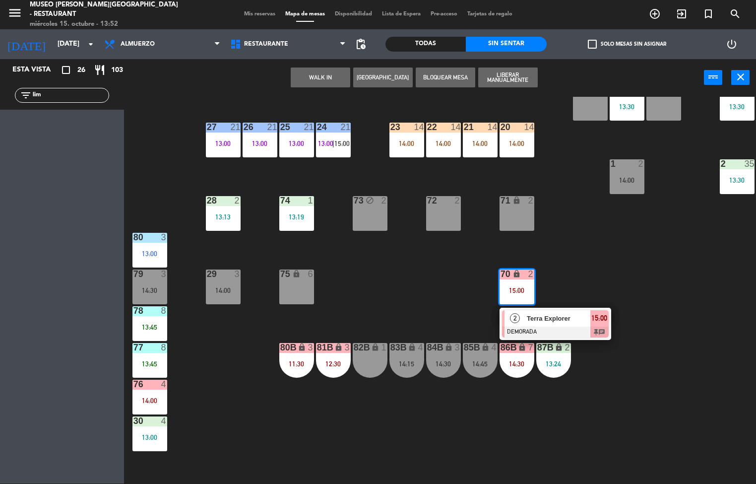
click at [555, 321] on span "Terra Explorer" at bounding box center [558, 318] width 63 height 10
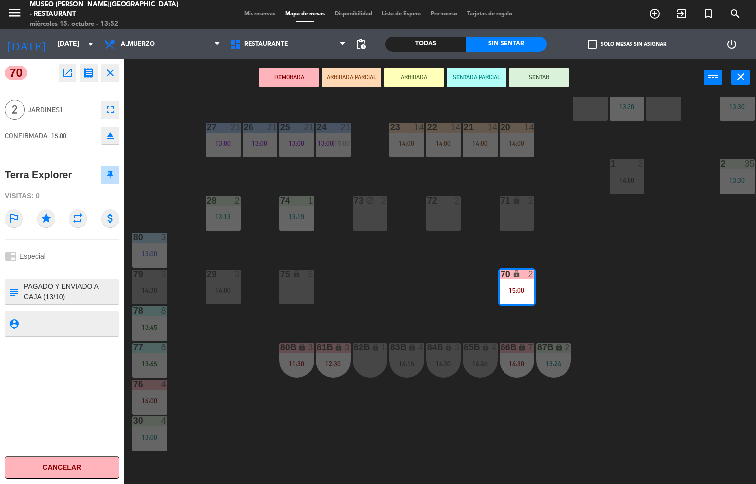
click at [72, 67] on icon "open_in_new" at bounding box center [68, 73] width 12 height 12
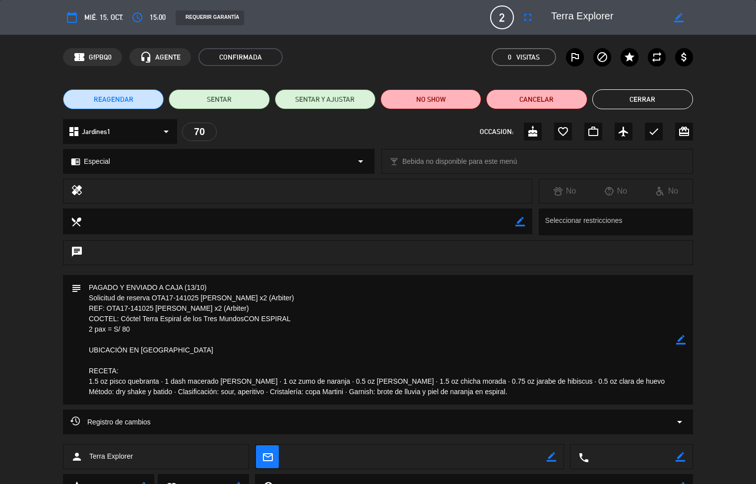
click at [663, 100] on button "Cerrar" at bounding box center [642, 99] width 101 height 20
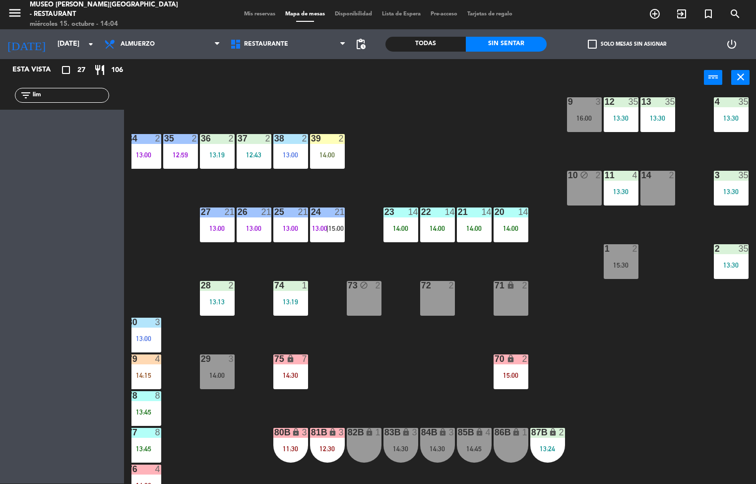
scroll to position [204, 80]
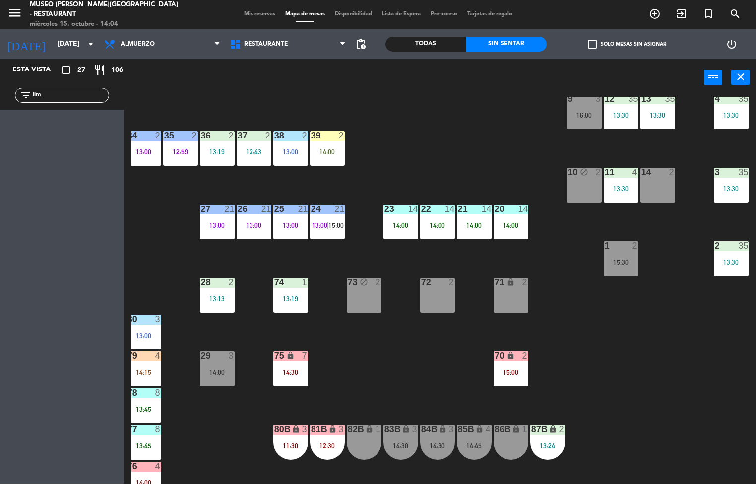
click at [444, 225] on div "14:00" at bounding box center [437, 225] width 35 height 7
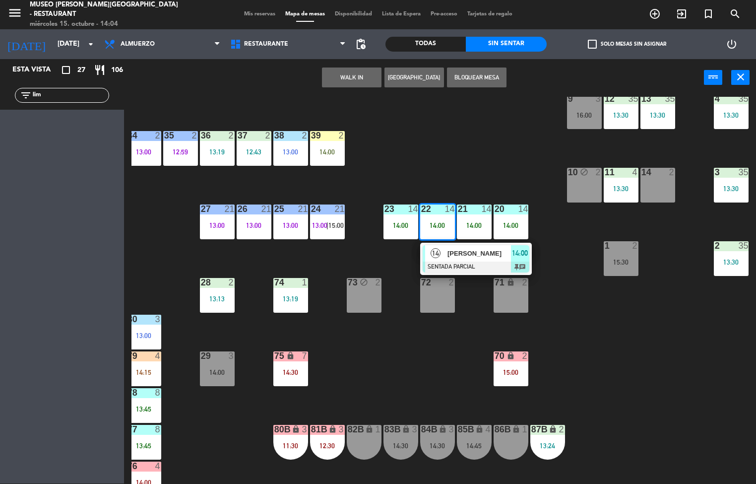
click at [435, 256] on span "14" at bounding box center [436, 253] width 10 height 10
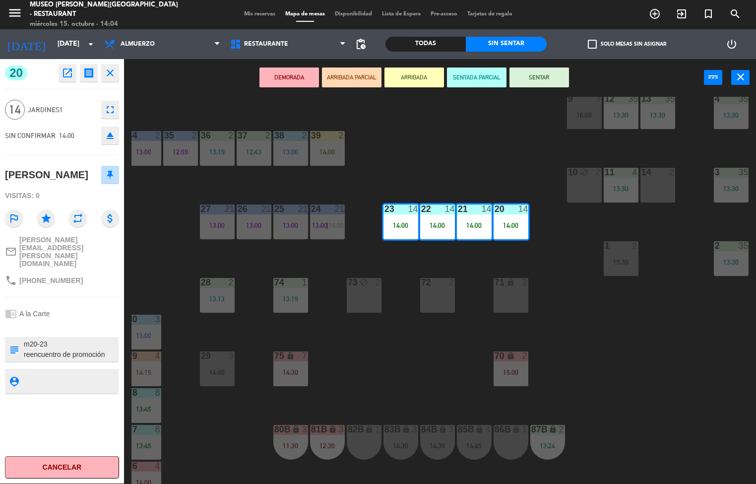
click at [67, 73] on icon "open_in_new" at bounding box center [68, 73] width 12 height 12
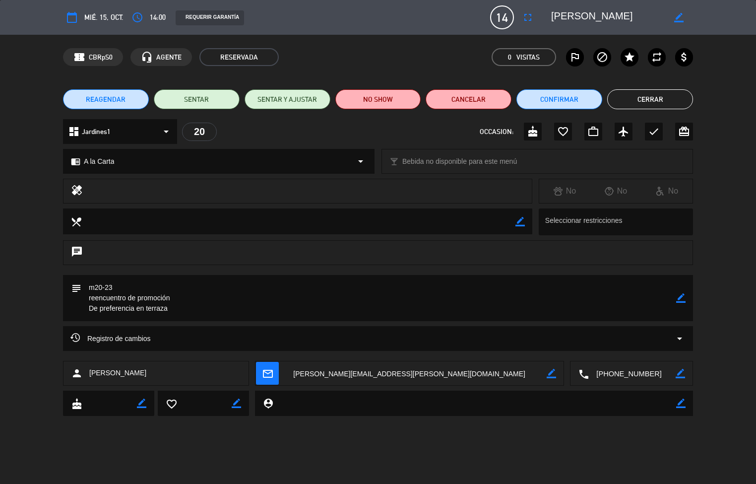
click at [648, 91] on button "Cerrar" at bounding box center [650, 99] width 86 height 20
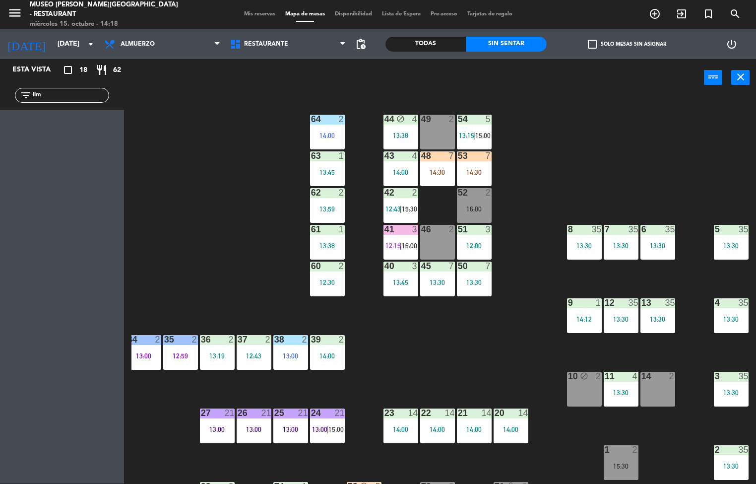
scroll to position [14, 80]
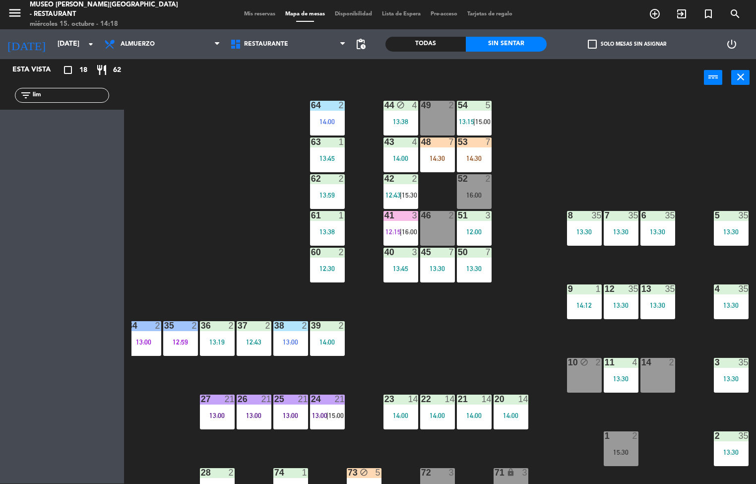
click at [326, 268] on div "12:30" at bounding box center [327, 268] width 35 height 7
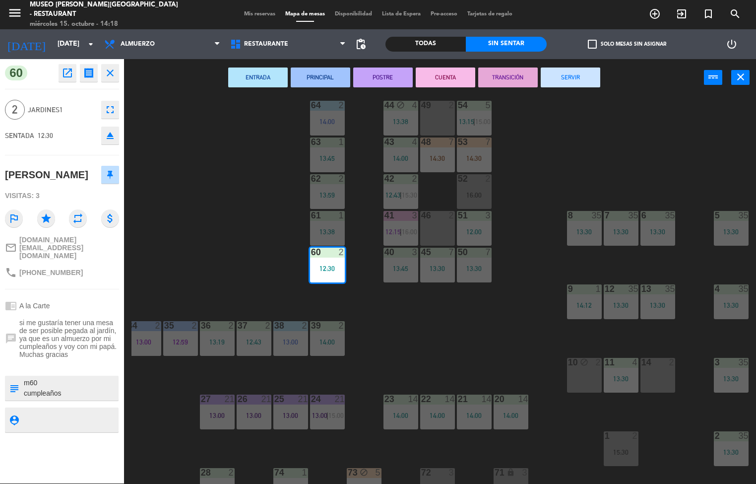
click at [579, 76] on button "SERVIR" at bounding box center [571, 77] width 60 height 20
click at [618, 127] on div "44 block 4 13:38 49 2 54 5 13:15 | 15:00 64 2 14:00 48 7 14:30 53 7 14:30 63 1 …" at bounding box center [443, 290] width 625 height 387
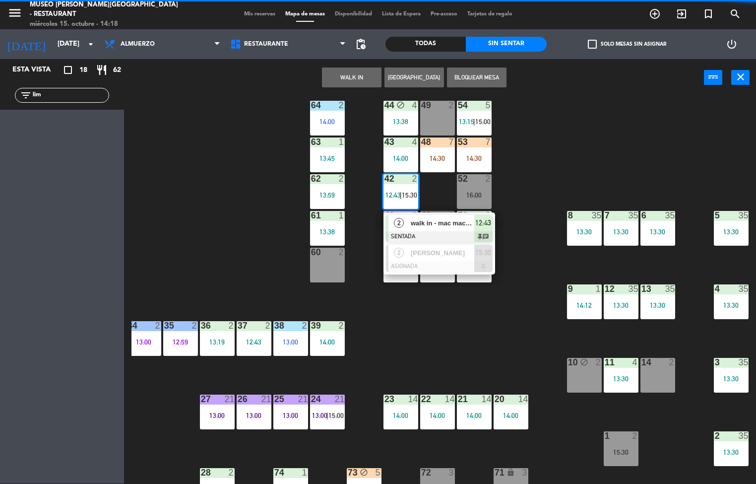
click at [448, 222] on span "walk in - mac macquen" at bounding box center [442, 223] width 63 height 10
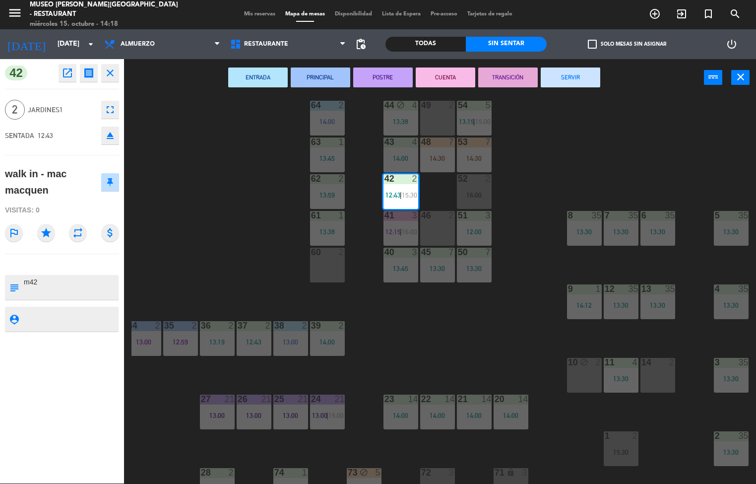
click at [576, 77] on button "SERVIR" at bounding box center [571, 77] width 60 height 20
click at [582, 126] on div "44 block 4 13:38 49 2 54 5 13:15 | 15:00 64 2 14:00 48 7 14:30 53 7 14:30 63 1 …" at bounding box center [443, 290] width 625 height 387
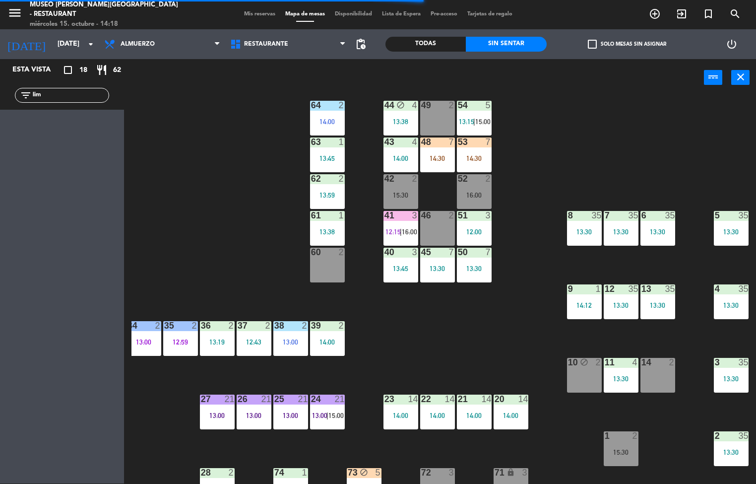
scroll to position [189, 2]
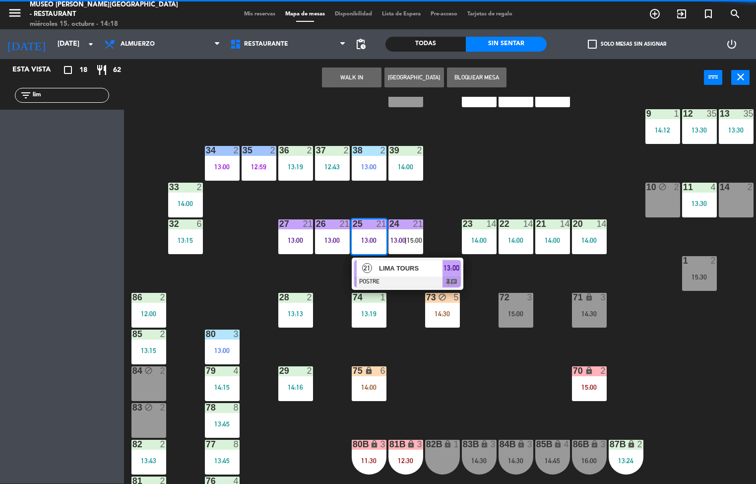
click at [560, 137] on div "44 block 4 13:38 49 2 54 5 13:15 | 15:00 64 2 14:00 48 7 14:30 53 7 14:30 63 1 …" at bounding box center [443, 290] width 625 height 387
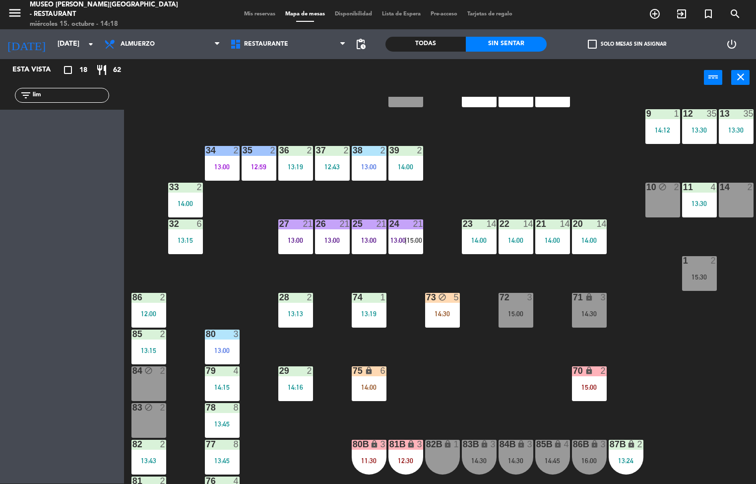
click at [515, 241] on div "14:00" at bounding box center [516, 240] width 35 height 7
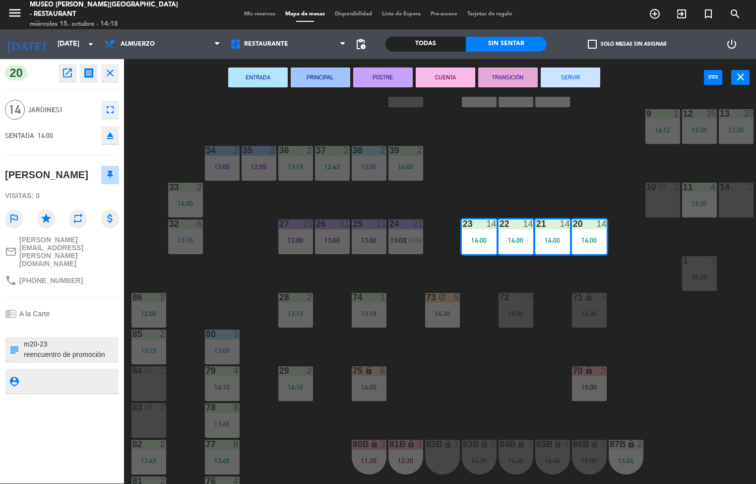
click at [580, 173] on div "44 block 4 13:38 49 2 54 5 13:15 | 15:00 64 2 14:00 48 7 14:30 53 7 14:30 63 1 …" at bounding box center [443, 290] width 625 height 387
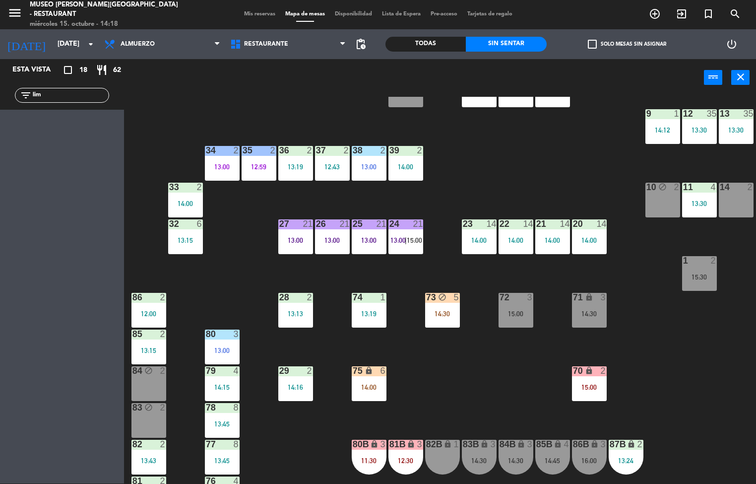
click at [609, 371] on div "2" at bounding box center [605, 370] width 16 height 9
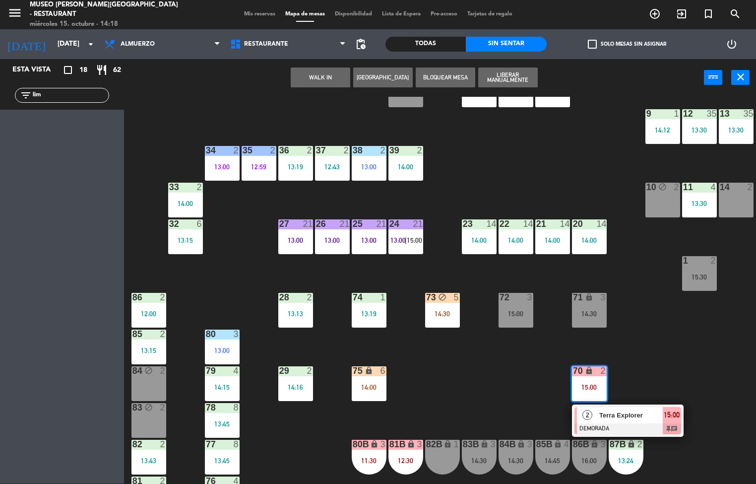
click at [641, 422] on div "Terra Explorer" at bounding box center [630, 415] width 64 height 16
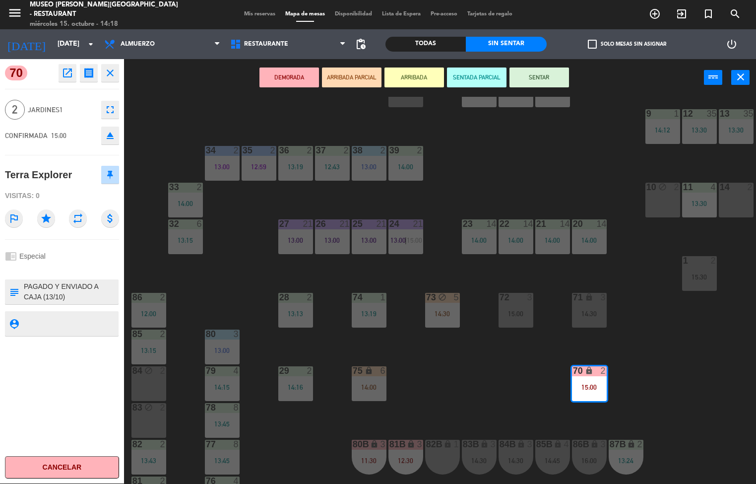
click at [497, 408] on div "44 block 4 13:38 49 2 54 5 13:15 | 15:00 64 2 14:00 48 7 14:30 53 7 14:30 63 1 …" at bounding box center [443, 290] width 625 height 387
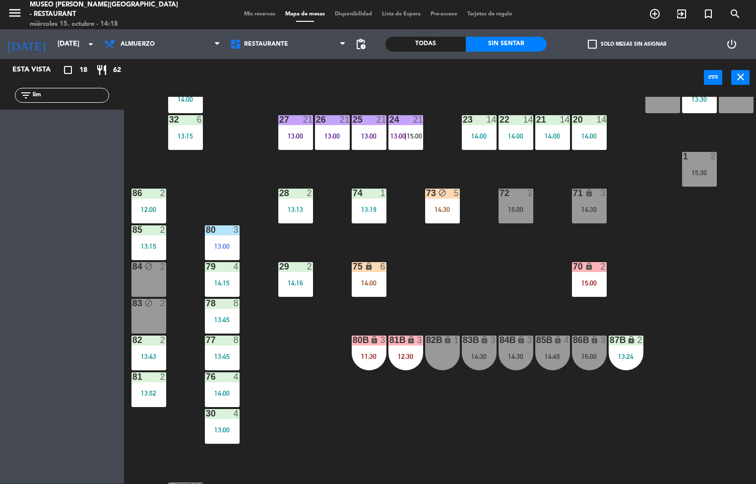
scroll to position [302, 2]
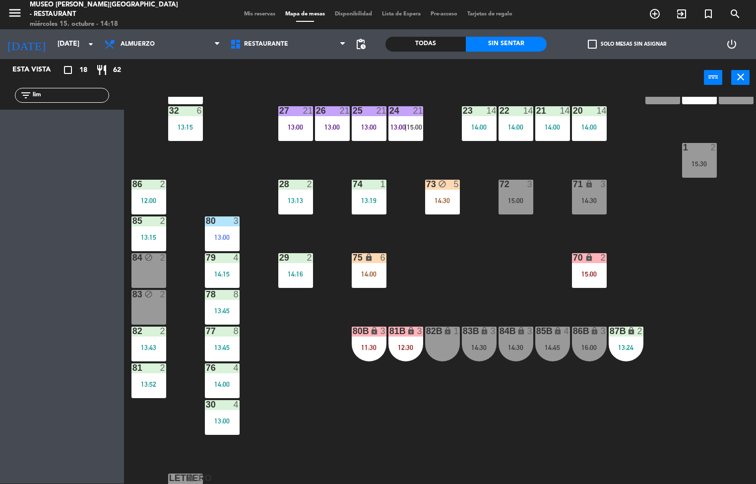
click at [368, 344] on div "11:30" at bounding box center [369, 347] width 35 height 7
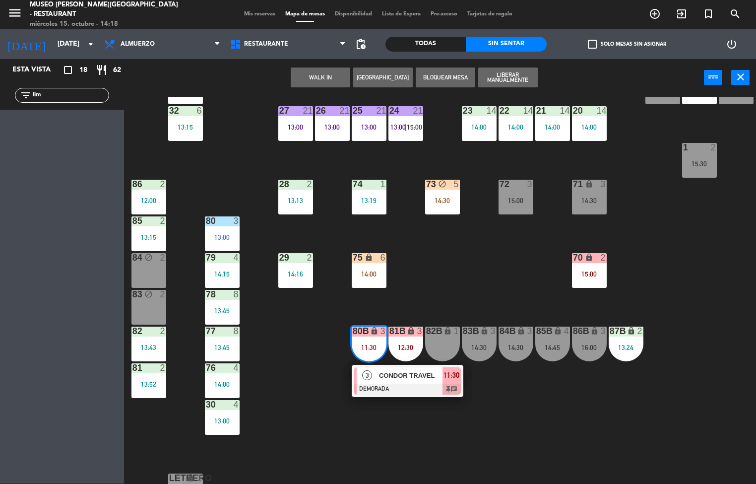
click at [416, 378] on span "CONDOR TRAVEL" at bounding box center [410, 375] width 63 height 10
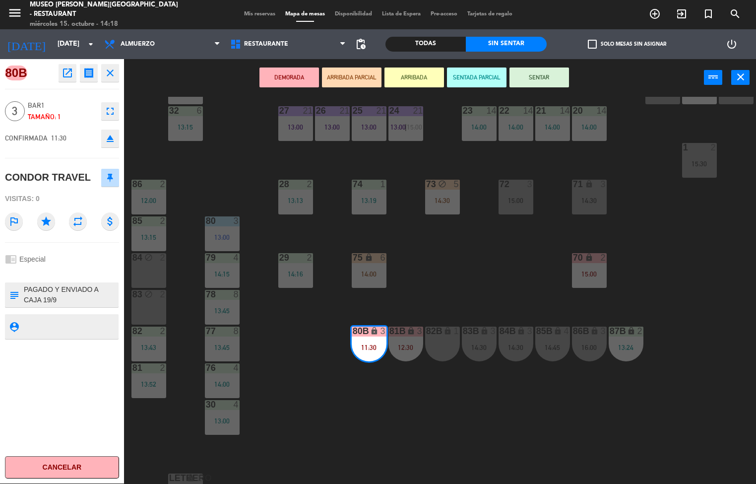
click at [484, 278] on div "44 block 4 13:38 49 2 54 5 13:15 | 15:00 64 2 14:00 48 7 14:30 53 7 14:30 63 1 …" at bounding box center [443, 290] width 625 height 387
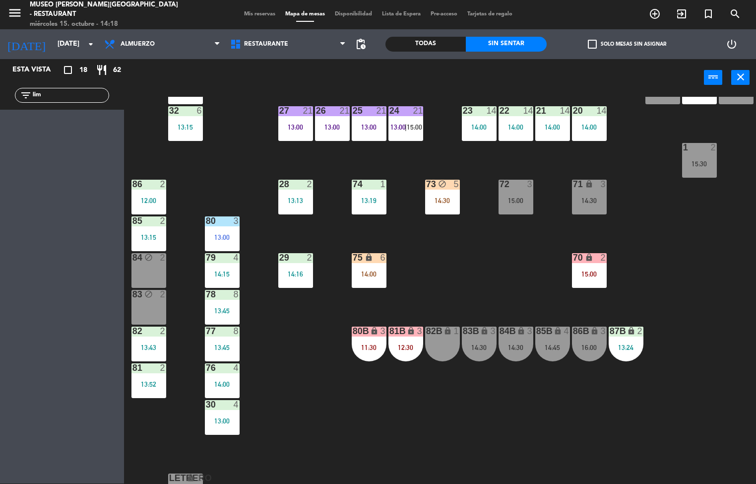
click at [408, 339] on div "81B lock 3 12:30" at bounding box center [405, 343] width 35 height 35
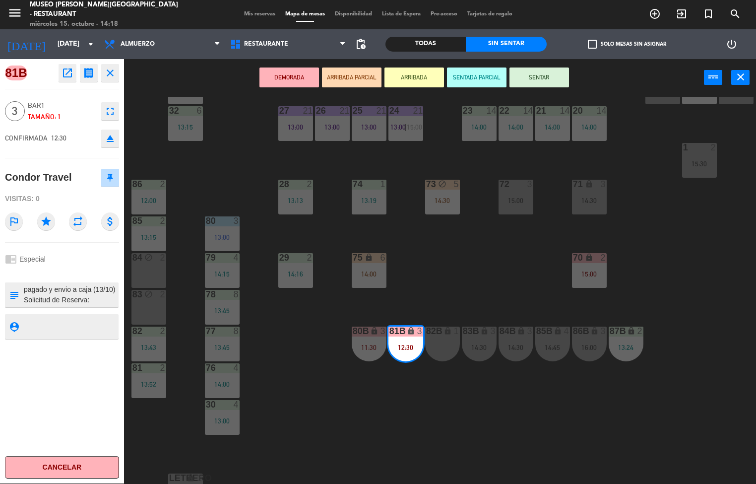
click at [470, 280] on div "44 block 4 13:38 49 2 54 5 13:15 | 15:00 64 2 14:00 48 7 14:30 53 7 14:30 63 1 …" at bounding box center [443, 290] width 625 height 387
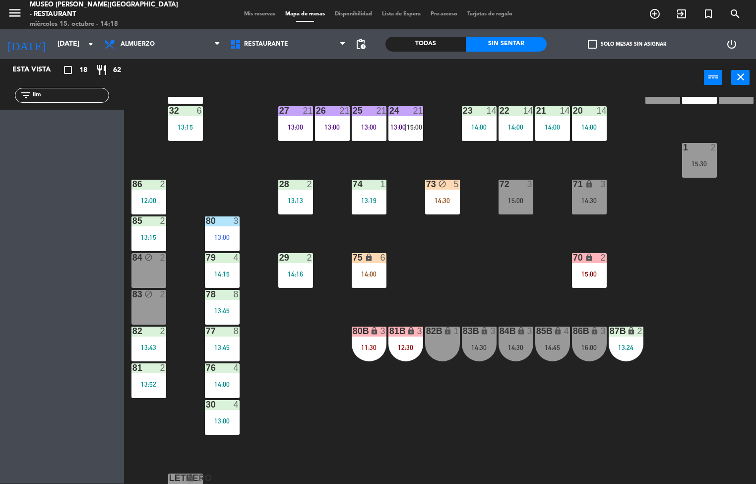
click at [586, 276] on div "15:00" at bounding box center [589, 273] width 35 height 7
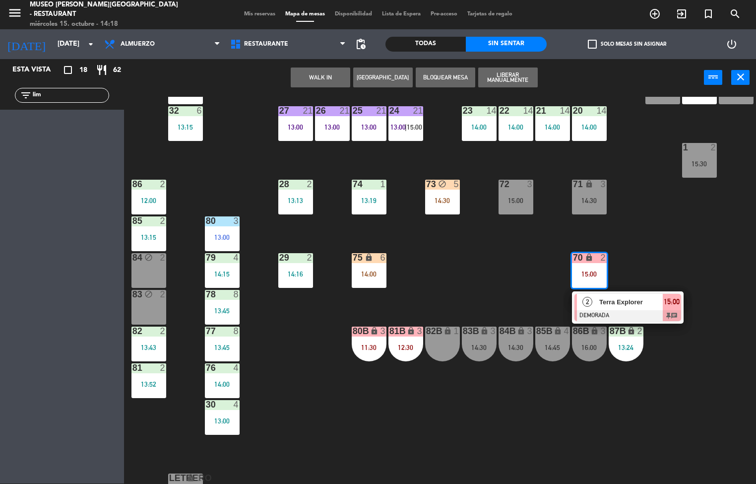
click at [624, 310] on div at bounding box center [627, 315] width 107 height 11
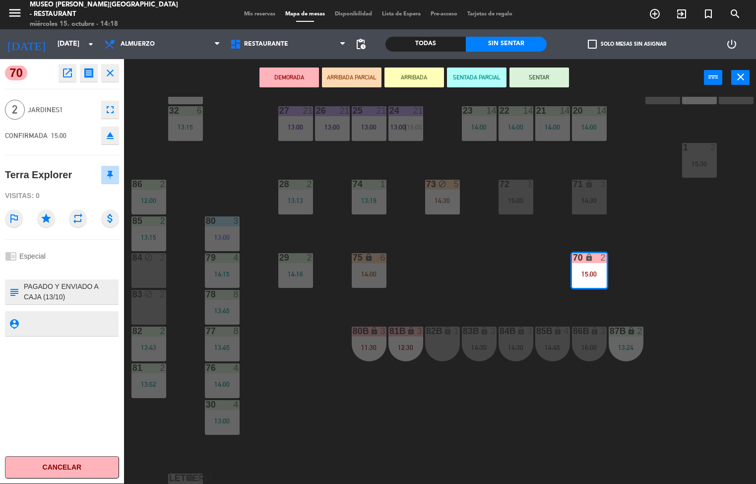
click at [62, 72] on icon "open_in_new" at bounding box center [68, 73] width 12 height 12
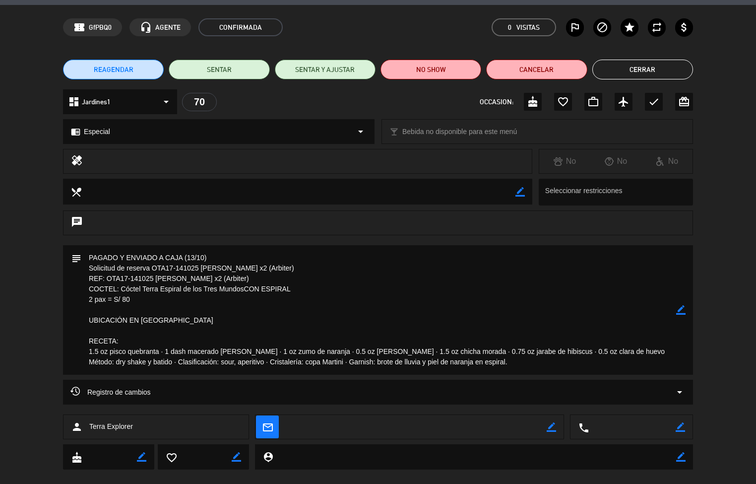
scroll to position [0, 0]
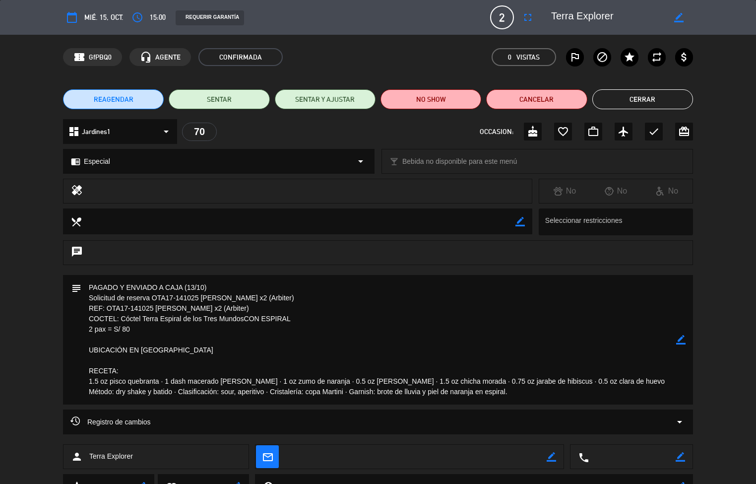
click at [633, 89] on button "Cerrar" at bounding box center [642, 99] width 101 height 20
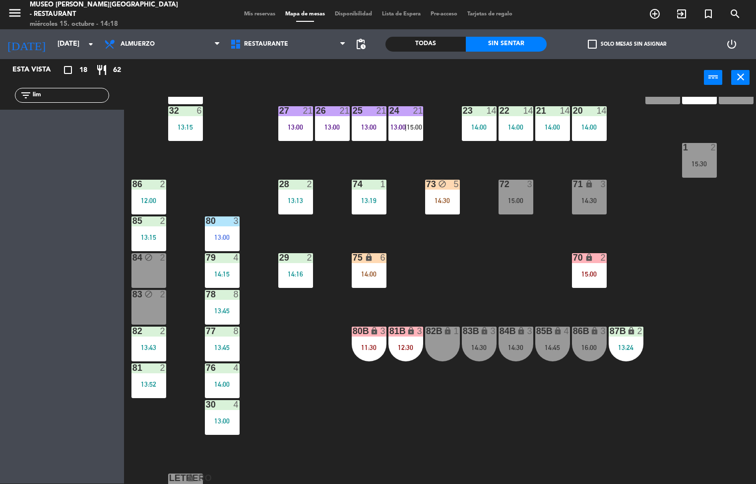
click at [584, 271] on div "15:00" at bounding box center [589, 273] width 35 height 7
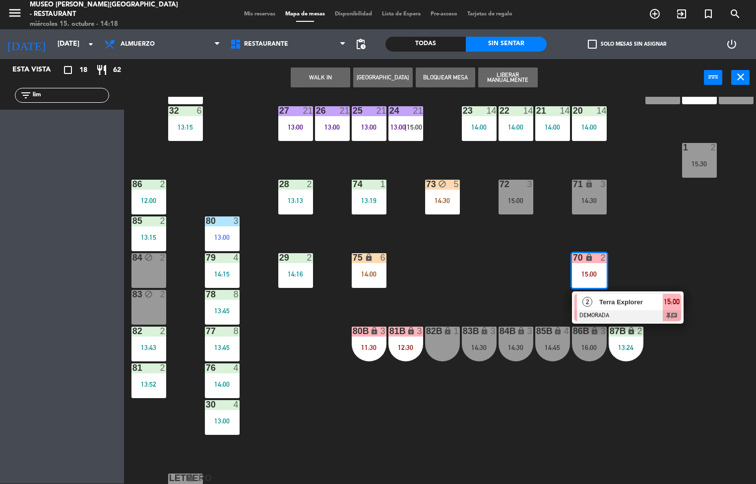
click at [637, 303] on span "Terra Explorer" at bounding box center [630, 302] width 63 height 10
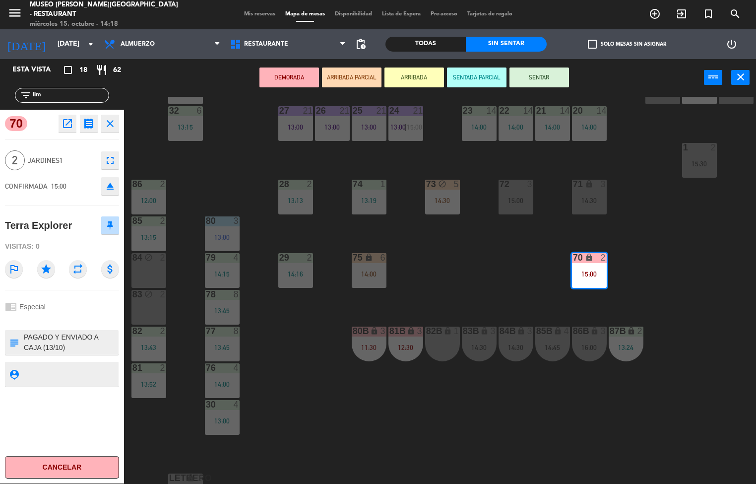
click at [451, 344] on div "82B lock 1" at bounding box center [442, 343] width 35 height 35
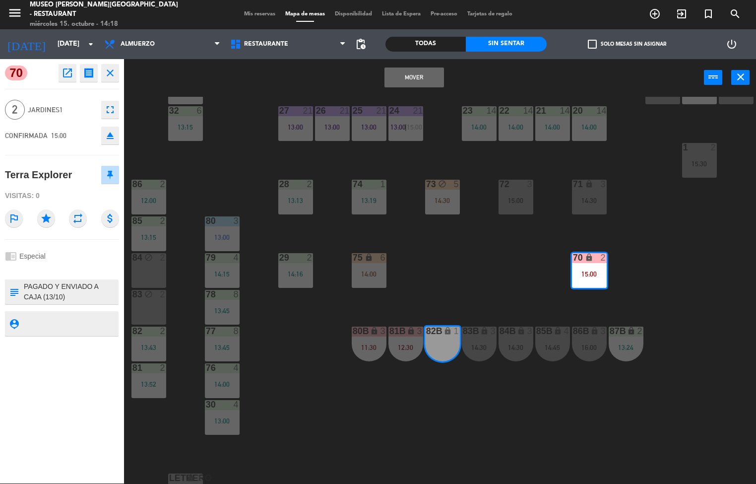
click at [421, 71] on button "Mover" at bounding box center [414, 77] width 60 height 20
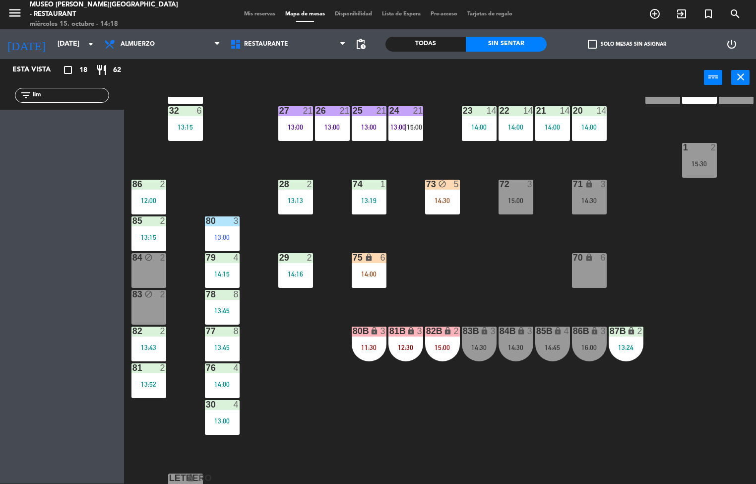
click at [682, 311] on div "44 block 4 13:38 49 2 54 5 13:15 | 15:00 64 2 14:00 48 7 14:30 53 7 14:30 63 1 …" at bounding box center [443, 290] width 625 height 387
